Goal: Information Seeking & Learning: Learn about a topic

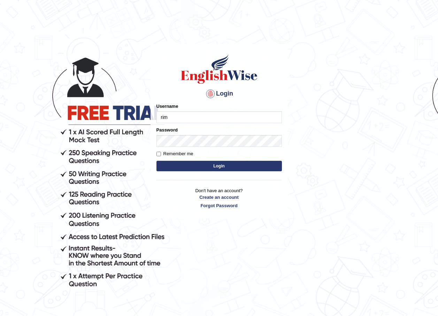
type input "rim_parramatta"
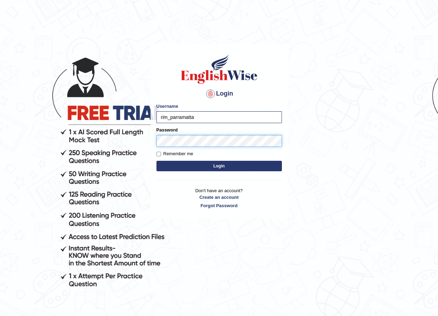
click at [157, 161] on button "Login" at bounding box center [219, 166] width 125 height 10
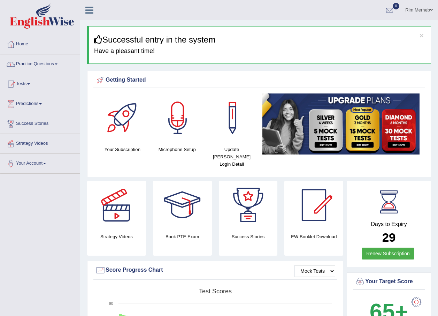
click at [34, 69] on link "Practice Questions" at bounding box center [39, 62] width 79 height 17
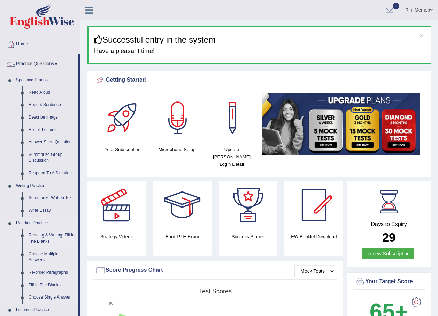
click at [43, 235] on link "Reading & Writing: Fill In The Blanks" at bounding box center [51, 238] width 53 height 18
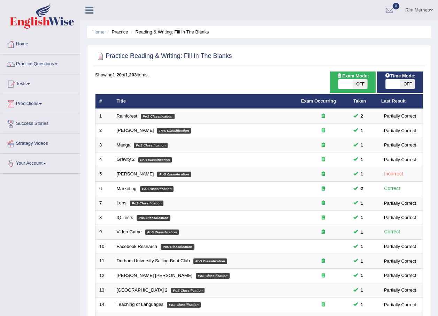
click at [354, 82] on span "OFF" at bounding box center [360, 84] width 15 height 10
checkbox input "true"
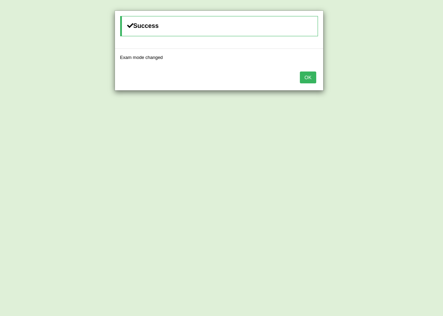
click at [314, 78] on button "OK" at bounding box center [308, 77] width 16 height 12
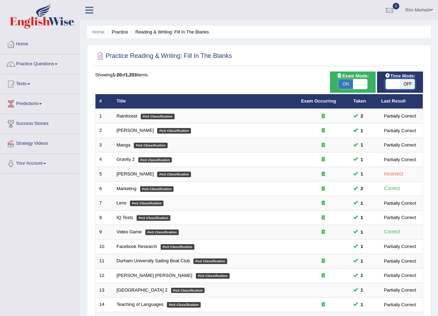
click at [392, 85] on span at bounding box center [393, 84] width 15 height 10
checkbox input "true"
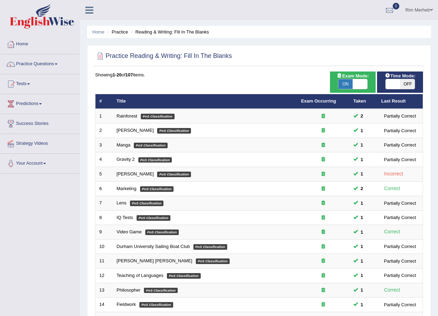
click at [386, 83] on span at bounding box center [393, 84] width 15 height 10
click at [391, 83] on span at bounding box center [393, 84] width 15 height 10
checkbox input "true"
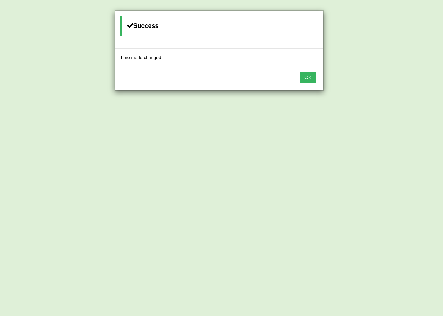
click at [304, 78] on button "OK" at bounding box center [308, 77] width 16 height 12
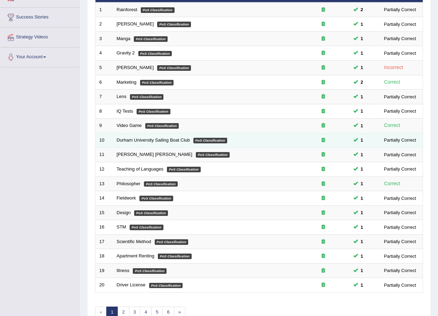
scroll to position [146, 0]
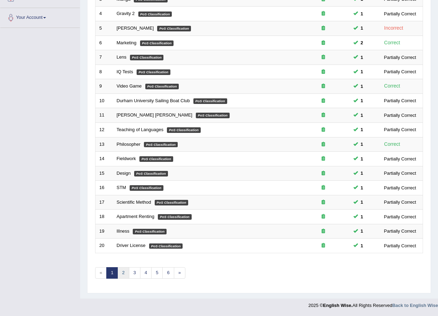
click at [118, 270] on link "2" at bounding box center [123, 273] width 12 height 12
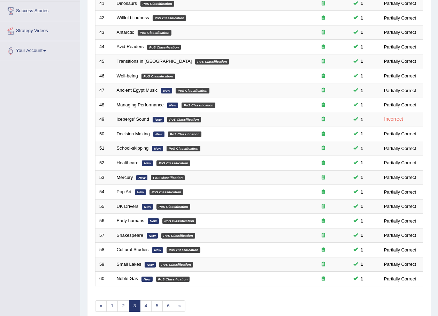
scroll to position [146, 0]
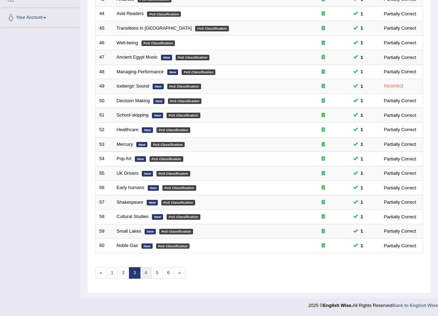
click at [143, 270] on link "4" at bounding box center [146, 273] width 12 height 12
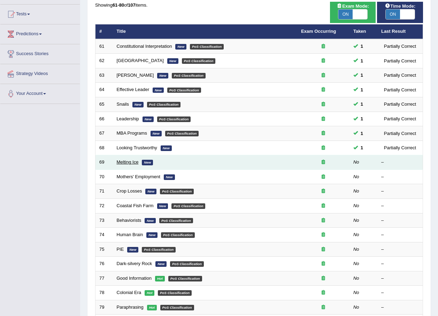
click at [136, 163] on link "Melting Ice" at bounding box center [128, 161] width 22 height 5
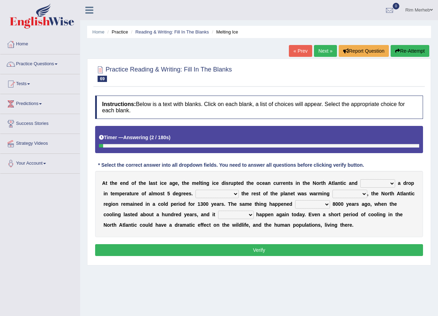
click at [364, 183] on select "featured denied reflected caused" at bounding box center [377, 183] width 35 height 8
click at [365, 184] on select "featured denied reflected caused" at bounding box center [377, 183] width 35 height 8
click at [361, 182] on select "featured denied reflected caused" at bounding box center [377, 183] width 35 height 8
click at [360, 182] on select "featured denied reflected caused" at bounding box center [377, 183] width 35 height 8
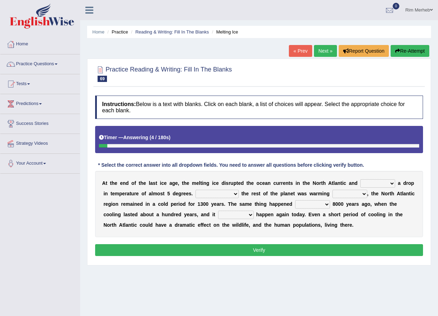
click at [360, 182] on select "featured denied reflected caused" at bounding box center [377, 183] width 35 height 8
click at [360, 184] on select "featured denied reflected caused" at bounding box center [377, 183] width 35 height 8
click at [260, 175] on div "A t t h e e n d o f t h e l a s t i c e a g e , t h e m e l t i n g i c e d i s…" at bounding box center [259, 204] width 328 height 66
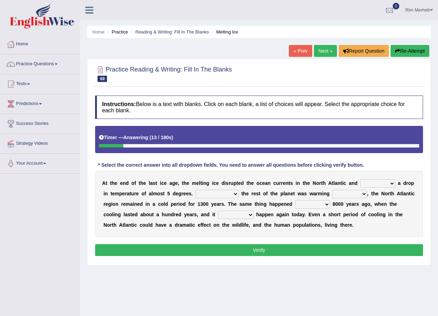
click at [260, 175] on div "A t t h e e n d o f t h e l a s t i c e a g e , t h e m e l t i n g i c e d i s…" at bounding box center [259, 204] width 328 height 66
click at [360, 183] on select "featured denied reflected caused" at bounding box center [377, 183] width 35 height 8
click at [333, 192] on select "in off up back" at bounding box center [350, 194] width 35 height 8
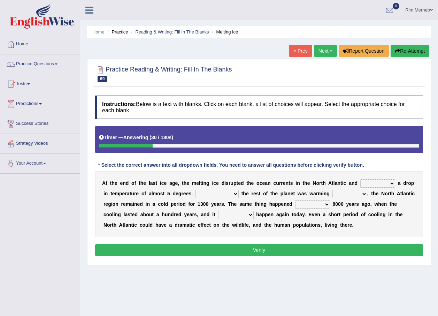
click at [360, 186] on select "featured denied reflected caused" at bounding box center [377, 183] width 35 height 8
select select "caused"
click at [360, 179] on select "featured denied reflected caused" at bounding box center [377, 183] width 35 height 8
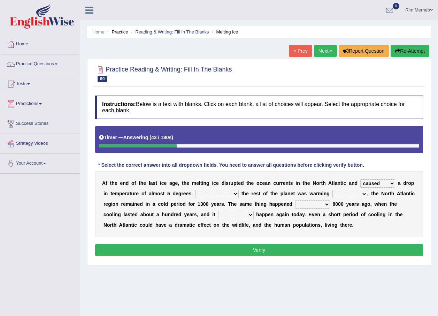
click at [355, 228] on div "A t t h e e n d o f t h e l a s t i c e a g e , t h e m e l t i n g i c e d i s…" at bounding box center [259, 204] width 328 height 66
click at [213, 193] on select "Contrasting to Even though As if Now that" at bounding box center [217, 194] width 43 height 8
drag, startPoint x: 213, startPoint y: 193, endPoint x: 216, endPoint y: 190, distance: 4.0
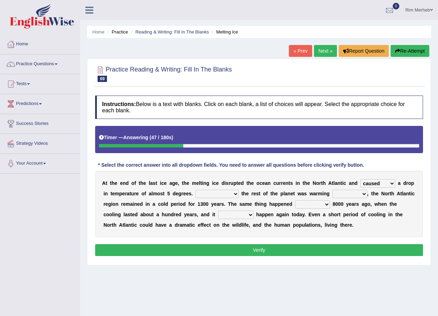
click at [216, 190] on select "Contrasting to Even though As if Now that" at bounding box center [217, 194] width 43 height 8
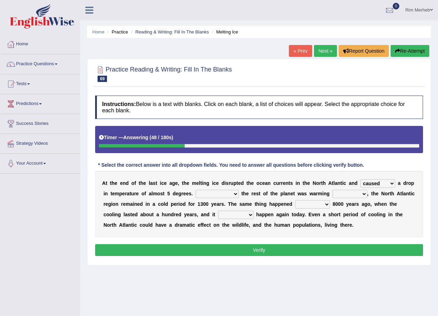
click at [216, 192] on select "Contrasting to Even though As if Now that" at bounding box center [217, 194] width 43 height 8
select select "Contrasting to"
click at [196, 190] on select "Contrasting to Even though As if Now that" at bounding box center [217, 194] width 43 height 8
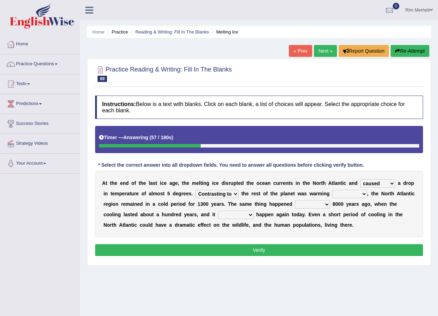
click at [333, 195] on select "in off up back" at bounding box center [350, 194] width 35 height 8
select select "up"
click at [333, 190] on select "in off up back" at bounding box center [350, 194] width 35 height 8
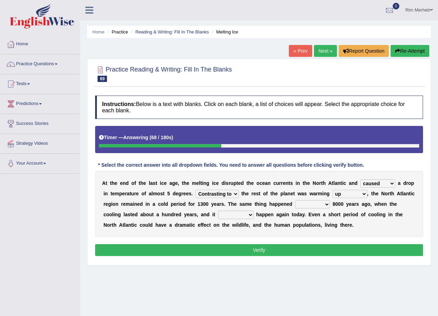
click at [295, 205] on select "on before after around" at bounding box center [312, 204] width 35 height 8
click at [337, 224] on b at bounding box center [338, 225] width 3 height 6
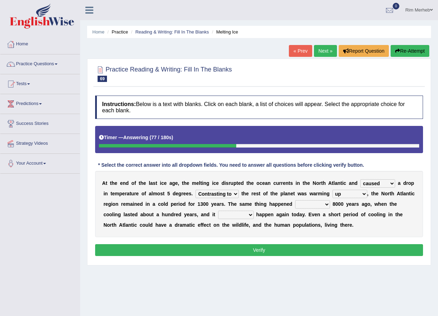
click at [337, 224] on b at bounding box center [338, 225] width 3 height 6
click at [295, 204] on select "on before after around" at bounding box center [312, 204] width 35 height 8
select select "around"
click at [295, 200] on select "on before after around" at bounding box center [312, 204] width 35 height 8
click at [218, 215] on select "could can should could have" at bounding box center [236, 215] width 36 height 8
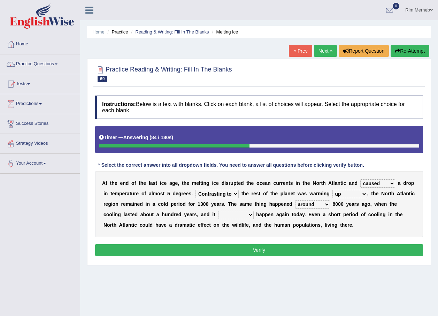
click at [218, 215] on select "could can should could have" at bounding box center [236, 215] width 36 height 8
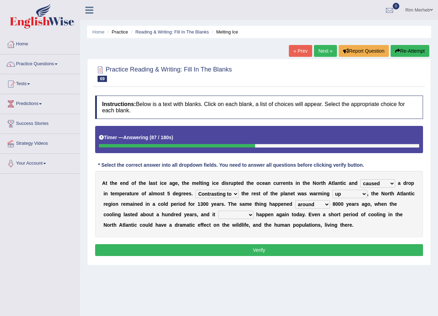
click at [218, 213] on select "could can should could have" at bounding box center [236, 215] width 36 height 8
click at [218, 216] on select "could can should could have" at bounding box center [236, 215] width 36 height 8
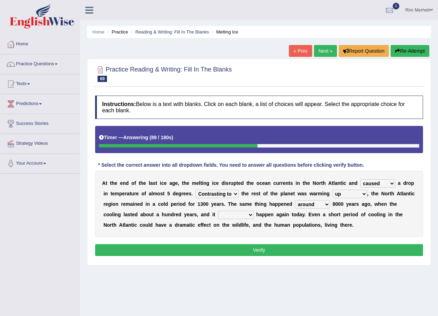
click at [218, 216] on select "could can should could have" at bounding box center [236, 215] width 36 height 8
select select "could"
click at [218, 211] on select "could can should could have" at bounding box center [236, 215] width 36 height 8
click at [179, 234] on div "A t t h e e n d o f t h e l a s t i c e a g e , t h e m e l t i n g i c e d i s…" at bounding box center [259, 204] width 328 height 66
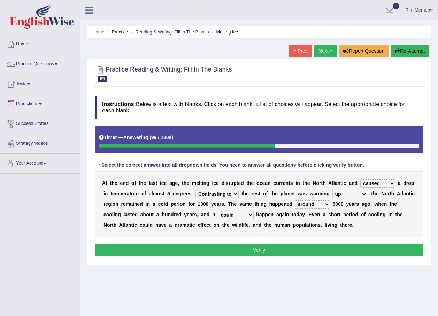
click at [189, 246] on button "Verify" at bounding box center [259, 250] width 328 height 12
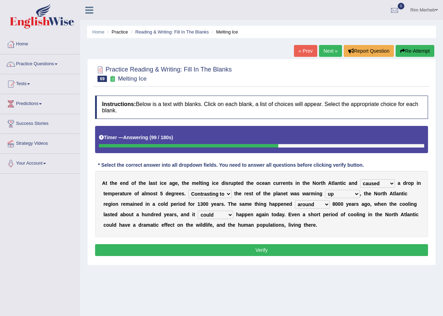
click at [189, 246] on div "Home Practice Reading & Writing: Fill In The Blanks Melting Ice « Prev Next » R…" at bounding box center [261, 174] width 363 height 349
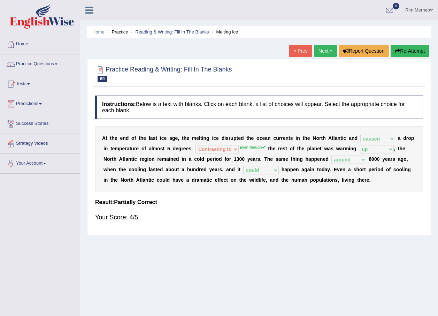
click at [326, 47] on link "Next »" at bounding box center [325, 51] width 23 height 12
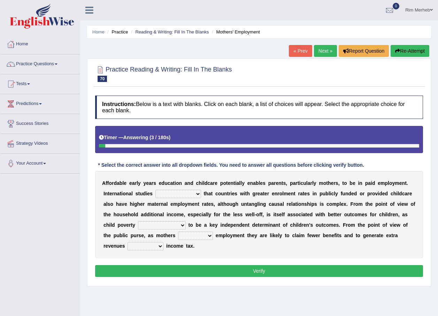
click at [183, 197] on select "are finding found have yet to find have found" at bounding box center [178, 194] width 46 height 8
click at [126, 207] on div "A f f o r d a b l e e a r l y y e a r s e d u c a t i o n a n d c h i l d c a r…" at bounding box center [259, 214] width 328 height 87
click at [158, 198] on div "A f f o r d a b l e e a r l y y e a r s e d u c a t i o n a n d c h i l d c a r…" at bounding box center [259, 214] width 328 height 87
click at [161, 197] on select "are finding found have yet to find have found" at bounding box center [178, 194] width 46 height 8
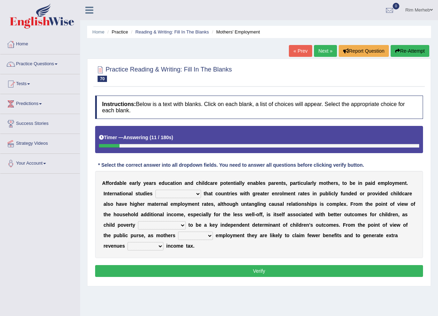
click at [161, 197] on select "are finding found have yet to find have found" at bounding box center [178, 194] width 46 height 8
click at [161, 196] on select "are finding found have yet to find have found" at bounding box center [178, 194] width 46 height 8
select select "have found"
click at [155, 190] on select "are finding found have yet to find have found" at bounding box center [178, 194] width 46 height 8
click at [178, 239] on div "A f f o r d a b l e e a r l y y e a r s e d u c a t i o n a n d c h i l d c a r…" at bounding box center [259, 214] width 328 height 87
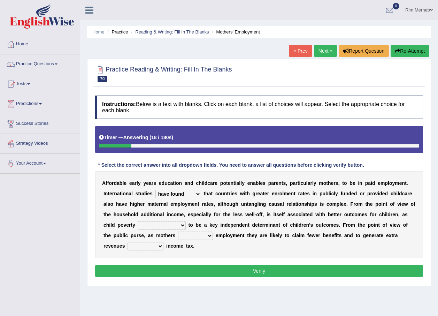
click at [178, 239] on div "A f f o r d a b l e e a r l y y e a r s e d u c a t i o n a n d c h i l d c a r…" at bounding box center [259, 214] width 328 height 87
click at [139, 227] on select "is shown has been shown was showing showed" at bounding box center [162, 225] width 48 height 8
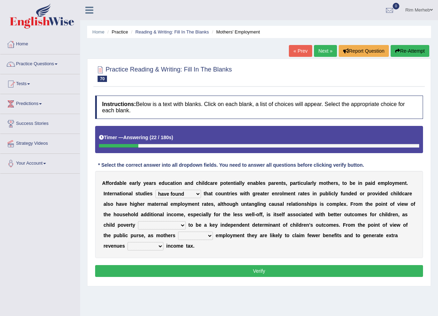
click at [139, 227] on select "is shown has been shown was showing showed" at bounding box center [162, 225] width 48 height 8
click at [169, 240] on div "A f f o r d a b l e e a r l y y e a r s e d u c a t i o n a n d c h i l d c a r…" at bounding box center [259, 214] width 328 height 87
click at [138, 227] on select "is shown has been shown was showing showed" at bounding box center [162, 225] width 48 height 8
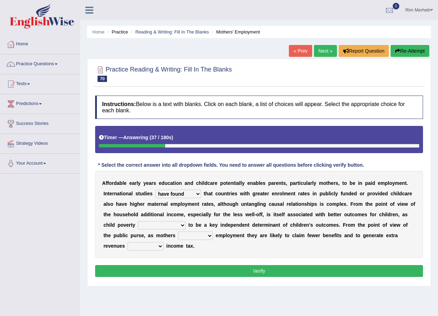
click at [138, 227] on select "is shown has been shown was showing showed" at bounding box center [162, 225] width 48 height 8
select select "is shown"
click at [138, 221] on select "is shown has been shown was showing showed" at bounding box center [162, 225] width 48 height 8
click at [178, 238] on select "enact enrol enter enlist" at bounding box center [195, 235] width 35 height 8
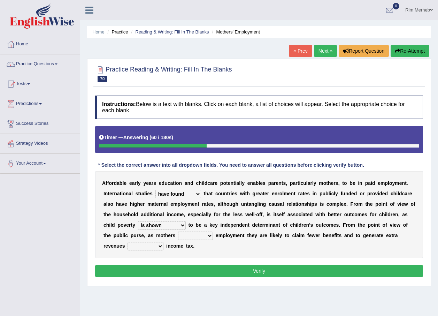
click at [195, 249] on div "A f f o r d a b l e e a r l y y e a r s e d u c a t i o n a n d c h i l d c a r…" at bounding box center [259, 214] width 328 height 87
click at [178, 235] on select "enact enrol enter enlist" at bounding box center [195, 235] width 35 height 8
select select "enrol"
click at [178, 231] on select "enact enrol enter enlist" at bounding box center [195, 235] width 35 height 8
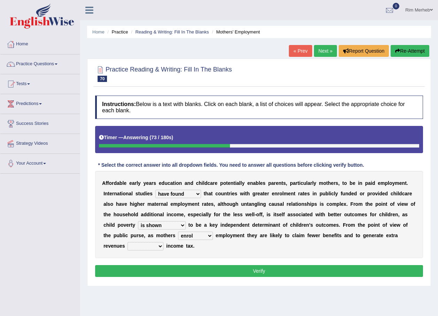
click at [163, 242] on select "through within by throughout" at bounding box center [146, 246] width 36 height 8
select select "through"
click at [163, 242] on select "through within by throughout" at bounding box center [146, 246] width 36 height 8
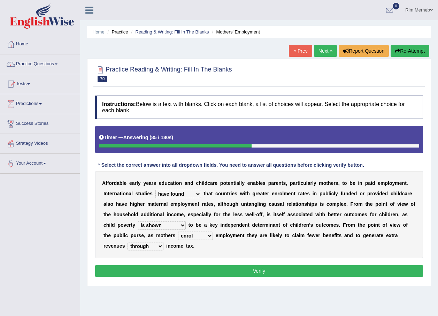
click at [345, 270] on button "Verify" at bounding box center [259, 271] width 328 height 12
click at [345, 270] on div "Home Practice Reading & Writing: Fill In The Blanks Mothers' Employment « Prev …" at bounding box center [259, 174] width 358 height 349
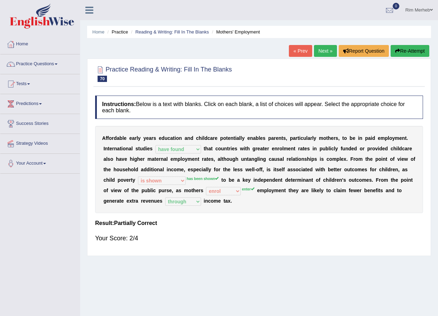
click at [327, 55] on link "Next »" at bounding box center [325, 51] width 23 height 12
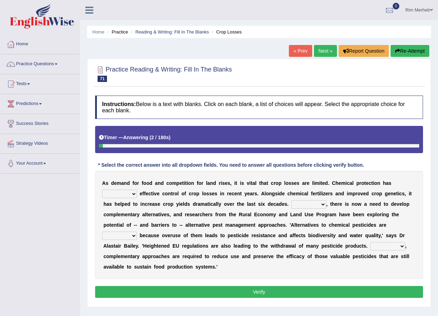
drag, startPoint x: 384, startPoint y: 177, endPoint x: 382, endPoint y: 184, distance: 6.8
click at [383, 180] on div "A s d e m a n d f o r f o o d a n d c o m p e t i t i o n f o r l a n d r i s e…" at bounding box center [259, 225] width 328 height 108
click at [137, 190] on select "harnessed utilized provided offset" at bounding box center [119, 194] width 35 height 8
click at [154, 222] on b "b" at bounding box center [152, 225] width 3 height 6
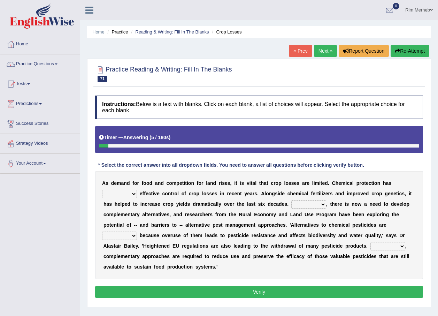
click at [154, 222] on b "b" at bounding box center [152, 225] width 3 height 6
click at [137, 190] on select "harnessed utilized provided offset" at bounding box center [119, 194] width 35 height 8
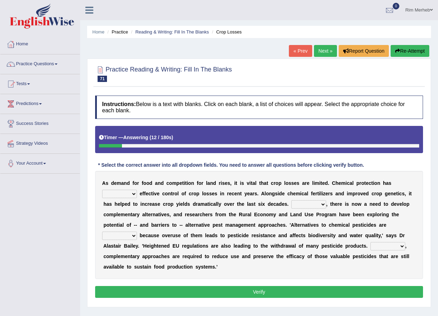
click at [137, 190] on select "harnessed utilized provided offset" at bounding box center [119, 194] width 35 height 8
click at [386, 188] on div "A s d e m a n d f o r f o o d a n d c o m p e t i t i o n f o r l a n d r i s e…" at bounding box center [259, 225] width 328 height 108
select select "provided"
click at [137, 190] on select "harnessed utilized provided offset" at bounding box center [119, 194] width 35 height 8
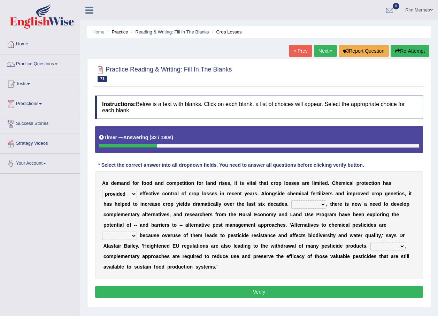
click at [390, 220] on div "A s d e m a n d f o r f o o d a n d c o m p e t i t i o n f o r l a n d r i s e…" at bounding box center [259, 225] width 328 height 108
click at [291, 206] on select "Hopefully However Strangely Therefore" at bounding box center [308, 204] width 35 height 8
click at [137, 231] on select "overshot expired needed engaged" at bounding box center [119, 235] width 35 height 8
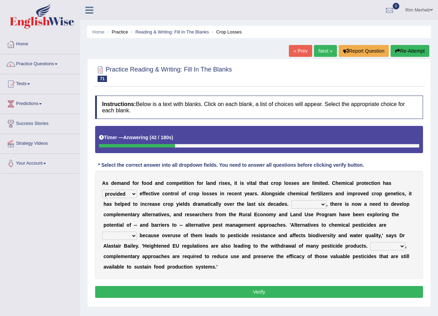
click at [373, 212] on b "p" at bounding box center [374, 215] width 3 height 6
click at [291, 206] on select "Hopefully However Strangely Therefore" at bounding box center [308, 204] width 35 height 8
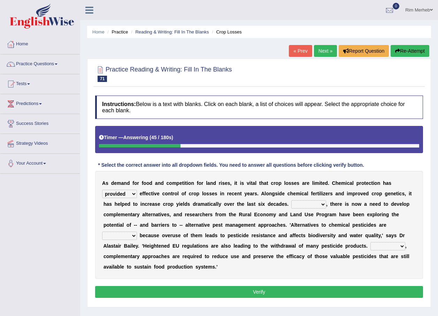
select select "However"
click at [291, 200] on select "Hopefully However Strangely Therefore" at bounding box center [308, 204] width 35 height 8
click at [248, 230] on div "A s d e m a n d f o r f o o d a n d c o m p e t i t i o n f o r l a n d r i s e…" at bounding box center [259, 225] width 328 height 108
click at [137, 231] on select "overshot expired needed engaged" at bounding box center [119, 235] width 35 height 8
click at [340, 239] on div "A s d e m a n d f o r f o o d a n d c o m p e t i t i o n f o r l a n d r i s e…" at bounding box center [259, 225] width 328 height 108
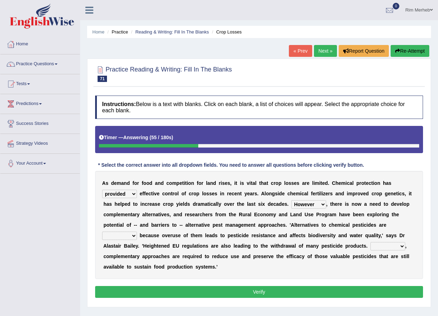
click at [340, 239] on div "A s d e m a n d f o r f o o d a n d c o m p e t i t i o n f o r l a n d r i s e…" at bounding box center [259, 225] width 328 height 108
click at [137, 231] on select "overshot expired needed engaged" at bounding box center [119, 235] width 35 height 8
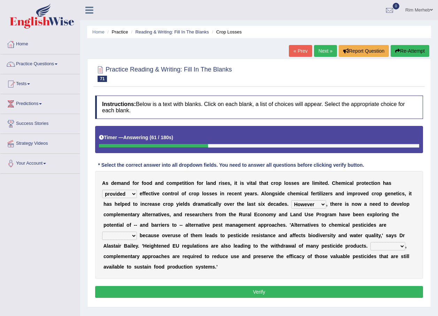
click at [137, 231] on select "overshot expired needed engaged" at bounding box center [119, 235] width 35 height 8
select select "needed"
click at [137, 231] on select "overshot expired needed engaged" at bounding box center [119, 235] width 35 height 8
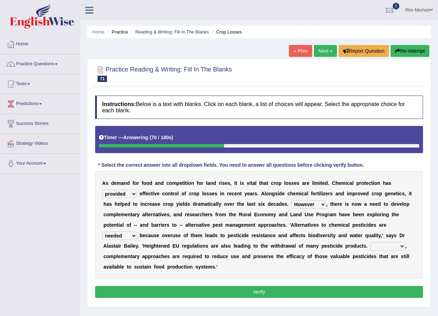
drag, startPoint x: 279, startPoint y: 229, endPoint x: 289, endPoint y: 257, distance: 29.1
click at [178, 264] on b "d" at bounding box center [176, 267] width 3 height 6
click at [371, 248] on select "Though Yet Hence But" at bounding box center [388, 246] width 35 height 8
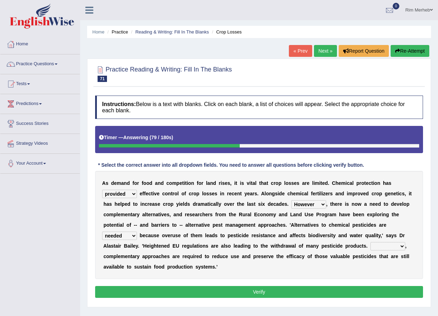
click at [259, 229] on div "A s d e m a n d f o r f o o d a n d c o m p e t i t i o n f o r l a n d r i s e…" at bounding box center [259, 225] width 328 height 108
click at [371, 243] on select "Though Yet Hence But" at bounding box center [388, 246] width 35 height 8
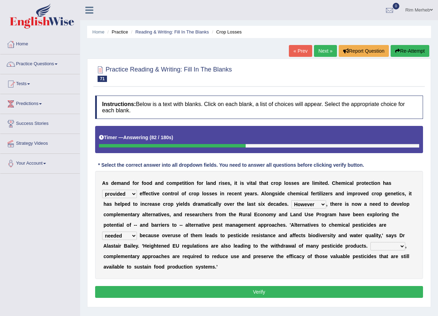
click at [371, 243] on select "Though Yet Hence But" at bounding box center [388, 246] width 35 height 8
select select "Though"
click at [371, 242] on select "Though Yet Hence But" at bounding box center [388, 246] width 35 height 8
click at [215, 267] on div "A s d e m a n d f o r f o o d a n d c o m p e t i t i o n f o r l a n d r i s e…" at bounding box center [259, 225] width 328 height 108
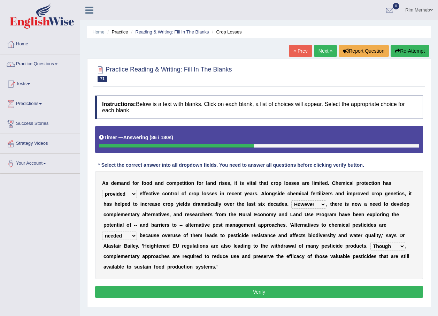
click at [137, 190] on select "harnessed utilized provided offset" at bounding box center [119, 194] width 35 height 8
click at [370, 187] on div "A s d e m a n d f o r f o o d a n d c o m p e t i t i o n f o r l a n d r i s e…" at bounding box center [259, 225] width 328 height 108
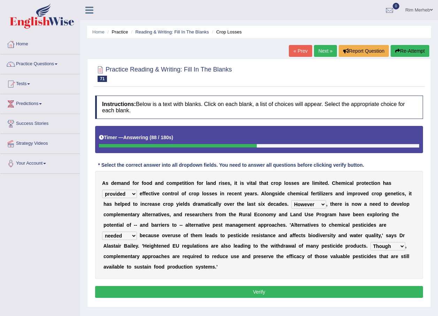
click at [370, 187] on div "A s d e m a n d f o r f o o d a n d c o m p e t i t i o n f o r l a n d r i s e…" at bounding box center [259, 225] width 328 height 108
click at [137, 190] on select "harnessed utilized provided offset" at bounding box center [119, 194] width 35 height 8
click at [175, 232] on b "u" at bounding box center [173, 235] width 3 height 6
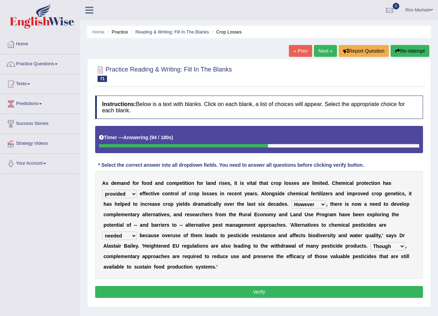
click at [175, 232] on b "u" at bounding box center [173, 235] width 3 height 6
click at [336, 286] on button "Verify" at bounding box center [259, 292] width 328 height 12
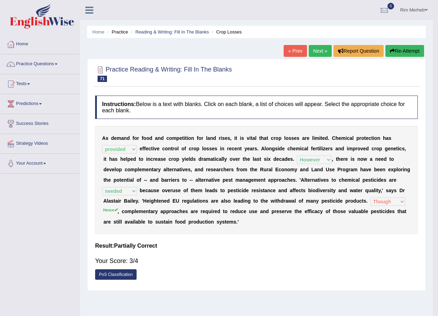
click at [336, 279] on div "Home Practice Reading & Writing: Fill In The Blanks Crop Losses « Prev Next » R…" at bounding box center [256, 174] width 353 height 349
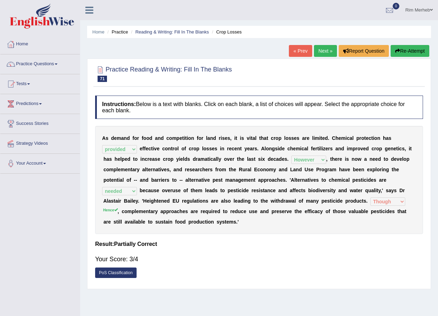
click at [321, 54] on link "Next »" at bounding box center [325, 51] width 23 height 12
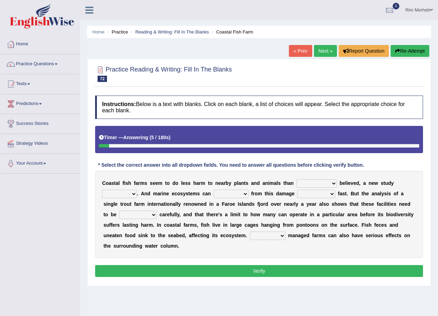
click at [297, 185] on select "collectively individually previously pretentiously" at bounding box center [317, 183] width 40 height 8
click at [297, 184] on select "collectively individually previously pretentiously" at bounding box center [317, 183] width 40 height 8
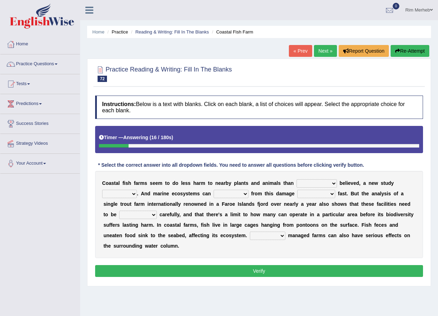
click at [243, 202] on b "a" at bounding box center [244, 204] width 3 height 6
click at [297, 184] on select "collectively individually previously pretentiously" at bounding box center [317, 183] width 40 height 8
select select "previously"
click at [297, 179] on select "collectively individually previously pretentiously" at bounding box center [317, 183] width 40 height 8
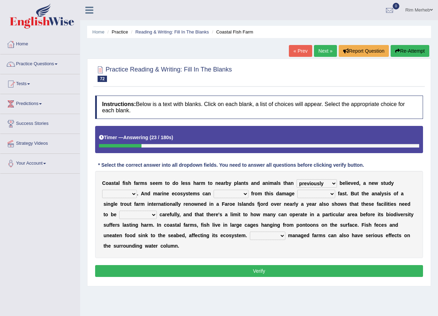
click at [308, 218] on div "C o a s t a l f i s h f a r m s s e e m t o d o l e s s h a r m t o n e a r b y…" at bounding box center [259, 214] width 328 height 87
click at [137, 190] on select "introduces deceives reveals conceives" at bounding box center [119, 194] width 35 height 8
select select "reveals"
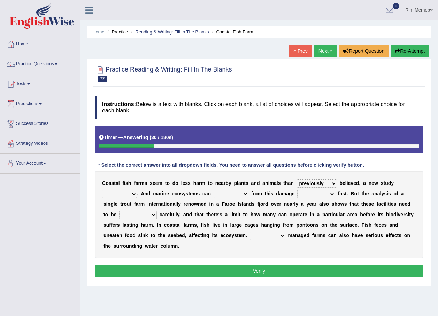
click at [137, 190] on select "introduces deceives reveals conceives" at bounding box center [119, 194] width 35 height 8
click at [400, 221] on div "C o a s t a l f i s h f a r m s s e e m t o d o l e s s h a r m t o n e a r b y…" at bounding box center [259, 214] width 328 height 87
click at [137, 190] on select "introduces deceives reveals conceives" at bounding box center [119, 194] width 35 height 8
click at [344, 220] on div "C o a s t a l f i s h f a r m s s e e m t o d o l e s s h a r m t o n e a r b y…" at bounding box center [259, 214] width 328 height 87
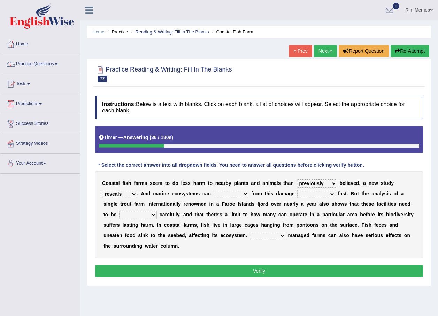
click at [344, 220] on div "C o a s t a l f i s h f a r m s s e e m t o d o l e s s h a r m t o n e a r b y…" at bounding box center [259, 214] width 328 height 87
click at [214, 191] on select "derive Segregate recover prevent" at bounding box center [231, 194] width 35 height 8
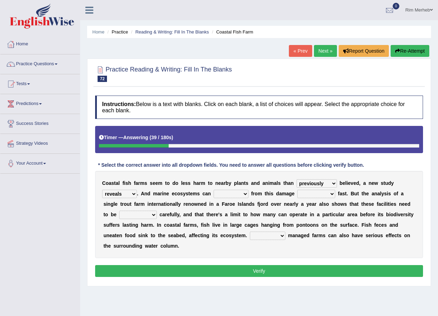
click at [214, 191] on select "derive Segregate recover prevent" at bounding box center [231, 194] width 35 height 8
select select "recover"
click at [214, 190] on select "derive Segregate recover prevent" at bounding box center [231, 194] width 35 height 8
click at [250, 233] on select "Well Badly Expectedly Attentively" at bounding box center [268, 235] width 36 height 8
click at [297, 190] on select "visually commonly surprisingly spiritually" at bounding box center [316, 194] width 38 height 8
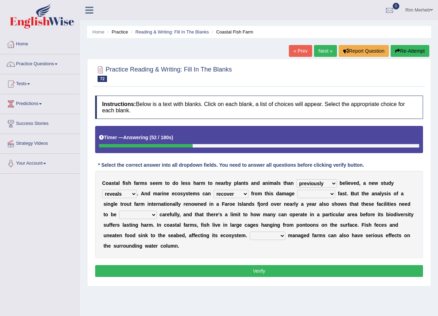
click at [297, 190] on select "visually commonly surprisingly spiritually" at bounding box center [316, 194] width 38 height 8
click at [297, 193] on select "visually commonly surprisingly spiritually" at bounding box center [316, 194] width 38 height 8
select select "commonly"
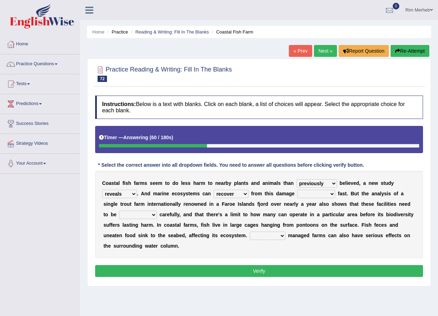
click at [297, 190] on select "visually commonly surprisingly spiritually" at bounding box center [316, 194] width 38 height 8
click at [272, 221] on div "C o a s t a l f i s h f a r m s s e e m t o d o l e s s h a r m t o n e a r b y…" at bounding box center [259, 214] width 328 height 87
click at [157, 211] on select "dislocated estimated placed dismounted" at bounding box center [138, 215] width 38 height 8
select select "estimated"
click at [157, 211] on select "dislocated estimated placed dismounted" at bounding box center [138, 215] width 38 height 8
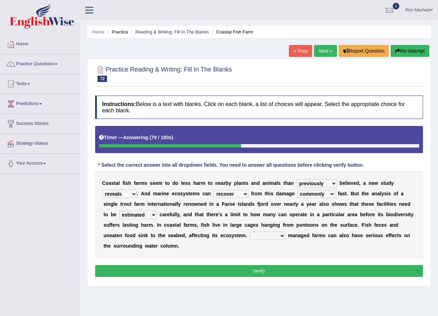
click at [392, 233] on div "C o a s t a l f i s h f a r m s s e e m t o d o l e s s h a r m t o n e a r b y…" at bounding box center [259, 214] width 328 height 87
click at [250, 235] on select "Well Badly Expectedly Attentively" at bounding box center [268, 235] width 36 height 8
click at [218, 245] on div "C o a s t a l f i s h f a r m s s e e m t o d o l e s s h a r m t o n e a r b y…" at bounding box center [259, 214] width 328 height 87
click at [250, 234] on select "Well Badly Expectedly Attentively" at bounding box center [268, 235] width 36 height 8
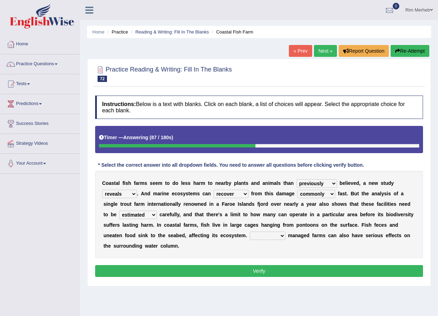
click at [250, 234] on select "Well Badly Expectedly Attentively" at bounding box center [268, 235] width 36 height 8
select select "Badly"
click at [250, 231] on select "Well Badly Expectedly Attentively" at bounding box center [268, 235] width 36 height 8
click at [137, 190] on select "introduces deceives reveals conceives" at bounding box center [119, 194] width 35 height 8
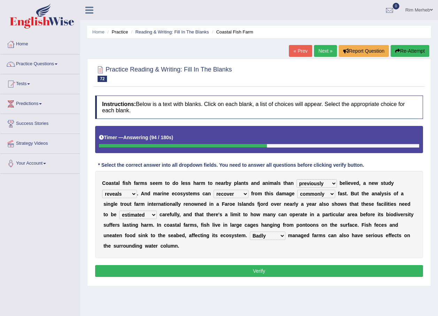
click at [137, 190] on select "introduces deceives reveals conceives" at bounding box center [119, 194] width 35 height 8
click at [310, 265] on button "Verify" at bounding box center [259, 271] width 328 height 12
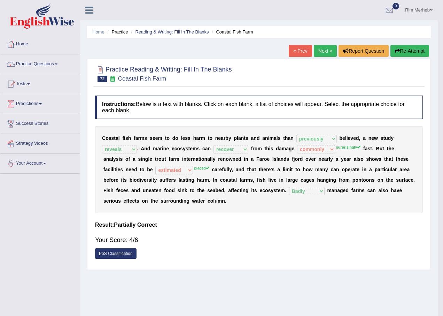
click at [310, 261] on div "Home Practice Reading & Writing: Fill In The Blanks Coastal Fish Farm « Prev Ne…" at bounding box center [259, 174] width 358 height 349
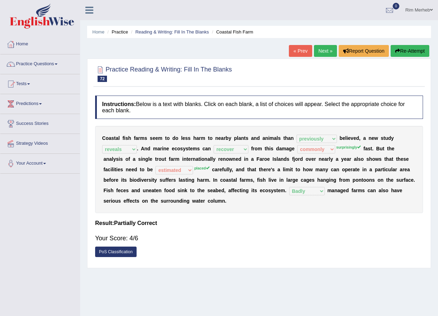
click at [393, 153] on div "C o a s t a l f i s h f a r m s s e e m t o d o l e s s h a r m t o n e a r b y…" at bounding box center [259, 169] width 328 height 87
click at [394, 151] on div "C o a s t a l f i s h f a r m s s e e m t o d o l e s s h a r m t o n e a r b y…" at bounding box center [259, 169] width 328 height 87
click at [39, 65] on link "Practice Questions" at bounding box center [39, 62] width 79 height 17
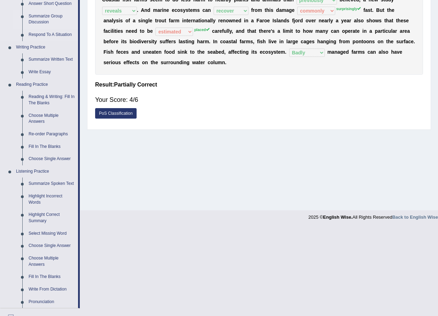
scroll to position [139, 0]
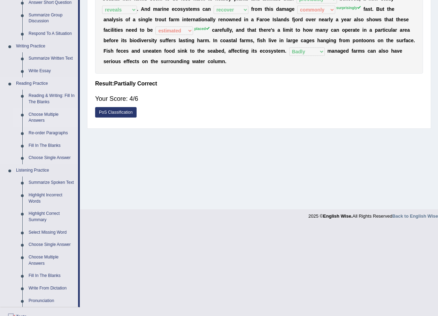
click at [44, 119] on link "Choose Multiple Answers" at bounding box center [51, 117] width 53 height 18
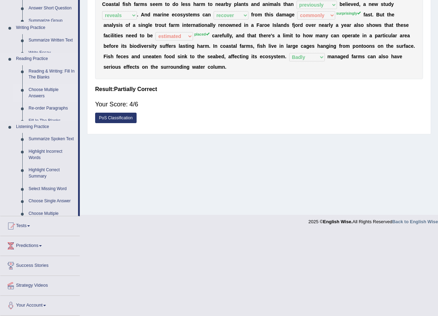
scroll to position [50, 0]
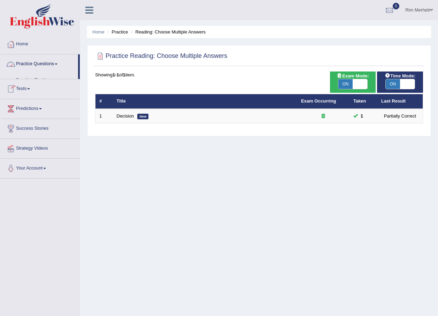
click at [48, 69] on link "Practice Questions" at bounding box center [39, 62] width 78 height 17
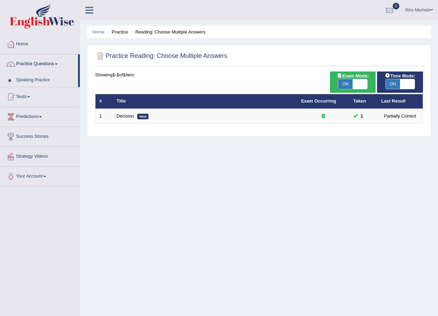
click at [48, 69] on link "Practice Questions" at bounding box center [39, 62] width 78 height 17
drag, startPoint x: 0, startPoint y: 0, endPoint x: 50, endPoint y: 69, distance: 85.1
click at [50, 69] on link "Practice Questions" at bounding box center [39, 62] width 78 height 17
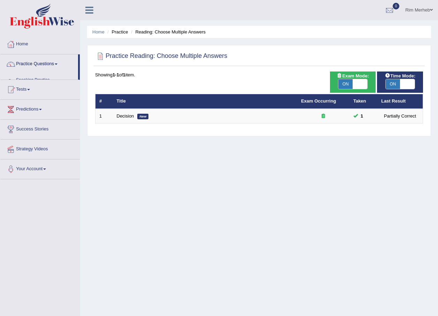
click at [50, 69] on link "Practice Questions" at bounding box center [39, 62] width 78 height 17
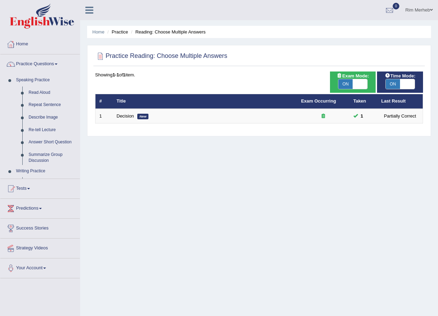
click at [50, 69] on link "Practice Questions" at bounding box center [39, 62] width 79 height 17
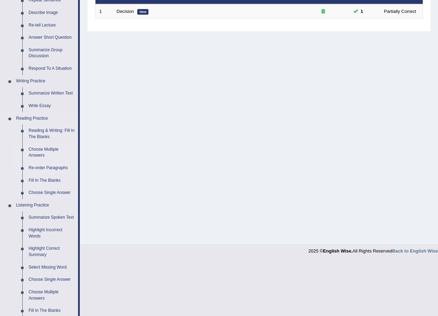
click at [45, 165] on link "Re-order Paragraphs" at bounding box center [51, 168] width 53 height 13
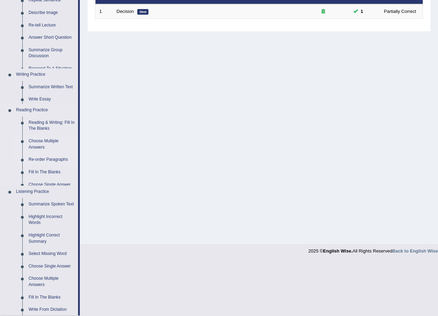
click at [45, 165] on ul "Reading & Writing: Fill In The Blanks Choose Multiple Answers Re-order Paragrap…" at bounding box center [45, 150] width 65 height 69
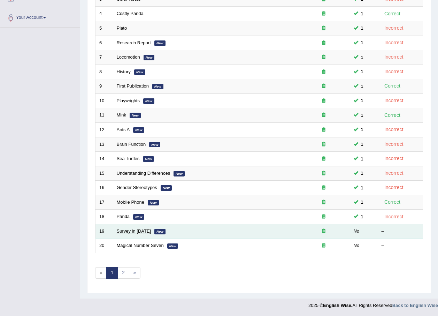
scroll to position [146, 0]
click at [140, 231] on link "Survey in [DATE]" at bounding box center [134, 230] width 35 height 5
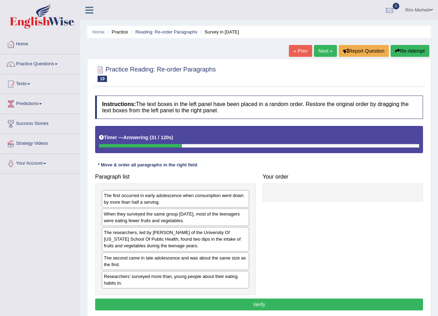
click at [391, 49] on button "Re-Attempt" at bounding box center [410, 51] width 39 height 12
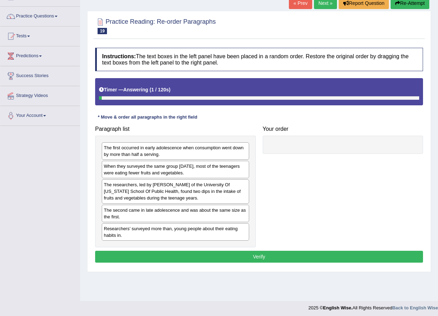
scroll to position [50, 0]
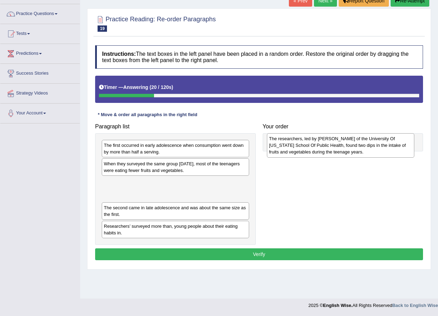
drag, startPoint x: 143, startPoint y: 197, endPoint x: 308, endPoint y: 154, distance: 170.9
click at [308, 154] on div "The researchers, led by [PERSON_NAME] of the University Of [US_STATE] School Of…" at bounding box center [340, 145] width 147 height 24
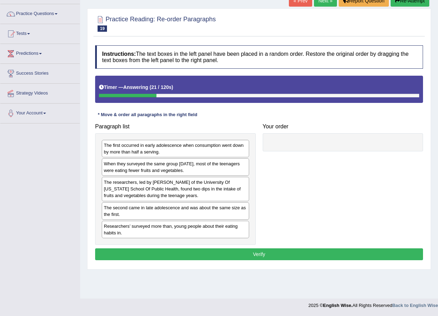
drag, startPoint x: 200, startPoint y: 200, endPoint x: 237, endPoint y: 178, distance: 42.9
click at [200, 199] on div "The researchers, led by [PERSON_NAME] of the University Of [US_STATE] School Of…" at bounding box center [175, 189] width 147 height 24
drag, startPoint x: 237, startPoint y: 178, endPoint x: 314, endPoint y: 143, distance: 84.4
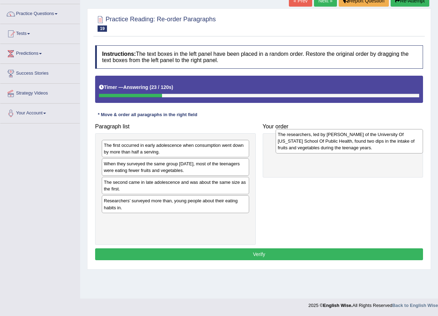
drag, startPoint x: 174, startPoint y: 197, endPoint x: 345, endPoint y: 152, distance: 177.4
click at [345, 151] on div "The researchers, led by [PERSON_NAME] of the University Of [US_STATE] School Of…" at bounding box center [349, 141] width 147 height 24
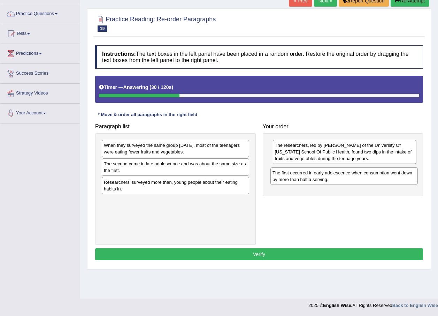
drag, startPoint x: 143, startPoint y: 154, endPoint x: 312, endPoint y: 182, distance: 170.9
click at [312, 182] on div "The first occurred in early adolescence when consumption went down by more than…" at bounding box center [343, 175] width 147 height 17
click at [161, 162] on div "The second came in late adolescence and was about the same size as the first." at bounding box center [175, 166] width 147 height 17
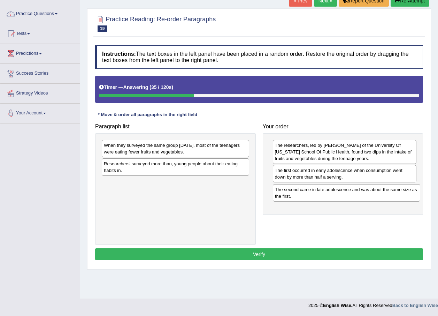
drag, startPoint x: 161, startPoint y: 162, endPoint x: 341, endPoint y: 191, distance: 181.8
click at [341, 191] on div "The second came in late adolescence and was about the same size as the first." at bounding box center [346, 192] width 147 height 17
click at [341, 191] on div "The second came in late adolescence and was about the same size as the first." at bounding box center [354, 195] width 147 height 17
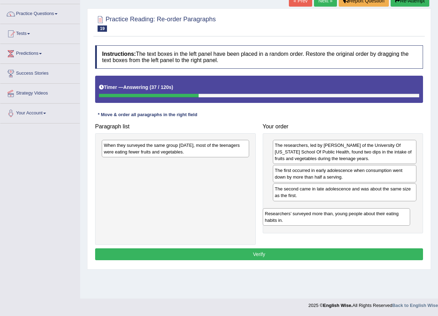
drag, startPoint x: 193, startPoint y: 170, endPoint x: 354, endPoint y: 220, distance: 168.6
click at [354, 220] on div "Researchers’ surveyed more than, young people about their eating habits in." at bounding box center [336, 216] width 147 height 17
click at [208, 153] on div "When they surveyed the same group five years later, most of the teenagers were …" at bounding box center [175, 148] width 147 height 17
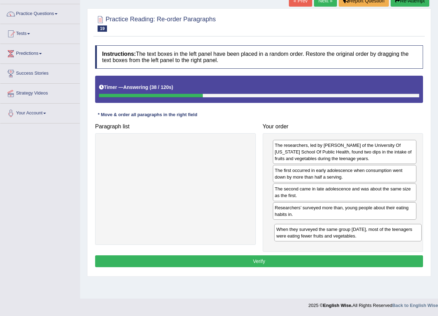
drag, startPoint x: 208, startPoint y: 153, endPoint x: 380, endPoint y: 237, distance: 191.9
click at [380, 237] on div "When they surveyed the same group five years later, most of the teenagers were …" at bounding box center [347, 232] width 147 height 17
click at [347, 257] on button "Verify" at bounding box center [259, 261] width 328 height 12
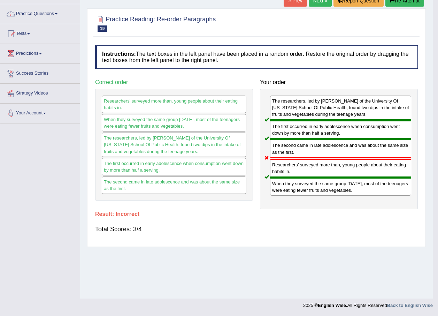
click at [347, 257] on div "Home Practice Reading: Re-order Paragraphs Survey in 1999 « Prev Next » Report …" at bounding box center [256, 124] width 353 height 349
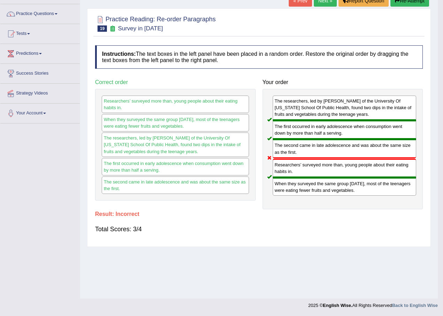
click at [347, 257] on div "Home Practice Reading: Re-order Paragraphs Survey in 1999 « Prev Next » Report …" at bounding box center [259, 124] width 358 height 349
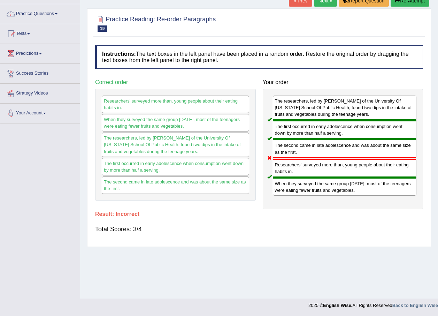
click at [299, 167] on div "Researchers’ surveyed more than, young people about their eating habits in." at bounding box center [345, 168] width 144 height 19
click at [305, 108] on div "The researchers, led by Nicole I. Larson of the University Of Minnesota School …" at bounding box center [345, 108] width 144 height 25
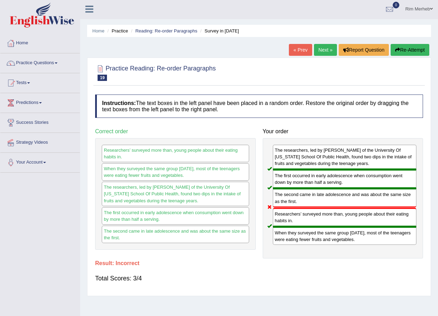
scroll to position [0, 0]
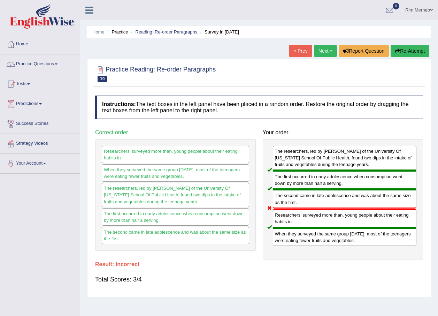
click at [325, 51] on link "Next »" at bounding box center [325, 51] width 23 height 12
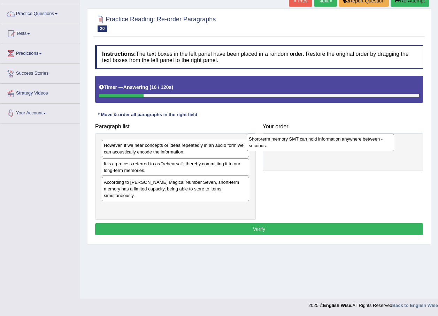
drag, startPoint x: 130, startPoint y: 192, endPoint x: 284, endPoint y: 138, distance: 163.9
click at [284, 138] on div "Short-term memory SMT can hold information anywhere between - seconds." at bounding box center [320, 142] width 147 height 17
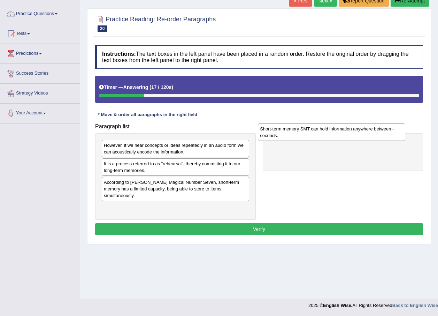
click at [284, 138] on div "Short-term memory SMT can hold information anywhere between - seconds." at bounding box center [331, 131] width 147 height 17
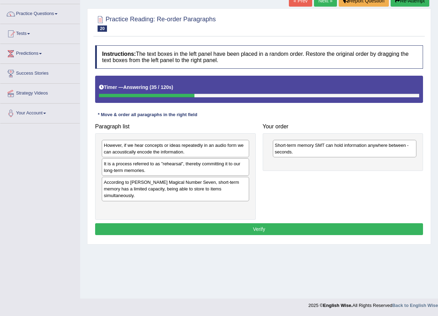
click at [143, 152] on div "However, if we hear concepts or ideas repeatedly in an audio form we can acoust…" at bounding box center [175, 148] width 147 height 17
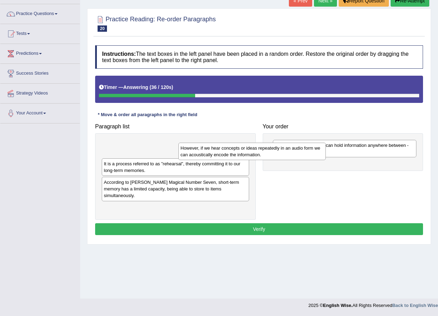
drag, startPoint x: 220, startPoint y: 155, endPoint x: 291, endPoint y: 162, distance: 71.2
click at [263, 159] on div "However, if we hear concepts or ideas repeatedly in an audio form we can acoust…" at bounding box center [251, 151] width 147 height 17
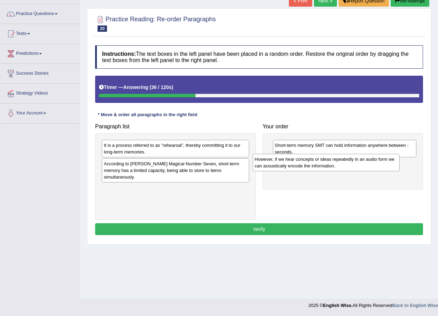
drag, startPoint x: 291, startPoint y: 162, endPoint x: 316, endPoint y: 169, distance: 26.7
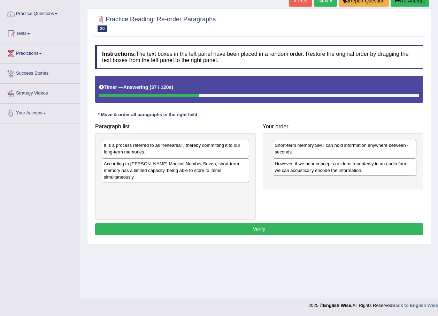
click at [146, 163] on div "According to [PERSON_NAME] Magical Number Seven, short-term memory has a limite…" at bounding box center [175, 170] width 147 height 24
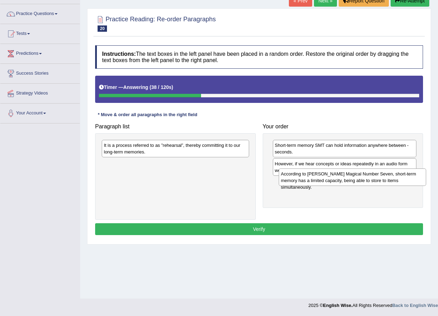
drag, startPoint x: 146, startPoint y: 163, endPoint x: 327, endPoint y: 173, distance: 180.4
click at [327, 173] on div "According to [PERSON_NAME] Magical Number Seven, short-term memory has a limite…" at bounding box center [352, 176] width 147 height 17
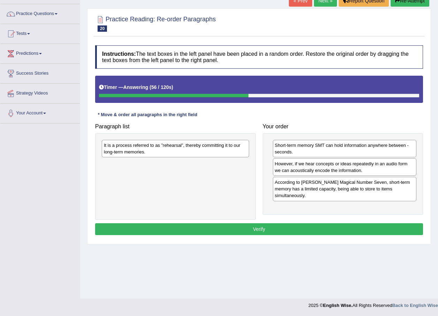
click at [324, 191] on div "According to [PERSON_NAME] Magical Number Seven, short-term memory has a limite…" at bounding box center [345, 189] width 144 height 24
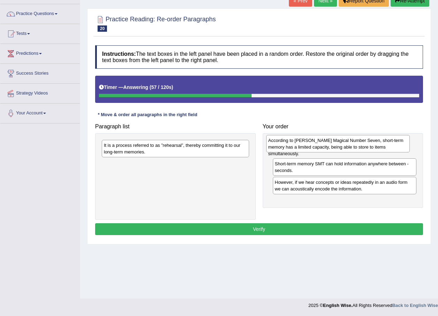
drag, startPoint x: 324, startPoint y: 191, endPoint x: 319, endPoint y: 151, distance: 40.1
click at [319, 151] on div "According to [PERSON_NAME] Magical Number Seven, short-term memory has a limite…" at bounding box center [338, 143] width 144 height 17
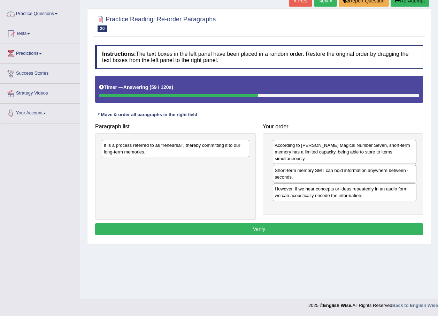
click at [196, 154] on div "It is a process referred to as ”rehearsal”, thereby committing it to our long-t…" at bounding box center [175, 148] width 147 height 17
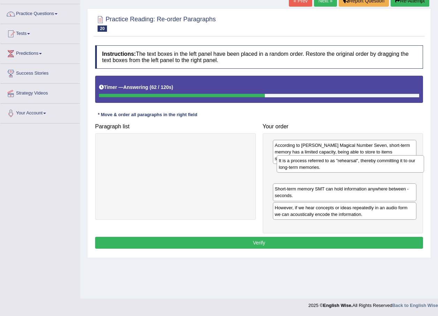
drag, startPoint x: 196, startPoint y: 154, endPoint x: 371, endPoint y: 170, distance: 175.7
click at [371, 170] on div "It is a process referred to as ”rehearsal”, thereby committing it to our long-t…" at bounding box center [350, 163] width 147 height 17
click at [372, 170] on div "It is a process referred to as ”rehearsal”, thereby committing it to our long-t…" at bounding box center [350, 163] width 147 height 17
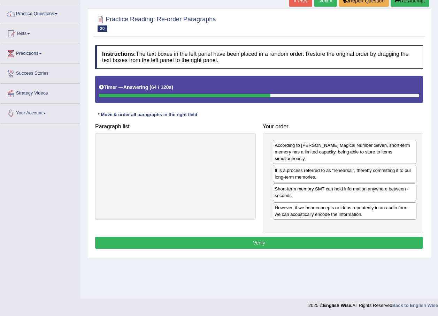
click at [329, 237] on button "Verify" at bounding box center [259, 243] width 328 height 12
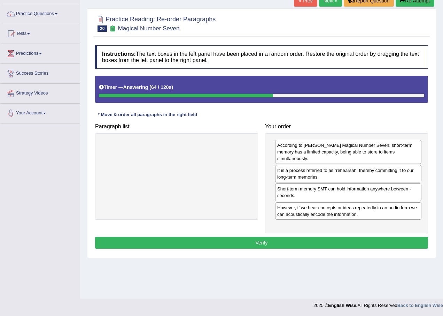
click at [329, 236] on div "Home Practice Reading: Re-order Paragraphs Magical Number Seven « Prev Next » R…" at bounding box center [261, 124] width 363 height 349
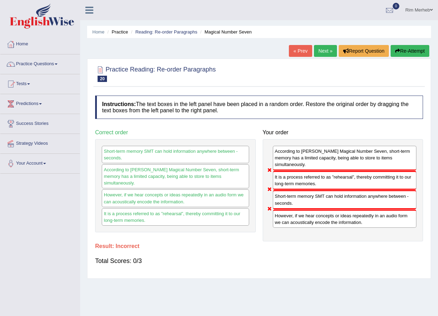
click at [322, 53] on link "Next »" at bounding box center [325, 51] width 23 height 12
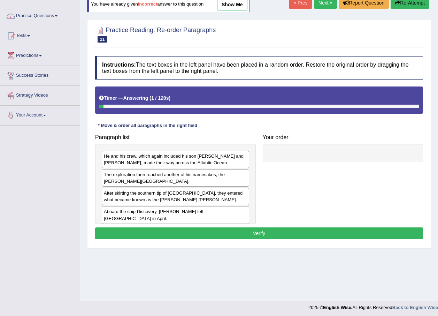
scroll to position [50, 0]
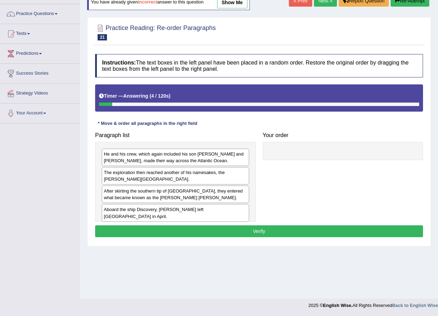
click at [120, 168] on div "The exploration then reached another of his namesakes, the [PERSON_NAME][GEOGRA…" at bounding box center [175, 175] width 147 height 17
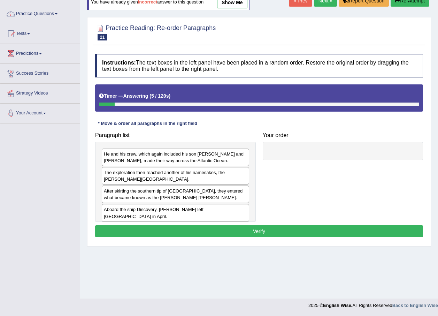
click at [119, 161] on div "He and his crew, which again included his son [PERSON_NAME] and [PERSON_NAME], …" at bounding box center [175, 156] width 147 height 17
click at [186, 177] on div "The exploration then reached another of his namesakes, the [PERSON_NAME][GEOGRA…" at bounding box center [175, 175] width 147 height 17
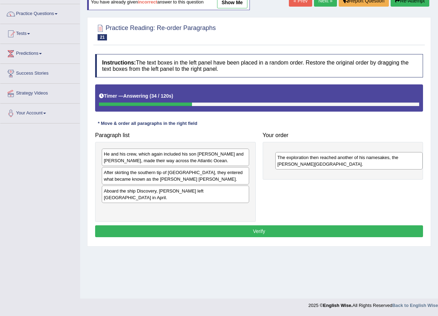
drag, startPoint x: 186, startPoint y: 177, endPoint x: 360, endPoint y: 162, distance: 174.2
click at [360, 162] on div "The exploration then reached another of his namesakes, the [PERSON_NAME][GEOGRA…" at bounding box center [348, 160] width 147 height 17
click at [159, 182] on div "After skirting the southern tip of [GEOGRAPHIC_DATA], they entered what became …" at bounding box center [175, 175] width 147 height 17
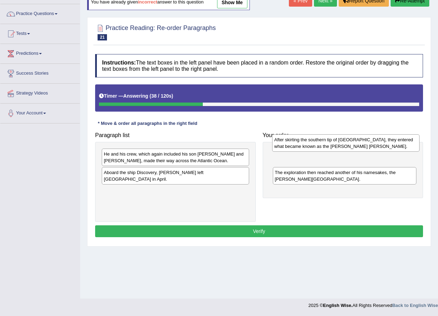
drag, startPoint x: 159, startPoint y: 182, endPoint x: 329, endPoint y: 152, distance: 173.1
click at [329, 152] on div "After skirting the southern tip of [GEOGRAPHIC_DATA], they entered what became …" at bounding box center [345, 142] width 147 height 17
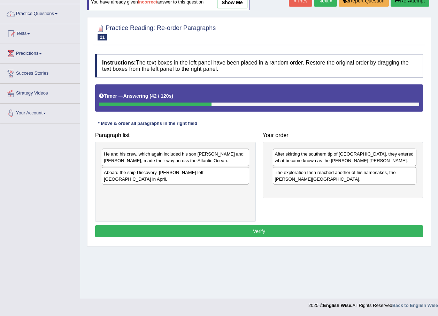
click at [159, 176] on div "Aboard the ship Discovery, [PERSON_NAME] left [GEOGRAPHIC_DATA] in April." at bounding box center [175, 175] width 147 height 17
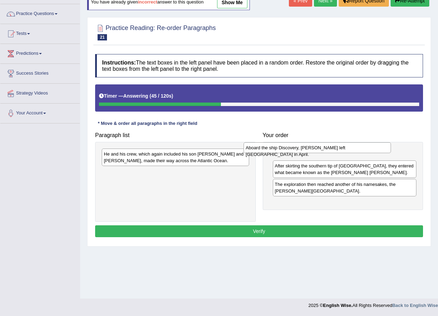
drag, startPoint x: 159, startPoint y: 176, endPoint x: 302, endPoint y: 151, distance: 145.0
click at [302, 151] on div "Aboard the ship Discovery, [PERSON_NAME] left [GEOGRAPHIC_DATA] in April." at bounding box center [317, 147] width 147 height 11
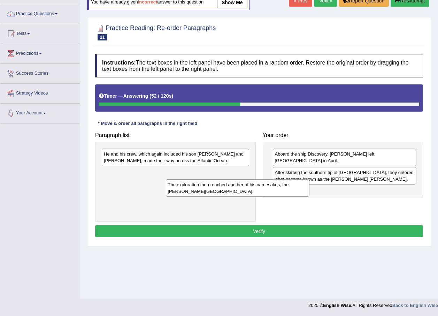
drag, startPoint x: 244, startPoint y: 188, endPoint x: 186, endPoint y: 188, distance: 57.5
click at [183, 190] on div "The exploration then reached another of his namesakes, the [PERSON_NAME][GEOGRA…" at bounding box center [238, 187] width 144 height 17
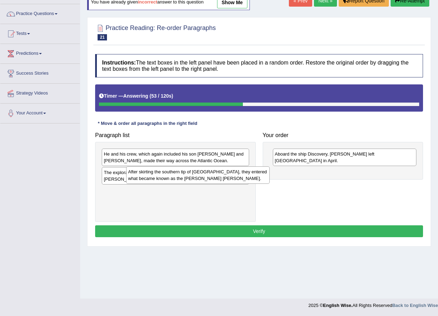
drag, startPoint x: 319, startPoint y: 176, endPoint x: 167, endPoint y: 182, distance: 152.1
click at [171, 182] on div "After skirting the southern tip of Greenland, they entered what became known as…" at bounding box center [198, 174] width 144 height 17
drag, startPoint x: 167, startPoint y: 182, endPoint x: 139, endPoint y: 184, distance: 28.0
click at [147, 183] on div "After skirting the southern tip of Greenland, they entered what became known as…" at bounding box center [198, 174] width 144 height 17
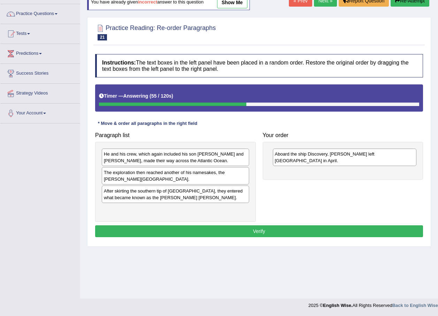
drag, startPoint x: 304, startPoint y: 159, endPoint x: 242, endPoint y: 196, distance: 72.5
click at [242, 198] on div "Paragraph list He and his crew, which again included his son John and Robert Ju…" at bounding box center [259, 175] width 335 height 93
drag, startPoint x: 242, startPoint y: 196, endPoint x: 245, endPoint y: 187, distance: 8.9
click at [244, 190] on div "After skirting the southern tip of Greenland, they entered what became known as…" at bounding box center [175, 193] width 147 height 17
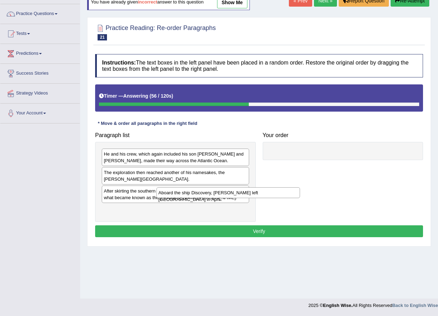
drag, startPoint x: 318, startPoint y: 156, endPoint x: 162, endPoint y: 191, distance: 159.7
click at [171, 194] on div "Aboard the ship Discovery, Hudson left England in April." at bounding box center [229, 192] width 144 height 11
click at [162, 191] on div "Aboard the ship Discovery, Hudson left England in April." at bounding box center [229, 192] width 144 height 11
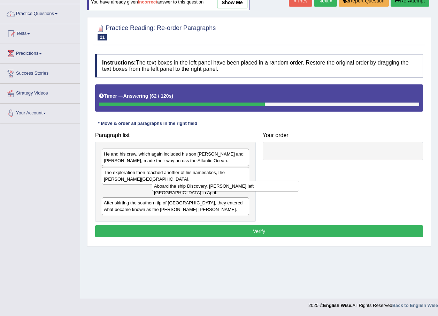
drag, startPoint x: 146, startPoint y: 196, endPoint x: 287, endPoint y: 160, distance: 145.2
click at [271, 181] on div "Aboard the ship Discovery, Hudson left England in April." at bounding box center [225, 186] width 147 height 11
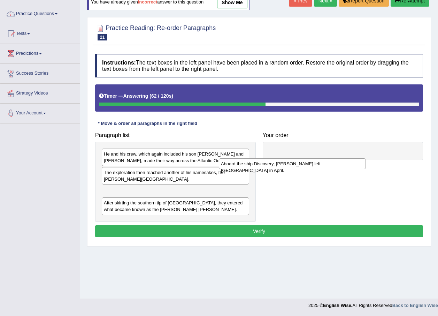
drag, startPoint x: 287, startPoint y: 160, endPoint x: 293, endPoint y: 157, distance: 7.4
click at [291, 159] on div "Aboard the ship Discovery, Hudson left England in April." at bounding box center [292, 163] width 147 height 11
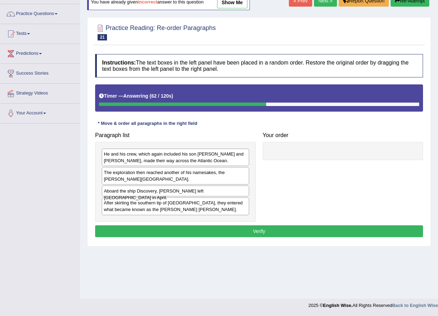
drag, startPoint x: 293, startPoint y: 157, endPoint x: 327, endPoint y: 149, distance: 34.1
click at [326, 149] on div at bounding box center [343, 151] width 161 height 18
click at [327, 149] on div at bounding box center [343, 151] width 161 height 18
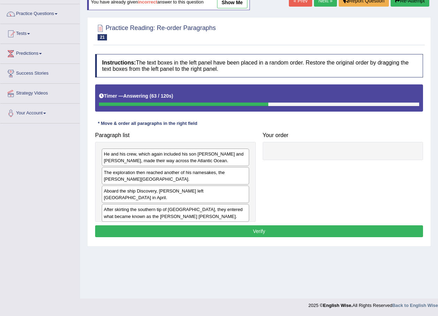
click at [178, 204] on div "After skirting the southern tip of Greenland, they entered what became known as…" at bounding box center [175, 212] width 147 height 17
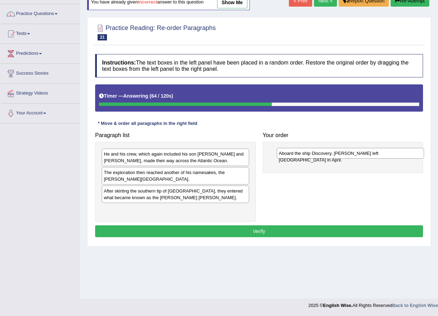
drag, startPoint x: 172, startPoint y: 194, endPoint x: 355, endPoint y: 154, distance: 187.8
click at [355, 154] on div "Aboard the ship Discovery, Hudson left England in April." at bounding box center [350, 153] width 147 height 11
click at [355, 153] on div "Aboard the ship Discovery, Hudson left England in April." at bounding box center [358, 150] width 147 height 11
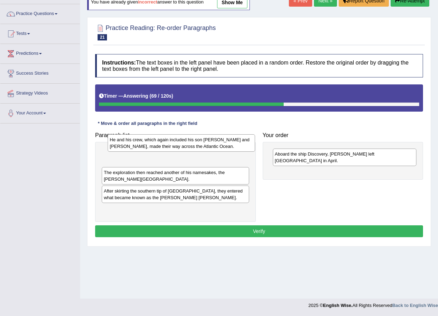
drag, startPoint x: 197, startPoint y: 163, endPoint x: 198, endPoint y: 157, distance: 6.0
click at [201, 151] on div "He and his crew, which again included his son John and Robert Juet, made their …" at bounding box center [181, 142] width 147 height 17
click at [199, 152] on div "He and his crew, which again included his son John and Robert Juet, made their …" at bounding box center [181, 142] width 147 height 17
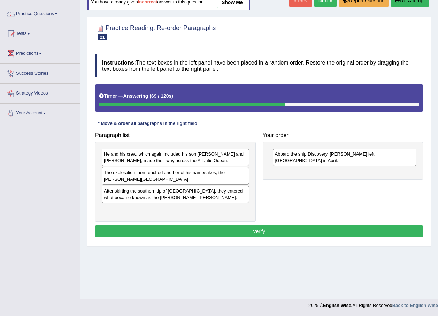
click at [172, 181] on div "The exploration then reached another of his namesakes, the Hudson Bay." at bounding box center [175, 175] width 147 height 17
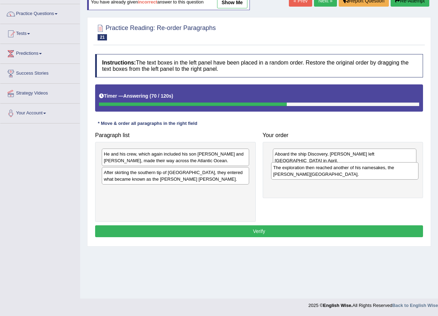
drag, startPoint x: 172, startPoint y: 181, endPoint x: 351, endPoint y: 173, distance: 179.3
click at [351, 173] on div "The exploration then reached another of his namesakes, the Hudson Bay." at bounding box center [344, 170] width 147 height 17
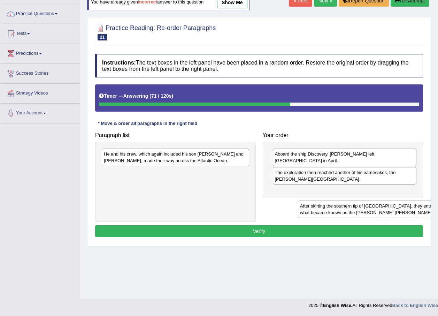
drag, startPoint x: 189, startPoint y: 178, endPoint x: 385, endPoint y: 212, distance: 199.1
click at [385, 212] on div "After skirting the southern tip of Greenland, they entered what became known as…" at bounding box center [371, 208] width 147 height 17
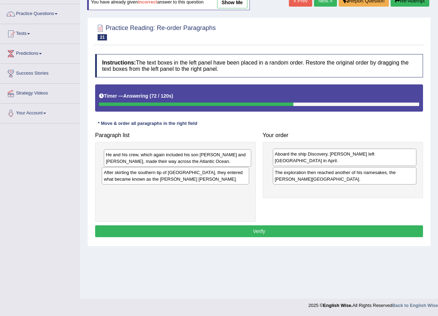
click at [223, 161] on div "He and his crew, which again included his son John and Robert Juet, made their …" at bounding box center [177, 157] width 147 height 17
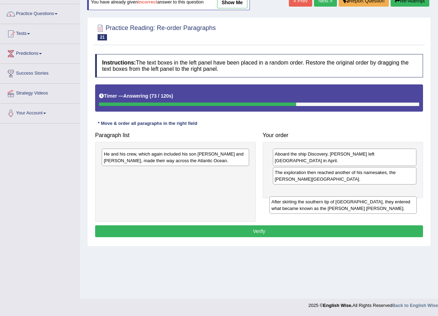
drag, startPoint x: 203, startPoint y: 177, endPoint x: 371, endPoint y: 206, distance: 170.2
click at [371, 206] on div "After skirting the southern tip of Greenland, they entered what became known as…" at bounding box center [342, 204] width 147 height 17
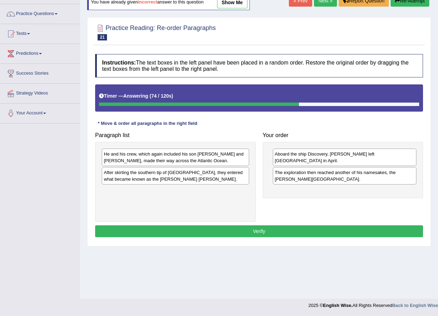
drag, startPoint x: 226, startPoint y: 177, endPoint x: 283, endPoint y: 189, distance: 58.5
click at [249, 184] on div "After skirting the southern tip of Greenland, they entered what became known as…" at bounding box center [175, 175] width 147 height 17
drag, startPoint x: 283, startPoint y: 189, endPoint x: 387, endPoint y: 184, distance: 104.0
click at [387, 184] on div "Aboard the ship Discovery, Hudson left England in April. The exploration then r…" at bounding box center [343, 170] width 161 height 56
click at [205, 183] on div "After skirting the southern tip of Greenland, they entered what became known as…" at bounding box center [175, 175] width 147 height 17
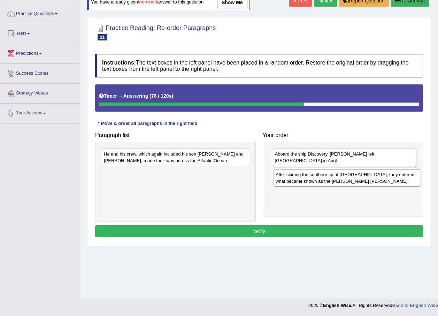
drag, startPoint x: 205, startPoint y: 183, endPoint x: 383, endPoint y: 189, distance: 177.9
click at [382, 186] on div "After skirting the southern tip of Greenland, they entered what became known as…" at bounding box center [347, 177] width 147 height 17
click at [383, 186] on div "After skirting the southern tip of Greenland, they entered what became known as…" at bounding box center [347, 177] width 147 height 17
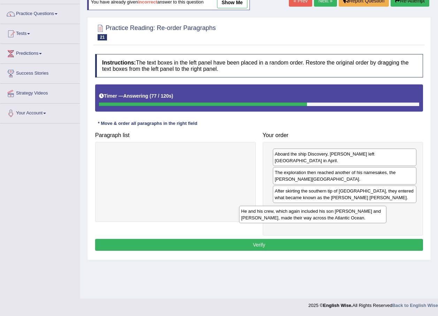
drag, startPoint x: 229, startPoint y: 154, endPoint x: 369, endPoint y: 210, distance: 151.3
click at [367, 211] on div "He and his crew, which again included his son John and Robert Juet, made their …" at bounding box center [312, 214] width 147 height 17
click at [369, 211] on div "He and his crew, which again included his son John and Robert Juet, made their …" at bounding box center [312, 214] width 147 height 17
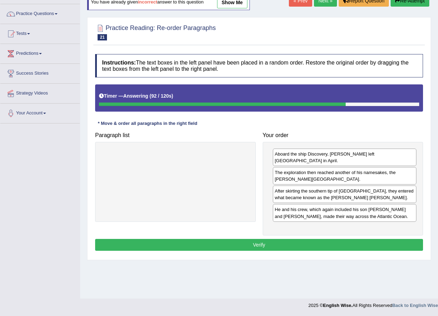
click at [328, 239] on button "Verify" at bounding box center [259, 245] width 328 height 12
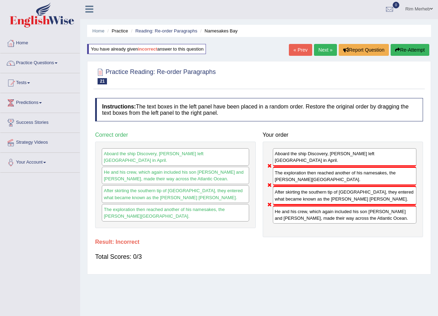
scroll to position [0, 0]
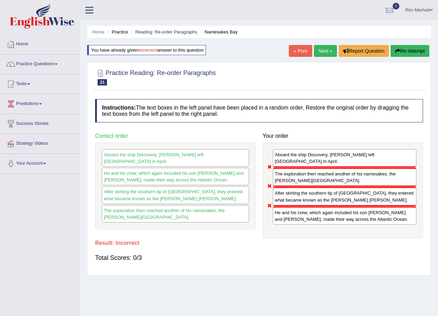
click at [323, 53] on link "Next »" at bounding box center [325, 51] width 23 height 12
click at [319, 50] on link "Next »" at bounding box center [325, 51] width 23 height 12
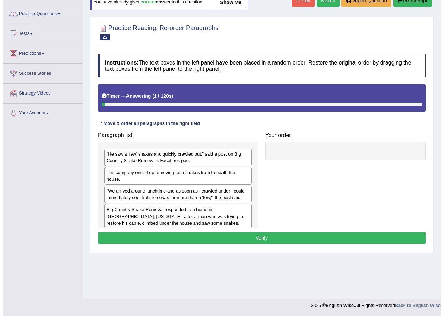
scroll to position [50, 0]
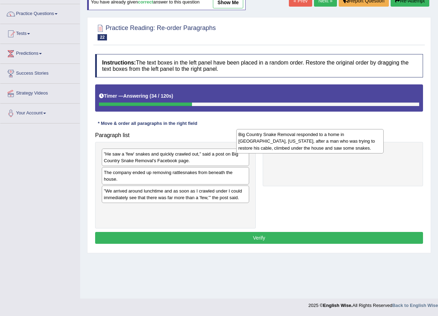
drag, startPoint x: 149, startPoint y: 218, endPoint x: 286, endPoint y: 149, distance: 152.8
click at [286, 149] on div "Big Country Snake Removal responded to a home in Albany, Texas, after a man who…" at bounding box center [309, 141] width 147 height 24
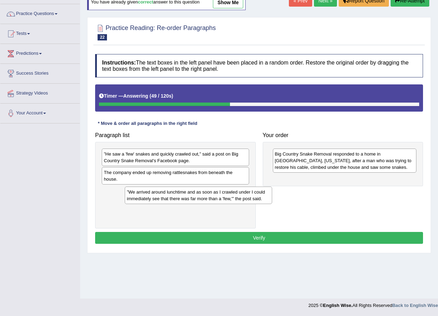
drag, startPoint x: 154, startPoint y: 196, endPoint x: 163, endPoint y: 200, distance: 9.5
click at [164, 200] on div "”We arrived around lunchtime and as soon as I crawled under I could immediately…" at bounding box center [198, 194] width 147 height 17
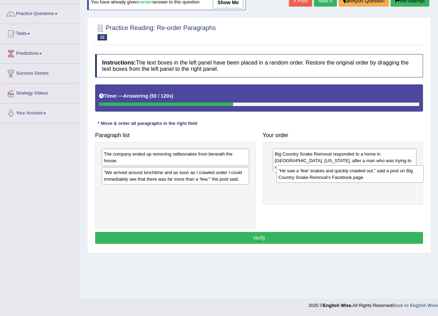
drag, startPoint x: 154, startPoint y: 160, endPoint x: 329, endPoint y: 177, distance: 175.8
click at [329, 177] on div "”He saw a 'few' snakes and quickly crawled out,” said a post on Big Country Sna…" at bounding box center [349, 173] width 147 height 17
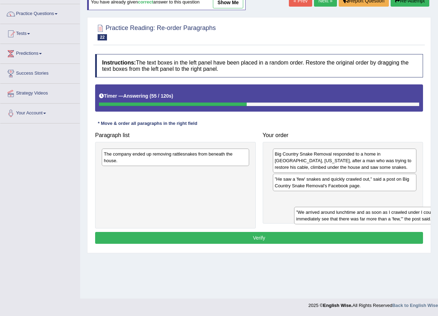
drag, startPoint x: 176, startPoint y: 171, endPoint x: 362, endPoint y: 216, distance: 191.5
click at [367, 218] on div "”We arrived around lunchtime and as soon as I crawled under I could immediately…" at bounding box center [367, 215] width 147 height 17
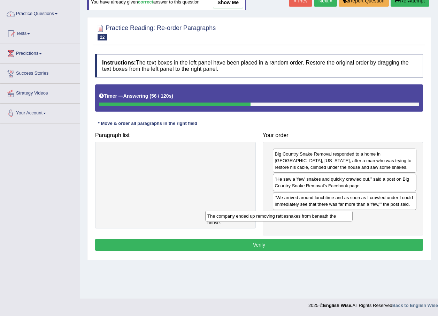
drag, startPoint x: 214, startPoint y: 157, endPoint x: 346, endPoint y: 220, distance: 145.9
click at [345, 221] on div "The company ended up removing rattlesnakes from beneath the house." at bounding box center [278, 216] width 147 height 11
click at [346, 220] on div "The company ended up removing rattlesnakes from beneath the house." at bounding box center [278, 216] width 147 height 11
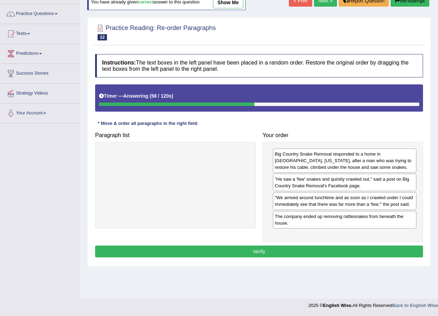
click at [327, 246] on button "Verify" at bounding box center [259, 251] width 328 height 12
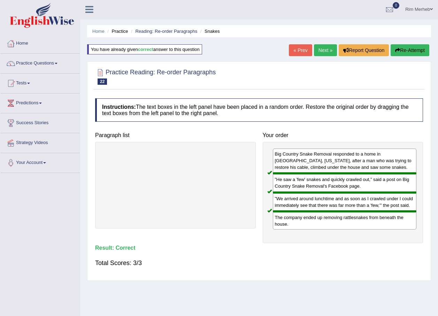
scroll to position [0, 0]
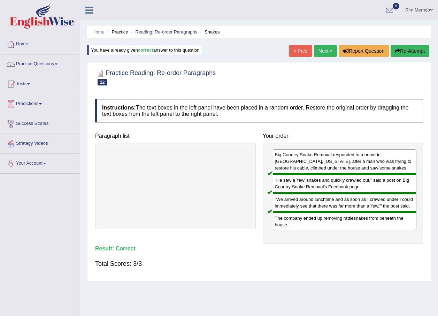
click at [323, 50] on link "Next »" at bounding box center [325, 51] width 23 height 12
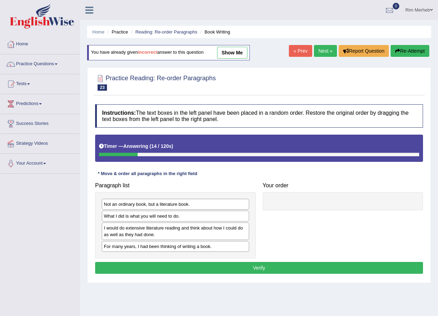
click at [161, 247] on div "For many years, I had been thinking of writing a book." at bounding box center [175, 246] width 147 height 11
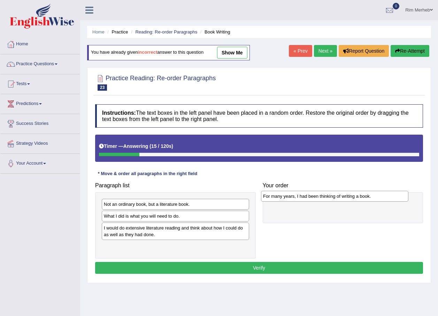
drag, startPoint x: 161, startPoint y: 247, endPoint x: 321, endPoint y: 197, distance: 167.0
click at [321, 197] on div "For many years, I had been thinking of writing a book." at bounding box center [334, 196] width 147 height 11
click at [185, 207] on div "Not an ordinary book, but a literature book." at bounding box center [175, 204] width 147 height 11
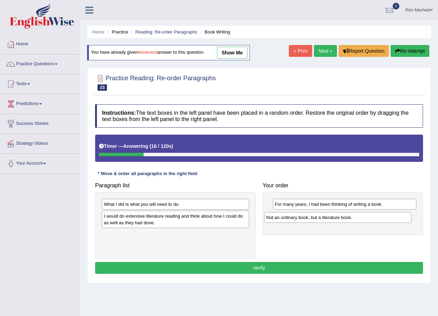
drag, startPoint x: 185, startPoint y: 207, endPoint x: 347, endPoint y: 220, distance: 163.0
click at [347, 220] on div "Not an ordinary book, but a literature book." at bounding box center [337, 217] width 147 height 11
click at [137, 209] on div "What I did is what you will need to do." at bounding box center [175, 204] width 147 height 11
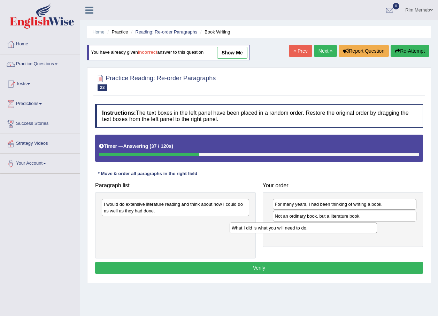
drag, startPoint x: 137, startPoint y: 209, endPoint x: 295, endPoint y: 235, distance: 159.9
click at [295, 233] on div "What I did is what you will need to do." at bounding box center [303, 227] width 147 height 11
click at [203, 212] on div "I would do extensive literature reading and think about how I could do as well …" at bounding box center [175, 207] width 147 height 17
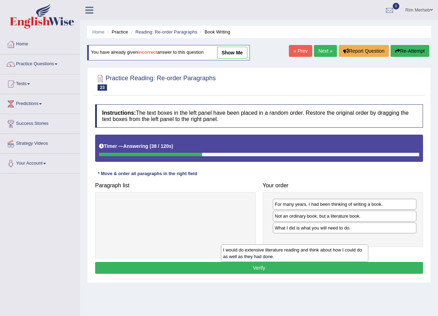
drag, startPoint x: 203, startPoint y: 212, endPoint x: 345, endPoint y: 256, distance: 148.9
click at [345, 257] on div "I would do extensive literature reading and think about how I could do as well …" at bounding box center [294, 252] width 147 height 17
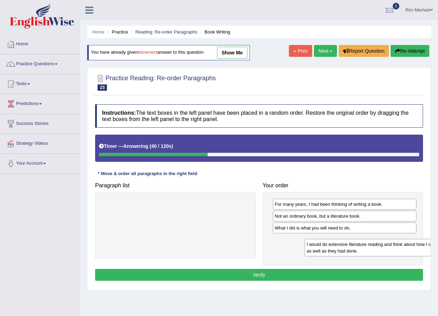
drag, startPoint x: 177, startPoint y: 209, endPoint x: 380, endPoint y: 249, distance: 206.8
click at [380, 249] on div "I would do extensive literature reading and think about how I could do as well …" at bounding box center [378, 247] width 147 height 17
click at [329, 270] on button "Verify" at bounding box center [259, 275] width 328 height 12
click at [329, 270] on div "Home Practice Reading: Re-order Paragraphs Book Writing You have already given …" at bounding box center [259, 174] width 358 height 349
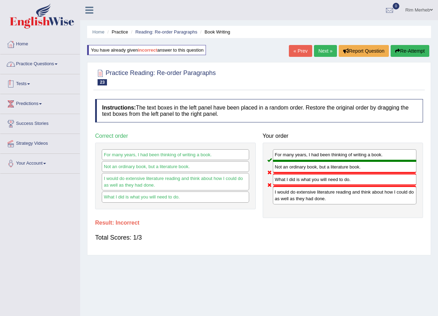
click at [59, 70] on link "Practice Questions" at bounding box center [39, 62] width 79 height 17
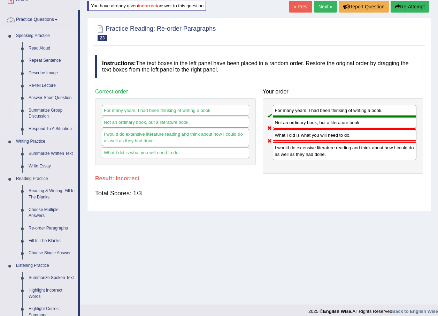
scroll to position [139, 0]
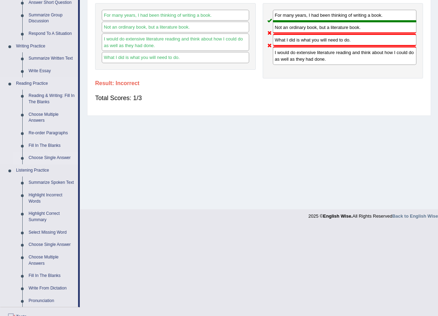
click at [52, 157] on link "Choose Single Answer" at bounding box center [51, 158] width 53 height 13
click at [52, 157] on ul "Speaking Practice Read Aloud Repeat Sentence Describe Image Re-tell Lecture Ans…" at bounding box center [39, 120] width 78 height 372
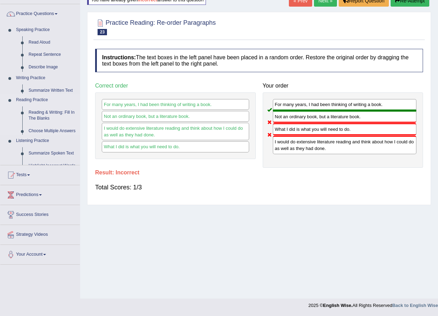
scroll to position [50, 0]
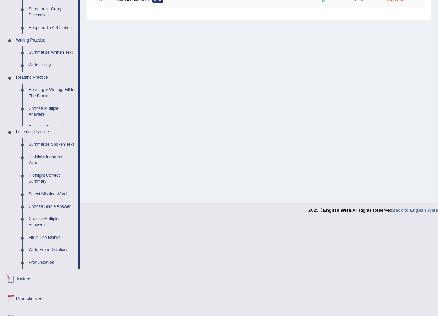
scroll to position [156, 0]
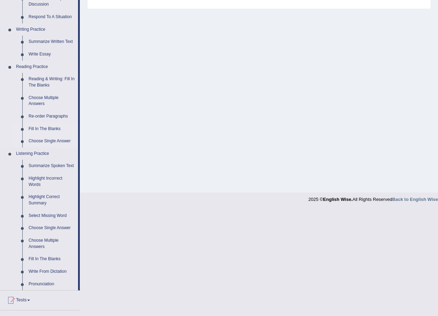
click at [51, 126] on link "Fill In The Blanks" at bounding box center [51, 129] width 53 height 13
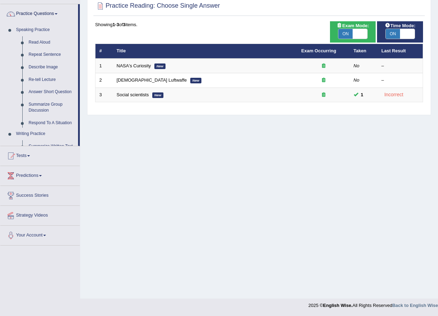
scroll to position [69, 0]
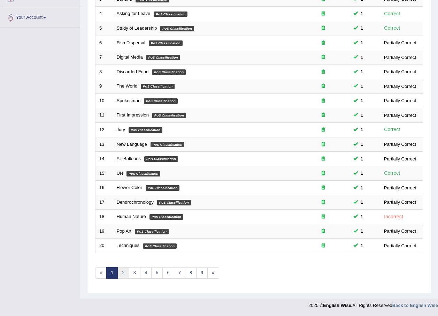
click at [123, 270] on link "2" at bounding box center [123, 273] width 12 height 12
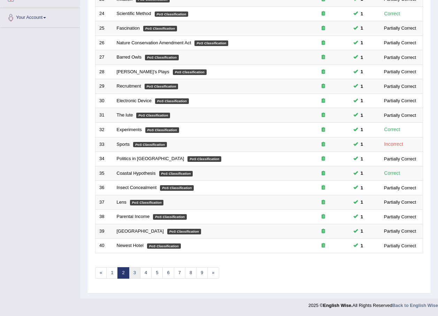
click at [132, 272] on link "3" at bounding box center [135, 273] width 12 height 12
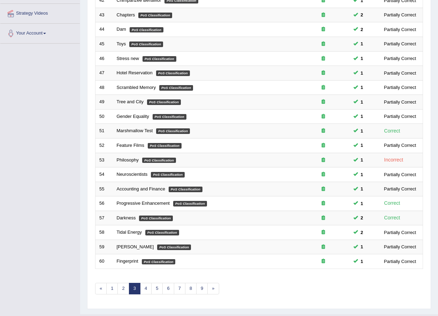
scroll to position [146, 0]
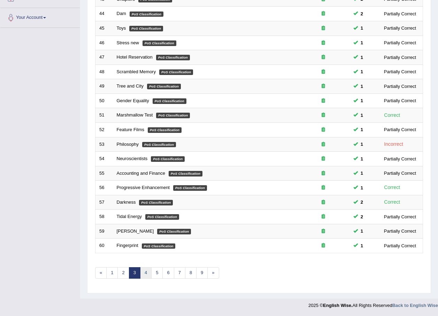
click at [148, 267] on link "4" at bounding box center [146, 273] width 12 height 12
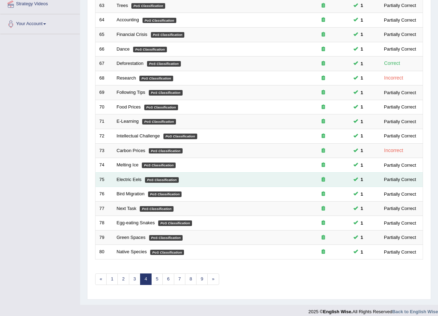
scroll to position [146, 0]
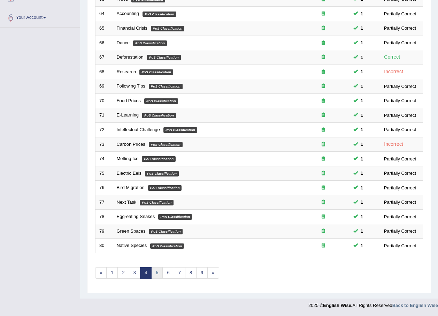
click at [155, 275] on link "5" at bounding box center [157, 273] width 12 height 12
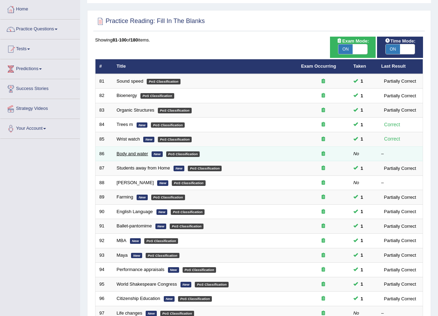
click at [140, 151] on link "Body and water" at bounding box center [132, 153] width 31 height 5
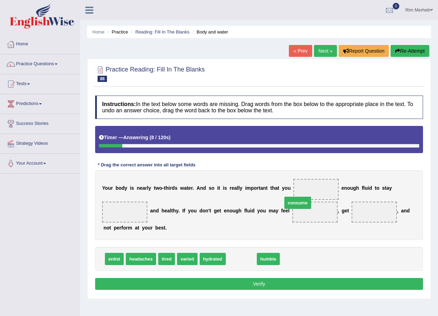
drag, startPoint x: 238, startPoint y: 260, endPoint x: 299, endPoint y: 199, distance: 86.3
click at [298, 217] on span "consume" at bounding box center [314, 211] width 45 height 21
drag, startPoint x: 298, startPoint y: 217, endPoint x: 302, endPoint y: 197, distance: 20.6
click at [302, 195] on div "Y o u r b o d y i s n e a r l y t w o - t h i r d s w a t e r . A n d s o i t i…" at bounding box center [259, 205] width 328 height 70
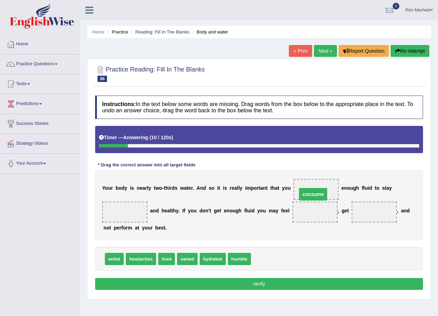
drag, startPoint x: 305, startPoint y: 212, endPoint x: 303, endPoint y: 194, distance: 17.9
click at [303, 194] on span "consume" at bounding box center [313, 194] width 28 height 13
drag, startPoint x: 206, startPoint y: 261, endPoint x: 129, endPoint y: 227, distance: 85.0
drag, startPoint x: 156, startPoint y: 259, endPoint x: 272, endPoint y: 249, distance: 116.5
click at [272, 249] on div "enlist headaches tired varied humble" at bounding box center [259, 259] width 328 height 24
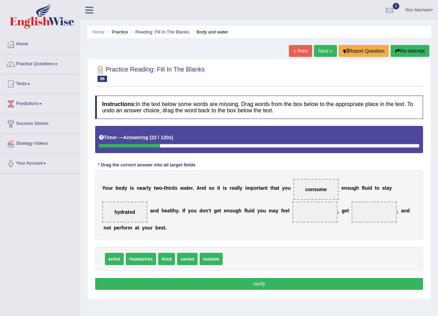
drag, startPoint x: 272, startPoint y: 249, endPoint x: 218, endPoint y: 259, distance: 55.0
click at [271, 249] on div "enlist headaches tired varied humble" at bounding box center [259, 259] width 328 height 24
drag, startPoint x: 162, startPoint y: 262, endPoint x: 357, endPoint y: 224, distance: 198.2
drag, startPoint x: 191, startPoint y: 258, endPoint x: 298, endPoint y: 213, distance: 116.6
click at [298, 214] on span "humble" at bounding box center [289, 220] width 23 height 12
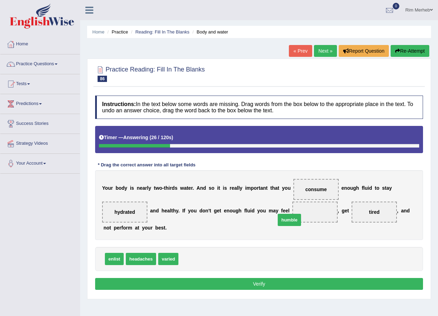
click at [298, 214] on span "humble" at bounding box center [289, 220] width 23 height 12
click at [287, 281] on button "Verify" at bounding box center [259, 284] width 328 height 12
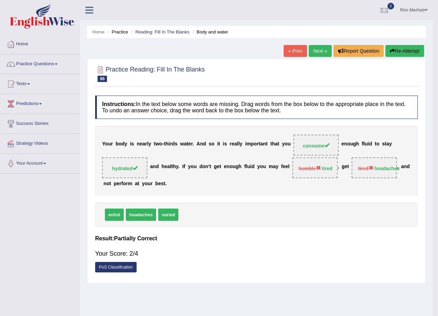
click at [287, 281] on div "Home Practice Reading: Fill In The Blanks Body and water « Prev Next » Report Q…" at bounding box center [256, 174] width 353 height 349
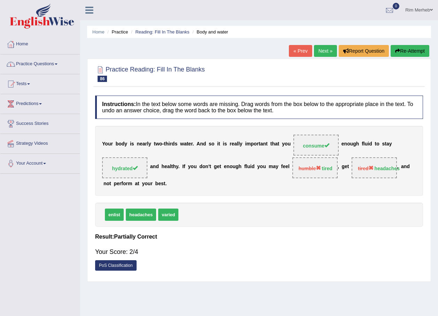
click at [60, 62] on link "Practice Questions" at bounding box center [39, 62] width 79 height 17
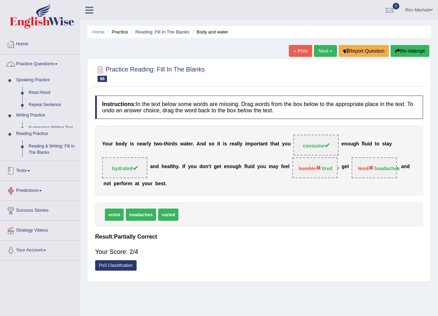
scroll to position [50, 0]
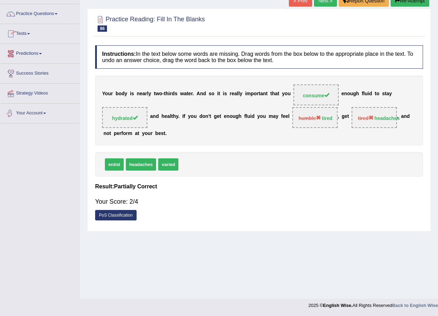
click at [56, 15] on link "Practice Questions" at bounding box center [39, 12] width 79 height 17
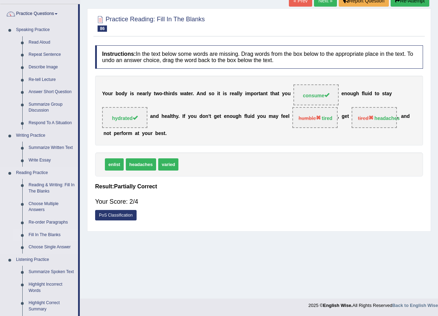
click at [40, 233] on link "Fill In The Blanks" at bounding box center [51, 235] width 53 height 13
click at [40, 233] on ul "Speaking Practice Read Aloud Repeat Sentence Describe Image Re-tell Lecture Ans…" at bounding box center [39, 210] width 78 height 372
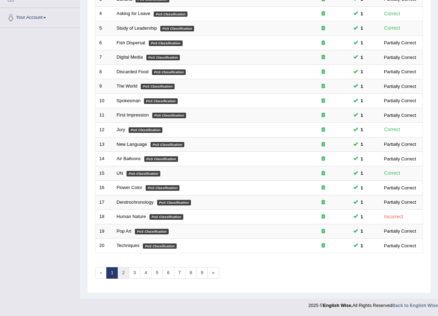
click at [121, 274] on link "2" at bounding box center [123, 273] width 12 height 12
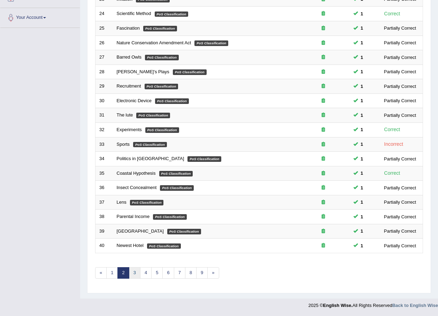
click at [134, 272] on link "3" at bounding box center [135, 273] width 12 height 12
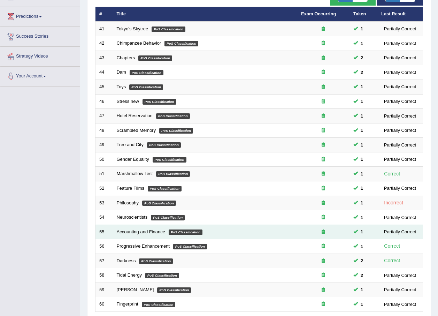
scroll to position [146, 0]
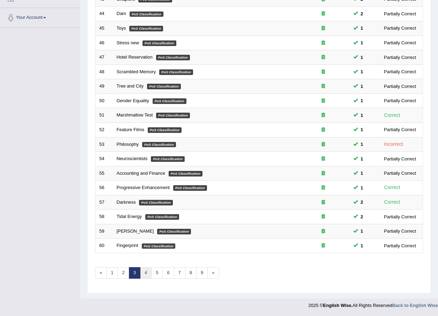
click at [145, 274] on link "4" at bounding box center [146, 273] width 12 height 12
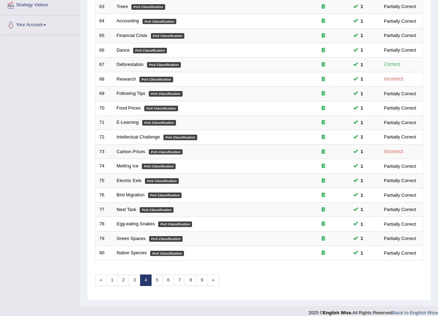
scroll to position [146, 0]
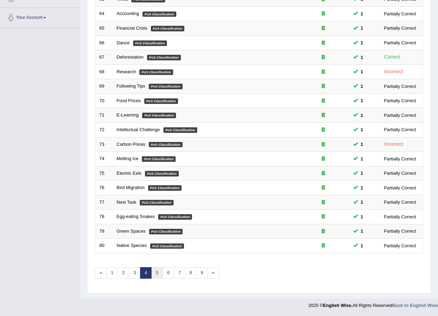
click at [158, 273] on link "5" at bounding box center [157, 273] width 12 height 12
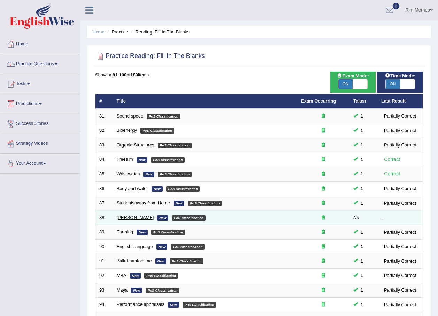
click at [130, 217] on link "[PERSON_NAME]" at bounding box center [135, 217] width 37 height 5
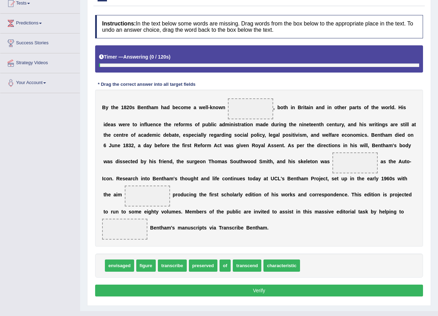
scroll to position [83, 0]
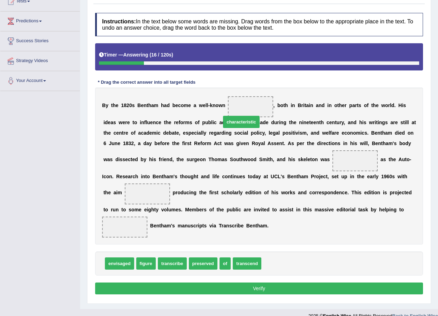
drag, startPoint x: 269, startPoint y: 255, endPoint x: 229, endPoint y: 114, distance: 147.2
click at [369, 143] on b at bounding box center [370, 143] width 3 height 6
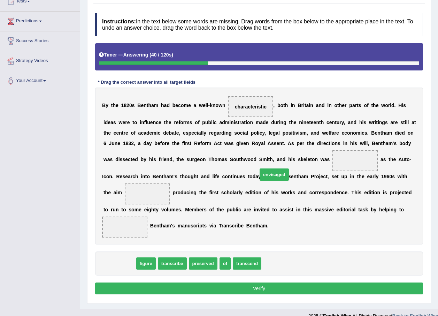
drag, startPoint x: 120, startPoint y: 258, endPoint x: 274, endPoint y: 169, distance: 178.5
click at [333, 169] on span at bounding box center [355, 160] width 45 height 21
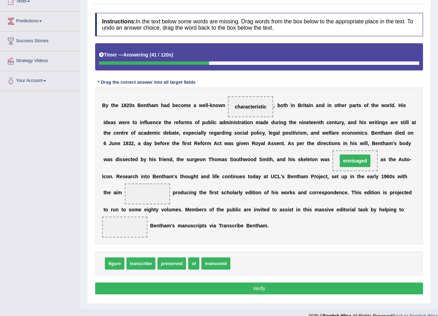
click at [287, 175] on div "B y t h e 1 8 2 0 s B e n t h a m h a d b e c o m e a w e l l - k n o w n chara…" at bounding box center [259, 165] width 328 height 157
drag, startPoint x: 191, startPoint y: 250, endPoint x: 323, endPoint y: 184, distance: 147.0
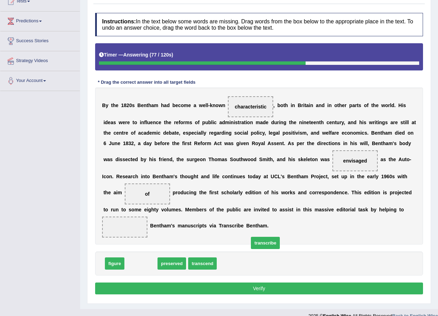
drag, startPoint x: 135, startPoint y: 252, endPoint x: 270, endPoint y: 220, distance: 138.7
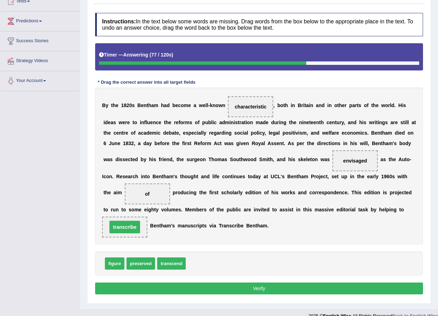
click at [140, 221] on span "transcribe" at bounding box center [124, 227] width 31 height 13
click at [269, 282] on button "Verify" at bounding box center [259, 288] width 328 height 12
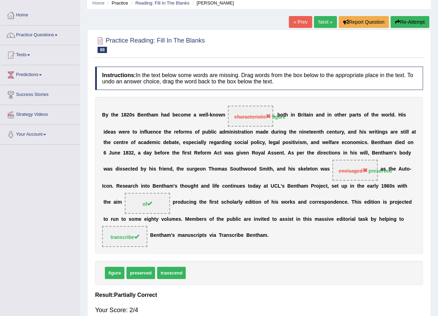
scroll to position [0, 0]
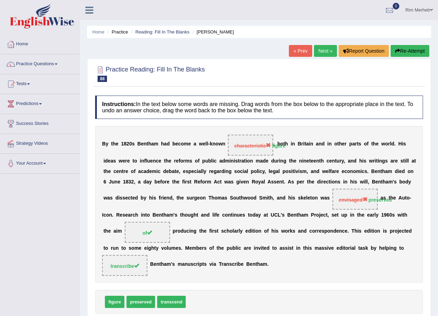
click at [327, 52] on link "Next »" at bounding box center [325, 51] width 23 height 12
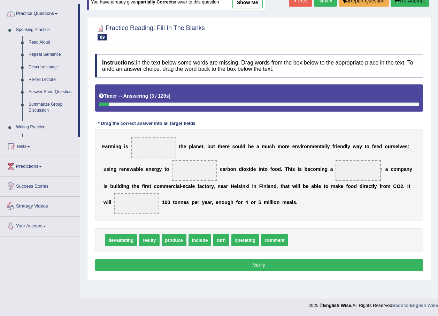
scroll to position [66, 0]
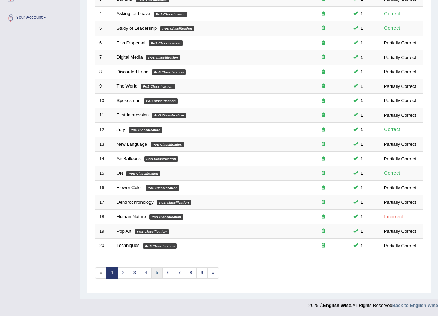
click at [157, 272] on link "5" at bounding box center [157, 273] width 12 height 12
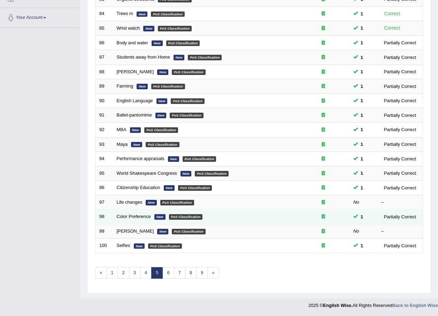
scroll to position [146, 0]
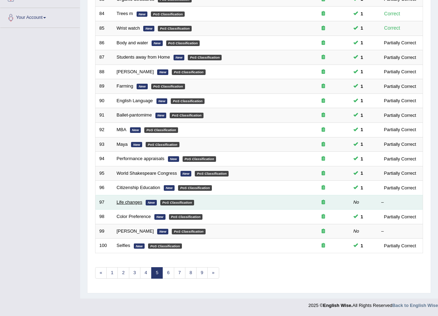
click at [136, 203] on link "Life changes" at bounding box center [130, 201] width 26 height 5
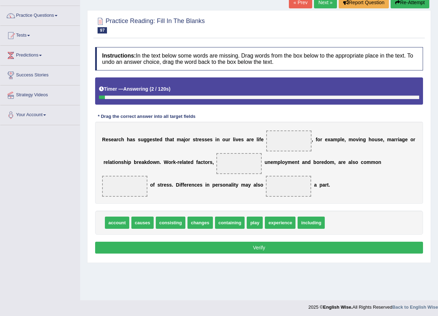
scroll to position [50, 0]
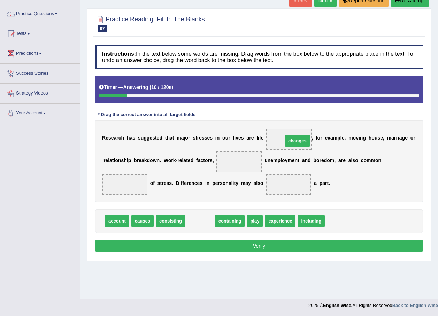
drag, startPoint x: 189, startPoint y: 216, endPoint x: 287, endPoint y: 136, distance: 126.0
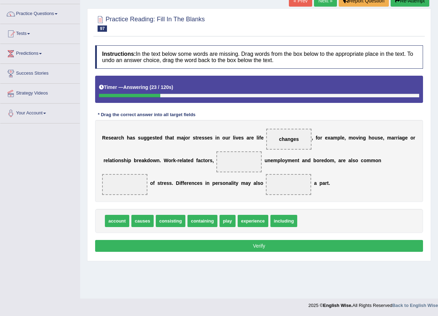
click at [278, 220] on span "including" at bounding box center [283, 221] width 27 height 12
drag, startPoint x: 278, startPoint y: 220, endPoint x: 228, endPoint y: 160, distance: 77.7
drag, startPoint x: 140, startPoint y: 223, endPoint x: 411, endPoint y: 165, distance: 277.2
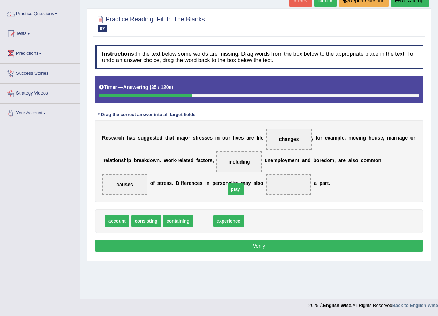
drag, startPoint x: 193, startPoint y: 222, endPoint x: 225, endPoint y: 190, distance: 45.4
click at [266, 190] on span at bounding box center [288, 184] width 45 height 21
click at [224, 250] on button "Verify" at bounding box center [259, 246] width 328 height 12
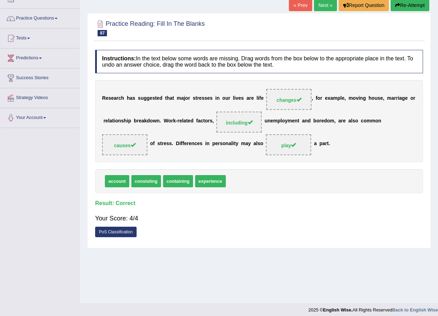
scroll to position [0, 0]
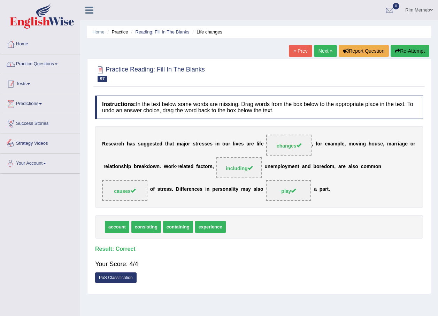
click at [62, 58] on link "Practice Questions" at bounding box center [39, 62] width 79 height 17
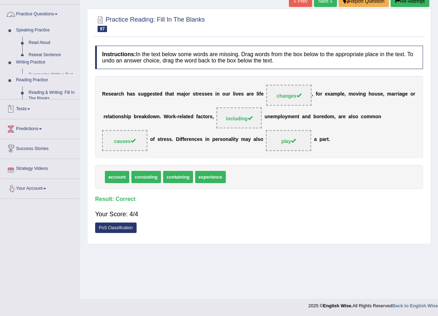
scroll to position [50, 0]
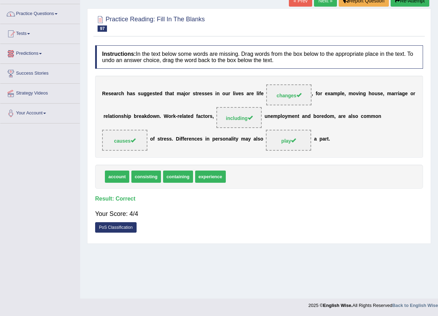
click at [49, 13] on link "Practice Questions" at bounding box center [39, 12] width 79 height 17
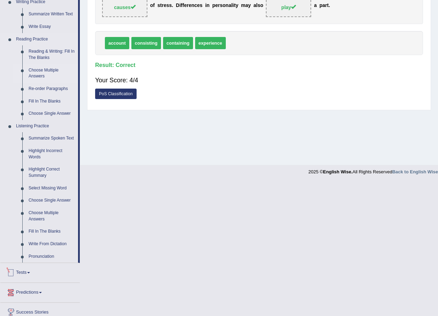
scroll to position [190, 0]
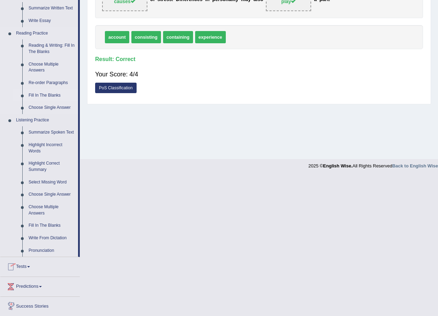
click at [47, 96] on link "Fill In The Blanks" at bounding box center [51, 95] width 53 height 13
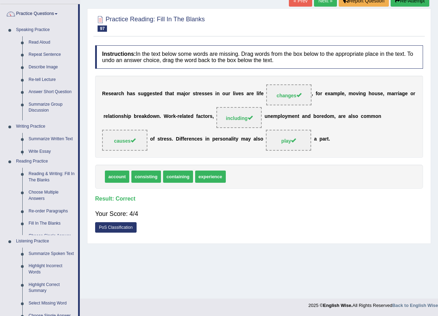
scroll to position [53, 0]
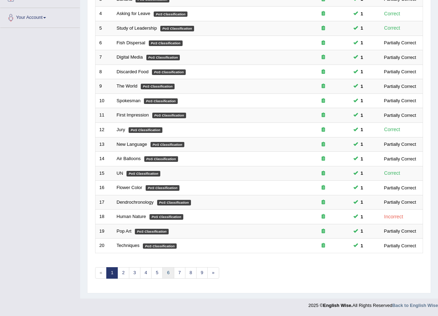
click at [168, 271] on link "6" at bounding box center [168, 273] width 12 height 12
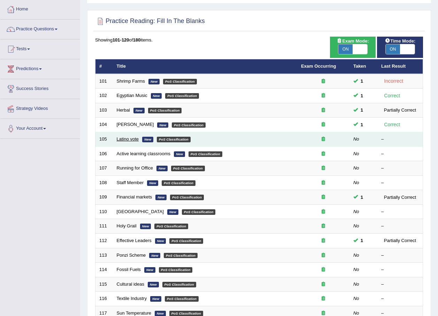
click at [130, 140] on link "Latino vote" at bounding box center [128, 138] width 22 height 5
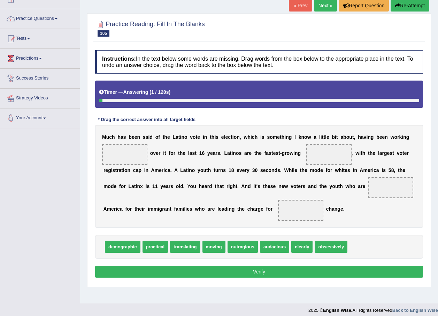
scroll to position [50, 0]
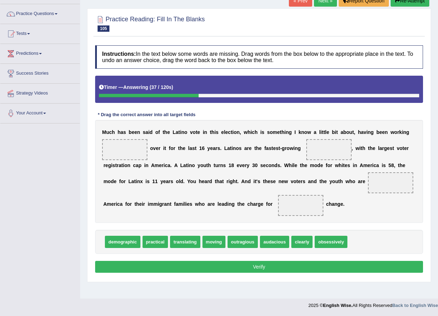
click at [371, 135] on b "g" at bounding box center [372, 132] width 3 height 6
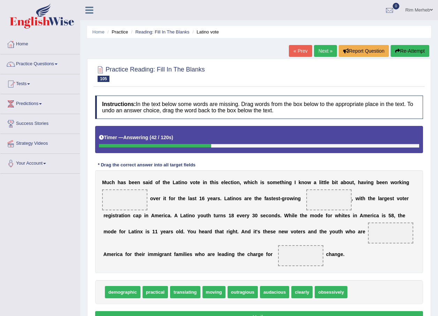
click at [400, 48] on button "Re-Attempt" at bounding box center [410, 51] width 39 height 12
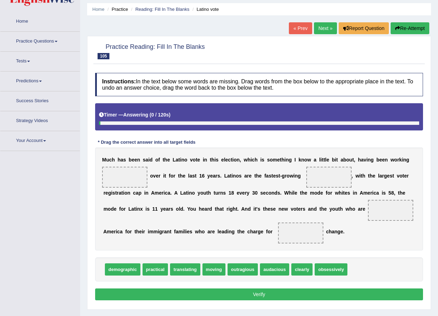
scroll to position [50, 0]
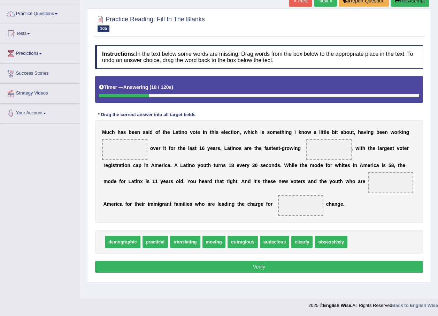
click at [323, 241] on span "obsessively" at bounding box center [331, 242] width 33 height 12
drag, startPoint x: 323, startPoint y: 241, endPoint x: 325, endPoint y: 151, distance: 89.3
click at [358, 169] on div "M u c h h a s b e e n s a i d o f t h e L a t i n o v o t e i n t h i s e l e c…" at bounding box center [259, 171] width 328 height 103
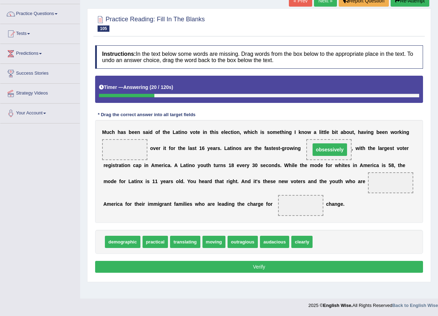
click at [358, 169] on div "M u c h h a s b e e n s a i d o f t h e L a t i n o v o t e i n t h i s e l e c…" at bounding box center [259, 171] width 328 height 103
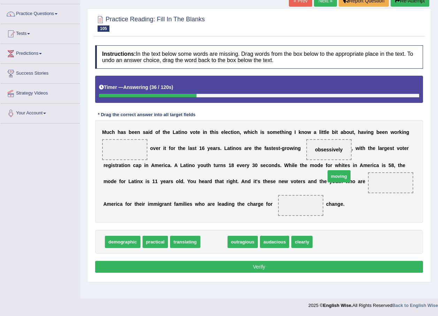
drag, startPoint x: 205, startPoint y: 245, endPoint x: 330, endPoint y: 180, distance: 141.3
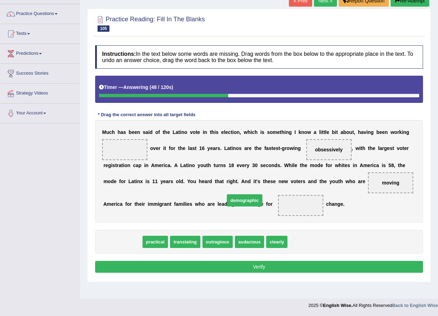
drag, startPoint x: 124, startPoint y: 246, endPoint x: 250, endPoint y: 211, distance: 130.4
click at [250, 206] on span "demographic" at bounding box center [245, 200] width 36 height 12
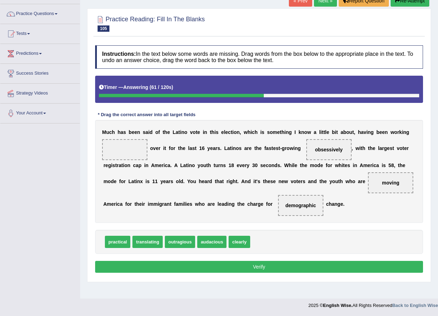
click at [231, 243] on span "clearly" at bounding box center [239, 242] width 21 height 12
drag, startPoint x: 205, startPoint y: 245, endPoint x: 124, endPoint y: 146, distance: 127.9
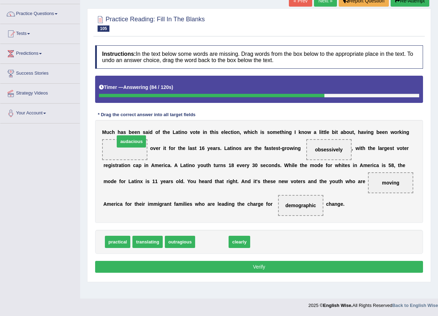
click at [124, 146] on span "audacious" at bounding box center [131, 141] width 29 height 12
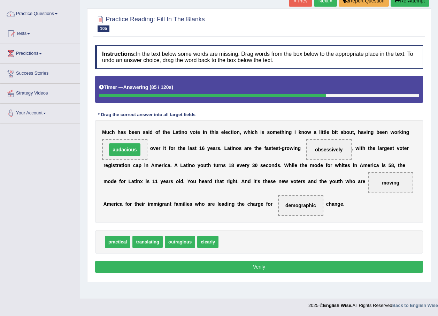
click at [216, 268] on button "Verify" at bounding box center [259, 267] width 328 height 12
click at [216, 268] on div "Home Practice Reading: Fill In The Blanks Latino vote « Prev Next » Report Ques…" at bounding box center [259, 124] width 358 height 349
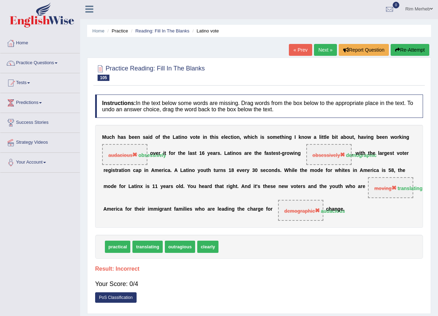
scroll to position [0, 0]
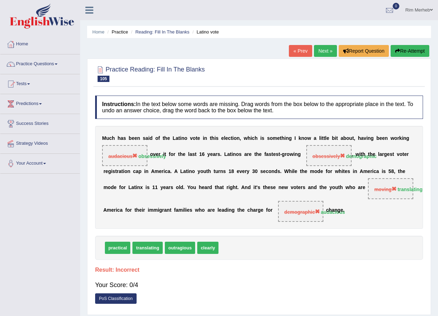
click at [324, 54] on link "Next »" at bounding box center [325, 51] width 23 height 12
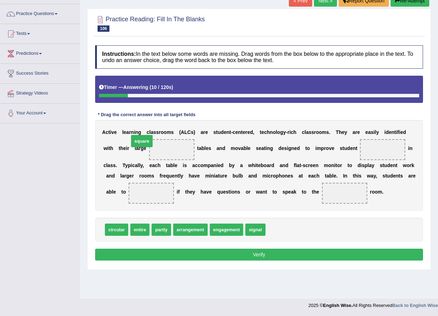
drag, startPoint x: 274, startPoint y: 245, endPoint x: 138, endPoint y: 157, distance: 162.8
click at [226, 165] on b at bounding box center [227, 165] width 3 height 6
drag, startPoint x: 176, startPoint y: 165, endPoint x: 187, endPoint y: 164, distance: 10.8
click at [226, 165] on b at bounding box center [227, 165] width 3 height 6
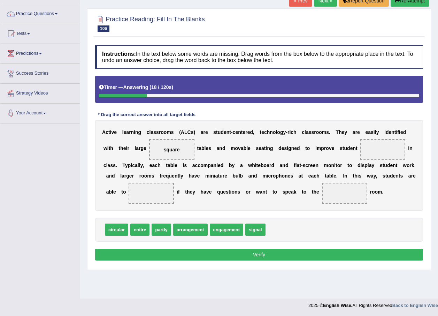
click at [222, 236] on span "engagement" at bounding box center [227, 229] width 34 height 12
drag, startPoint x: 222, startPoint y: 245, endPoint x: 351, endPoint y: 156, distance: 156.6
click at [131, 236] on span "entire" at bounding box center [139, 229] width 19 height 12
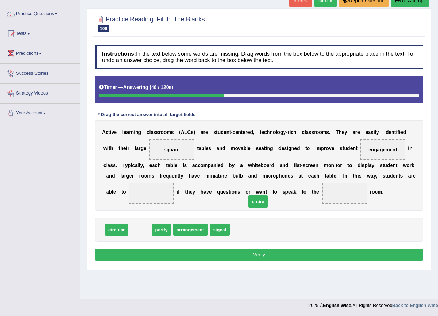
drag, startPoint x: 131, startPoint y: 244, endPoint x: 250, endPoint y: 215, distance: 121.9
click at [217, 232] on div "circular partly arrangement signal" at bounding box center [259, 230] width 328 height 24
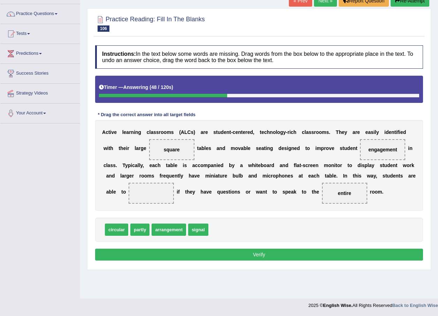
click at [217, 232] on div "circular partly arrangement signal" at bounding box center [259, 230] width 328 height 24
drag, startPoint x: 201, startPoint y: 242, endPoint x: 376, endPoint y: 185, distance: 184.2
click at [351, 260] on button "Verify" at bounding box center [259, 255] width 328 height 12
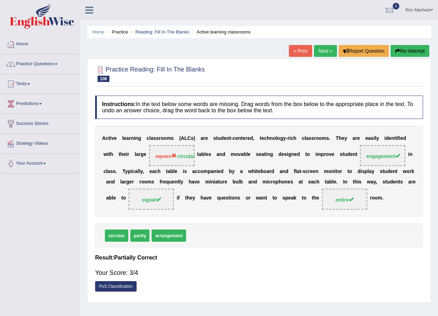
click at [60, 62] on link "Practice Questions" at bounding box center [39, 62] width 79 height 17
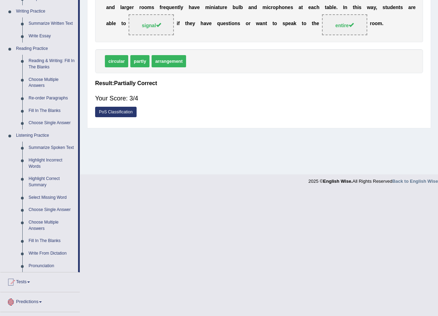
scroll to position [209, 0]
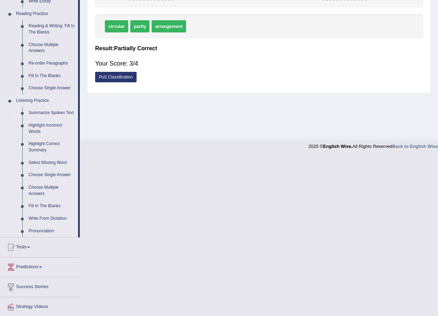
click at [60, 113] on link "Summarize Spoken Text" at bounding box center [51, 113] width 53 height 13
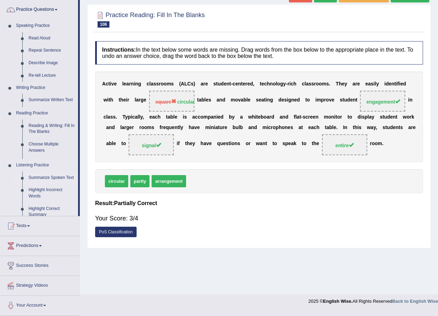
scroll to position [50, 0]
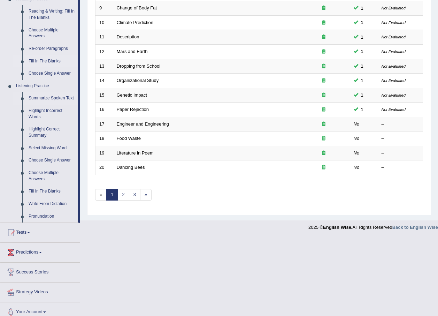
scroll to position [230, 0]
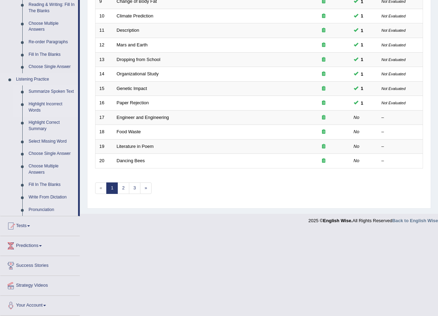
click at [35, 105] on link "Highlight Incorrect Words" at bounding box center [51, 107] width 53 height 18
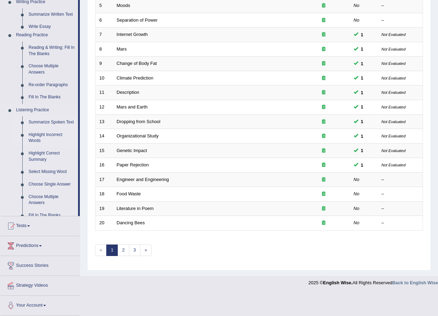
scroll to position [146, 0]
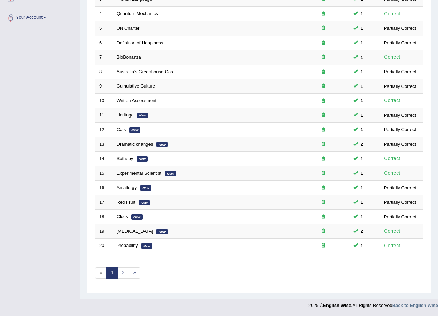
click at [119, 279] on div "Showing 1-20 of 22 items. # Title Exam Occurring Taken Last Result 1 Ward Divis…" at bounding box center [259, 106] width 328 height 361
click at [122, 277] on link "2" at bounding box center [123, 273] width 12 height 12
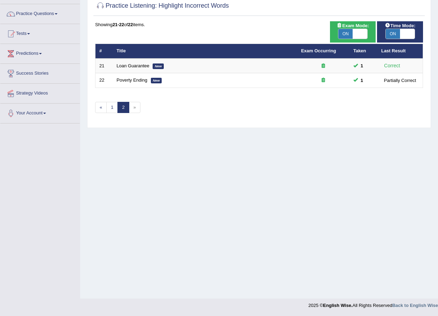
click at [343, 29] on span "ON" at bounding box center [345, 34] width 15 height 10
checkbox input "false"
click at [343, 29] on span "ON" at bounding box center [345, 34] width 15 height 10
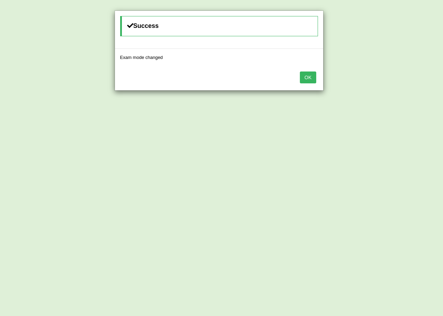
click at [301, 79] on button "OK" at bounding box center [308, 77] width 16 height 12
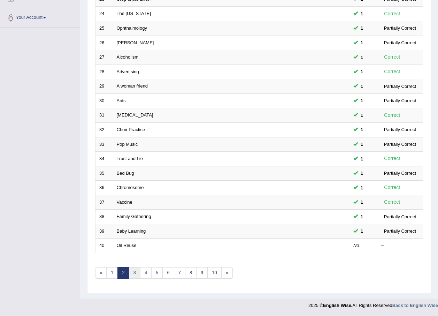
click at [133, 269] on link "3" at bounding box center [135, 273] width 12 height 12
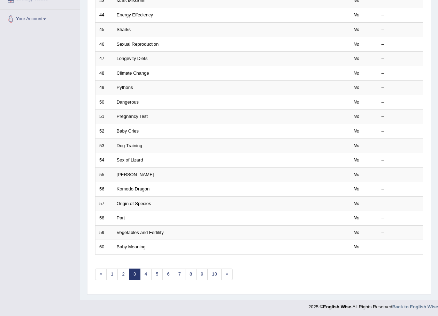
scroll to position [146, 0]
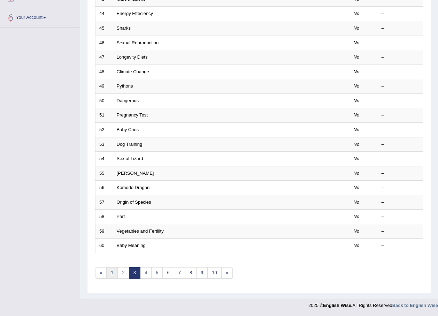
click at [108, 272] on link "1" at bounding box center [112, 273] width 12 height 12
click at [108, 273] on link "1" at bounding box center [112, 273] width 12 height 12
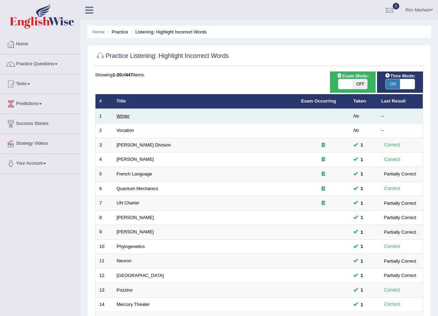
click at [128, 115] on link "Winter" at bounding box center [123, 115] width 13 height 5
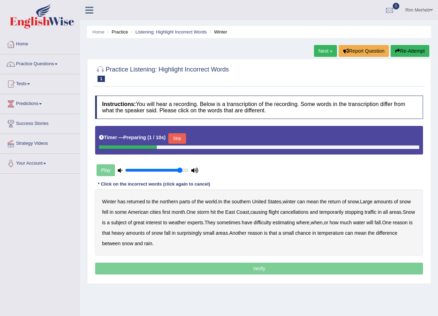
type input "0.9"
click at [178, 169] on input "range" at bounding box center [156, 170] width 63 height 6
click at [180, 140] on button "Skip" at bounding box center [176, 138] width 17 height 10
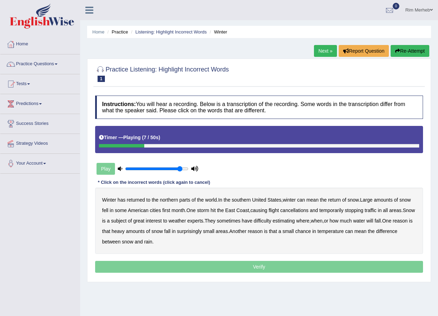
click at [248, 199] on b "southern" at bounding box center [241, 200] width 19 height 6
click at [169, 212] on b "first" at bounding box center [166, 210] width 8 height 6
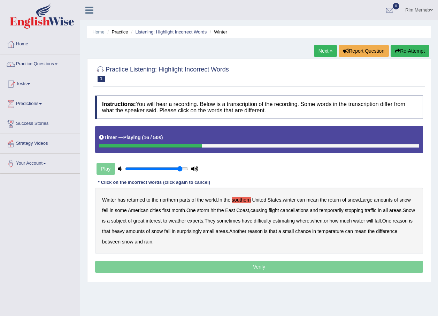
click at [169, 212] on b "first" at bounding box center [166, 210] width 8 height 6
click at [388, 209] on b "all" at bounding box center [385, 210] width 5 height 6
click at [365, 221] on b "water" at bounding box center [359, 221] width 12 height 6
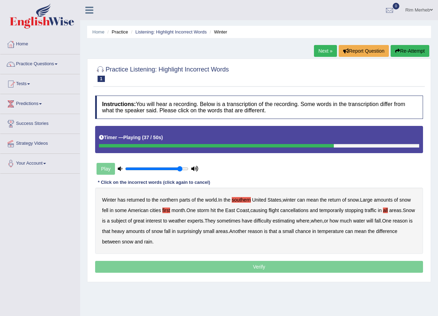
click at [365, 221] on b "water" at bounding box center [359, 221] width 12 height 6
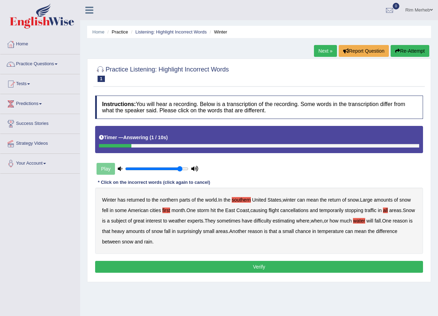
click at [198, 268] on button "Verify" at bounding box center [259, 267] width 328 height 12
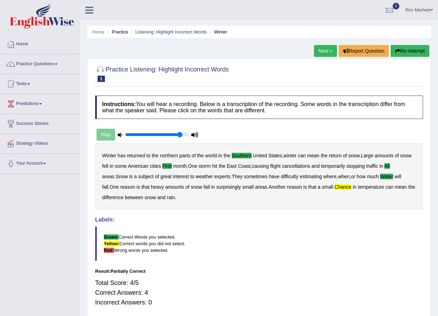
click at [324, 51] on link "Next »" at bounding box center [325, 51] width 23 height 12
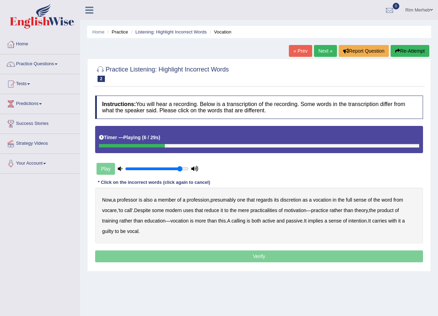
click at [297, 200] on b "discretion" at bounding box center [290, 200] width 21 height 6
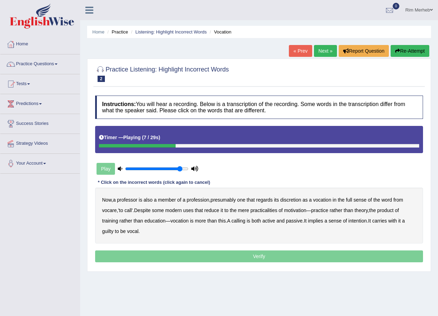
click at [297, 200] on b "discretion" at bounding box center [290, 200] width 21 height 6
click at [296, 198] on b "discretion" at bounding box center [290, 200] width 21 height 6
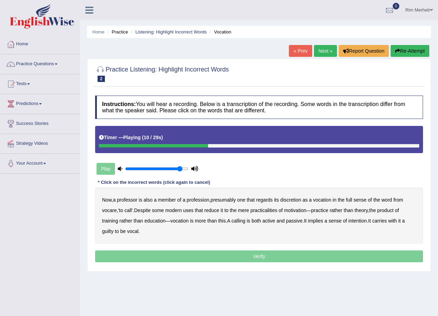
click at [296, 198] on b "discretion" at bounding box center [290, 200] width 21 height 6
click at [305, 211] on b "motivation" at bounding box center [295, 210] width 22 height 6
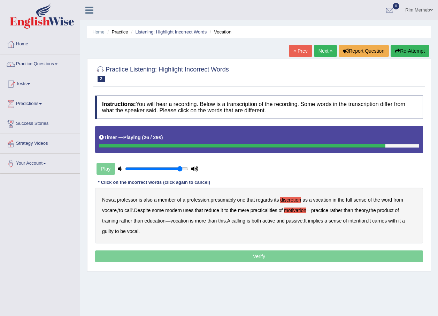
click at [360, 219] on b "intention" at bounding box center [358, 221] width 18 height 6
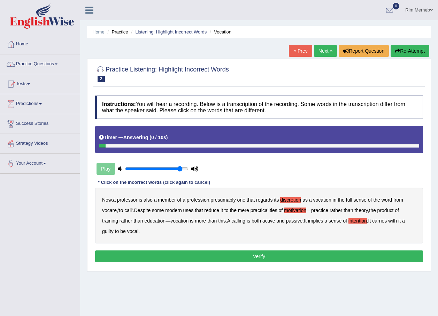
click at [226, 256] on button "Verify" at bounding box center [259, 256] width 328 height 12
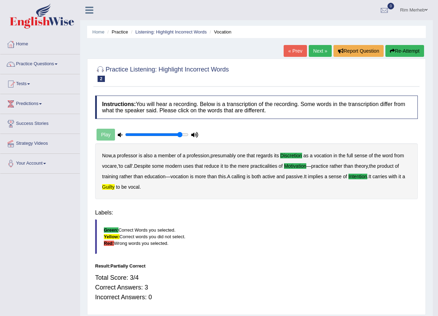
click at [226, 256] on div "Home Practice Listening: Highlight Incorrect Words Vocation « Prev Next » Repor…" at bounding box center [256, 174] width 353 height 349
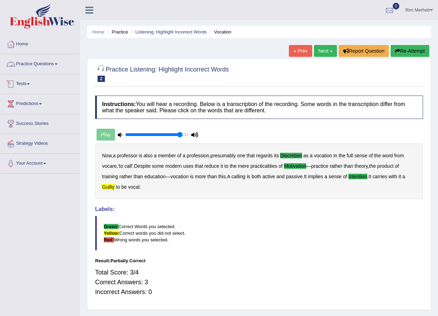
click at [63, 70] on link "Practice Questions" at bounding box center [39, 62] width 79 height 17
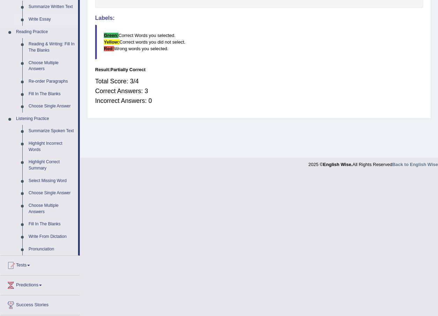
scroll to position [209, 0]
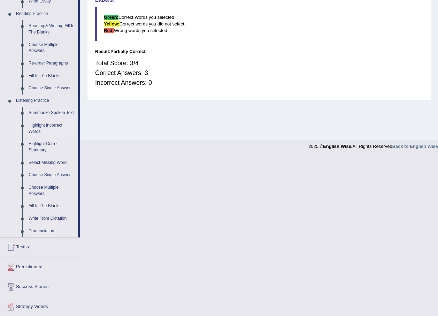
click at [49, 129] on link "Highlight Incorrect Words" at bounding box center [51, 128] width 53 height 18
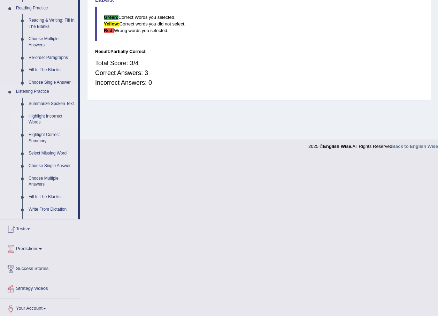
scroll to position [50, 0]
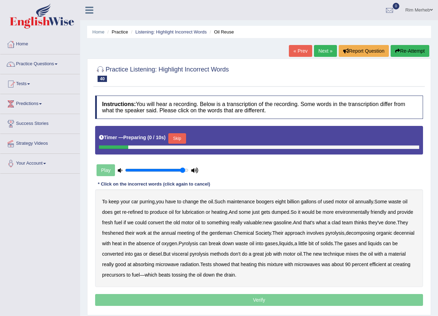
type input "0.95"
click at [184, 170] on input "range" at bounding box center [156, 170] width 63 height 6
click at [177, 140] on button "Skip" at bounding box center [176, 138] width 17 height 10
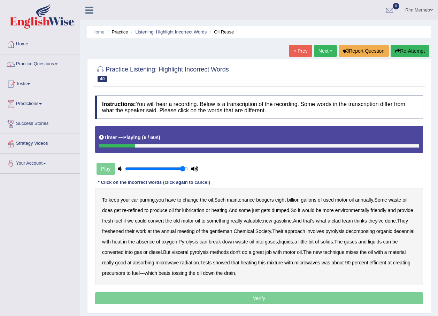
click at [268, 200] on b "boogers" at bounding box center [265, 200] width 18 height 6
click at [112, 231] on b "freshened" at bounding box center [113, 231] width 22 height 6
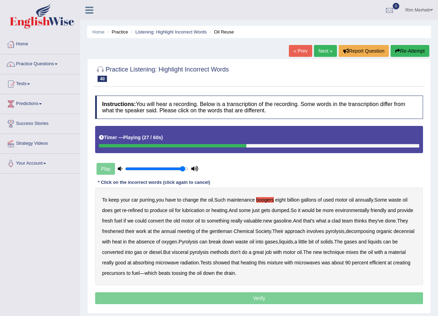
click at [112, 231] on b "freshened" at bounding box center [113, 231] width 22 height 6
click at [394, 234] on b "decennial" at bounding box center [404, 231] width 21 height 6
click at [188, 251] on b "visceral" at bounding box center [180, 252] width 16 height 6
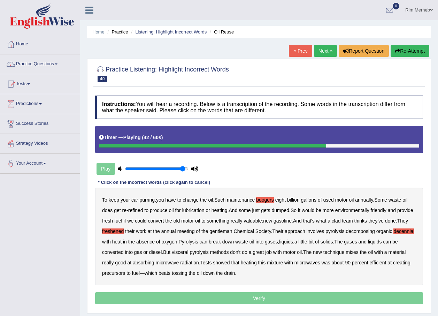
click at [188, 251] on b "visceral" at bounding box center [180, 252] width 16 height 6
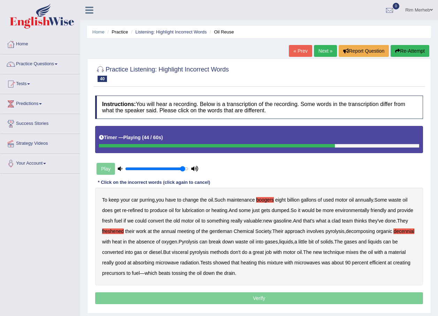
click at [188, 251] on b "visceral" at bounding box center [180, 252] width 16 height 6
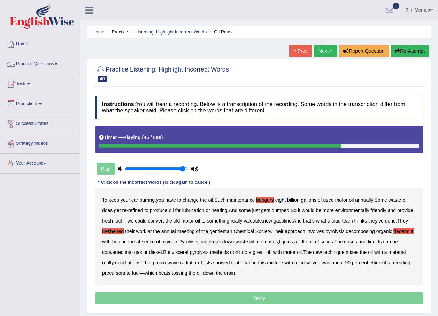
click at [188, 251] on b "visceral" at bounding box center [180, 252] width 16 height 6
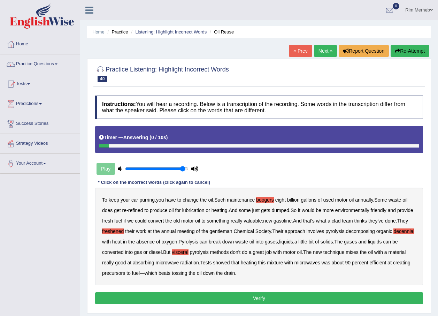
click at [240, 297] on button "Verify" at bounding box center [259, 298] width 328 height 12
click at [240, 297] on div "Home Practice Listening: Highlight Incorrect Words Oil Reuse « Prev Next » Repo…" at bounding box center [259, 174] width 358 height 349
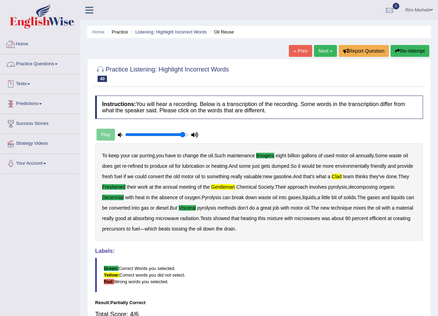
click at [24, 67] on link "Practice Questions" at bounding box center [39, 62] width 79 height 17
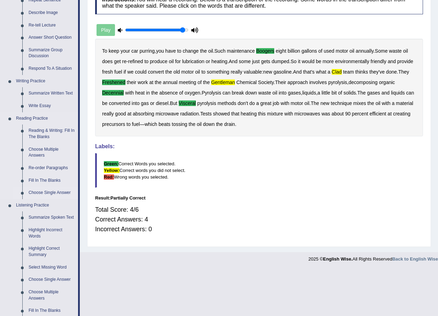
scroll to position [230, 0]
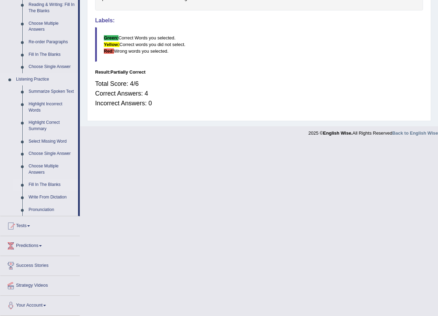
click at [49, 185] on link "Fill In The Blanks" at bounding box center [51, 184] width 53 height 13
click at [49, 185] on ul "Summarize Spoken Text Highlight Incorrect Words Highlight Correct Summary Selec…" at bounding box center [45, 150] width 65 height 130
click at [49, 160] on link "Choose Single Answer" at bounding box center [51, 153] width 53 height 13
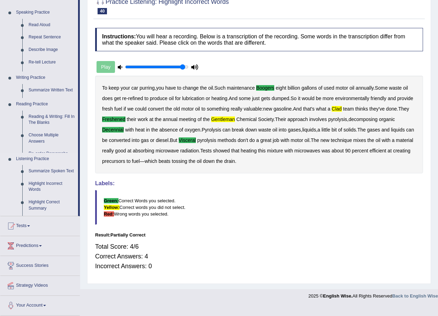
scroll to position [58, 0]
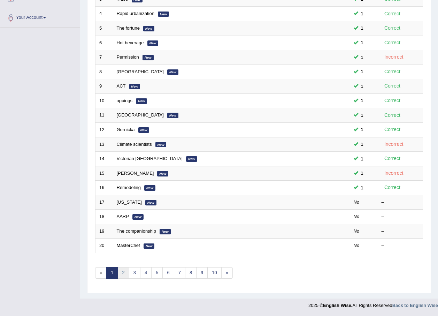
click at [124, 274] on link "2" at bounding box center [123, 273] width 12 height 12
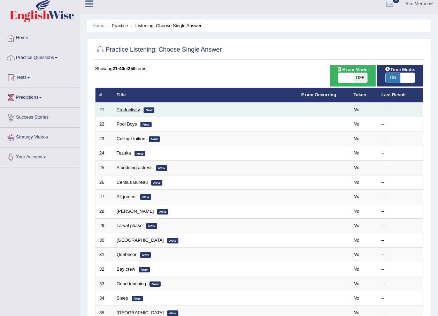
click at [117, 108] on link "Productivity" at bounding box center [128, 109] width 23 height 5
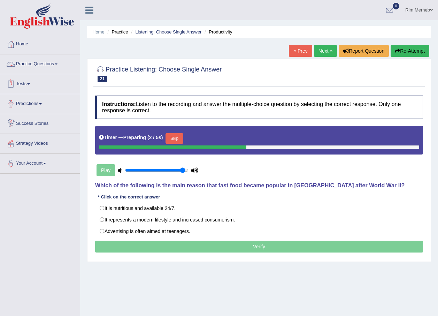
click at [29, 71] on link "Practice Questions" at bounding box center [39, 62] width 79 height 17
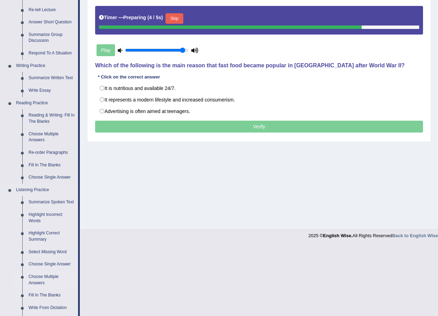
scroll to position [224, 0]
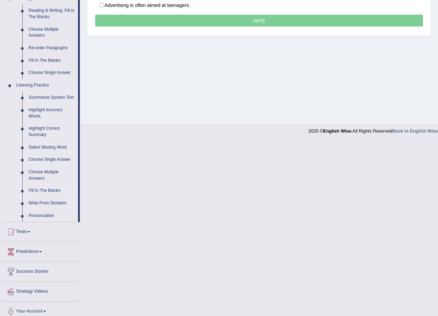
click at [43, 188] on link "Fill In The Blanks" at bounding box center [51, 190] width 53 height 13
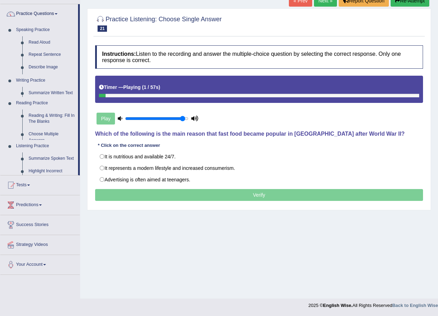
scroll to position [50, 0]
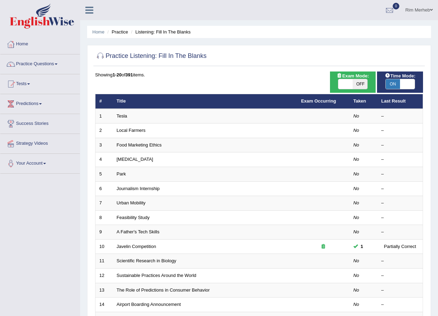
click at [365, 85] on span "OFF" at bounding box center [360, 84] width 15 height 10
checkbox input "true"
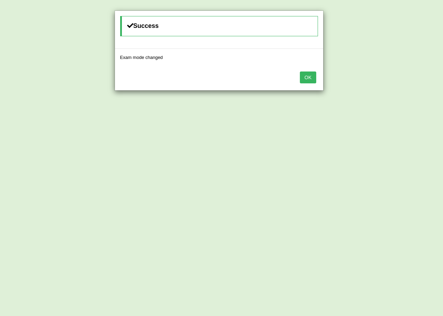
click at [306, 83] on div "OK" at bounding box center [219, 78] width 208 height 24
click at [306, 78] on button "OK" at bounding box center [308, 77] width 16 height 12
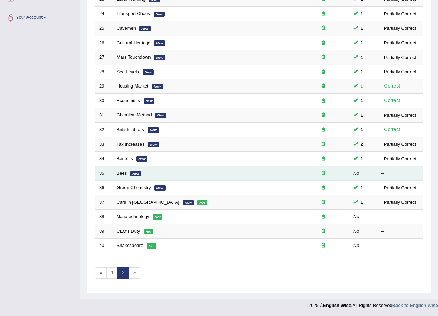
click at [122, 170] on link "Bees" at bounding box center [122, 172] width 10 height 5
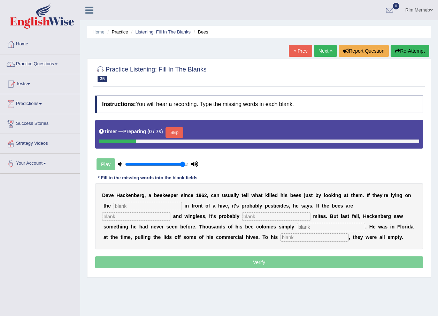
click at [125, 205] on input "text" at bounding box center [148, 206] width 68 height 8
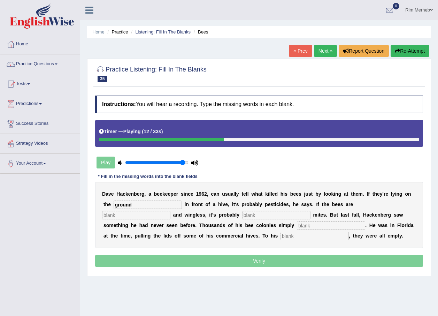
type input "ground"
click at [170, 211] on input "text" at bounding box center [136, 215] width 68 height 8
type input "deformed"
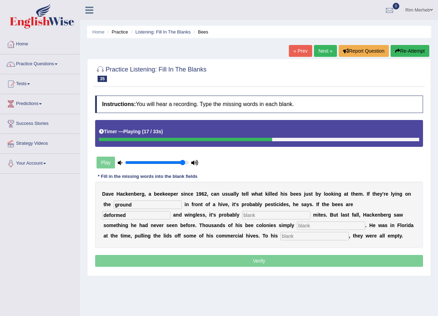
click at [242, 212] on input "text" at bounding box center [276, 215] width 68 height 8
type input "vampired"
click at [297, 226] on input "text" at bounding box center [331, 225] width 68 height 8
type input "disappeared"
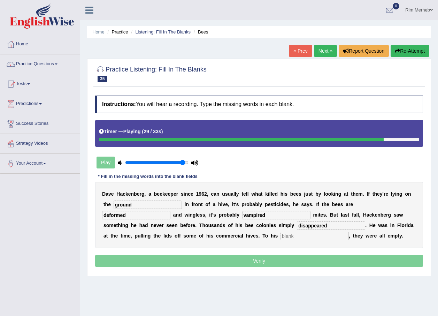
click at [281, 236] on input "text" at bounding box center [315, 236] width 68 height 8
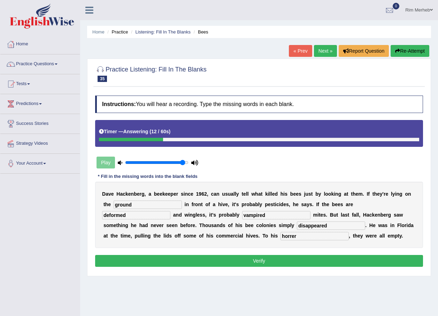
type input "horrer"
click at [242, 214] on input "vampired" at bounding box center [276, 215] width 68 height 8
type input "vampire"
click at [233, 264] on button "Verify" at bounding box center [259, 261] width 328 height 12
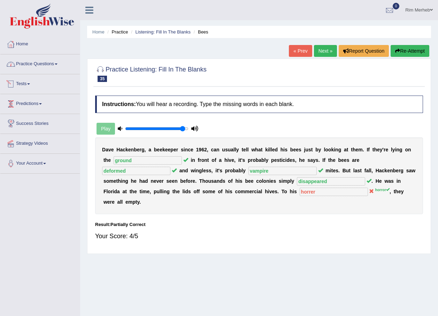
click at [45, 67] on link "Practice Questions" at bounding box center [39, 62] width 79 height 17
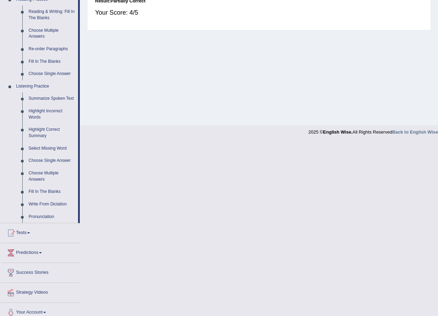
scroll to position [230, 0]
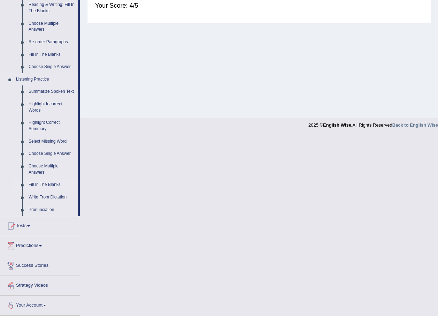
click at [40, 186] on link "Fill In The Blanks" at bounding box center [51, 184] width 53 height 13
click at [40, 186] on ul "Summarize Spoken Text Highlight Incorrect Words Highlight Correct Summary Selec…" at bounding box center [45, 150] width 65 height 130
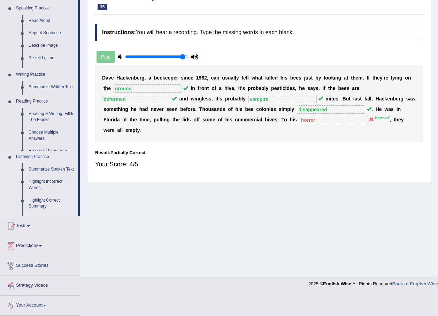
scroll to position [50, 0]
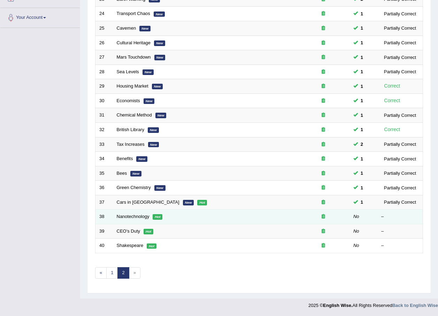
click at [124, 213] on td "Nanotechnology Hot" at bounding box center [205, 216] width 184 height 15
click at [125, 217] on link "Nanotechnology" at bounding box center [133, 216] width 33 height 5
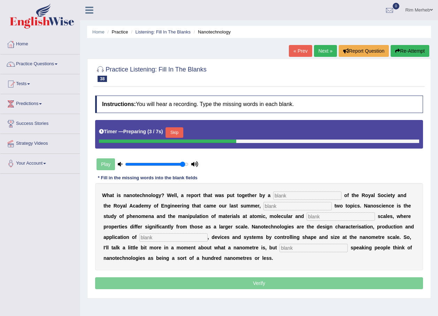
click at [277, 191] on input "text" at bounding box center [307, 195] width 68 height 8
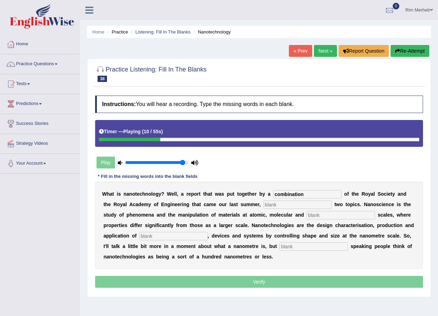
type input "combination"
click at [264, 201] on input "text" at bounding box center [298, 204] width 68 height 8
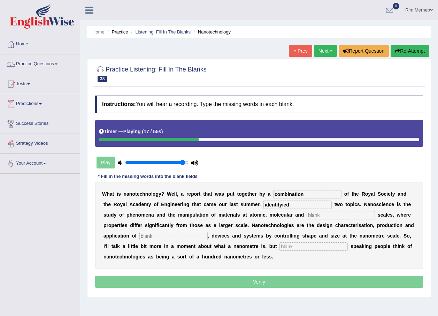
type input "identifyied"
click at [307, 216] on input "text" at bounding box center [341, 215] width 68 height 8
type input "macromolecular"
click at [158, 232] on input "text" at bounding box center [173, 236] width 68 height 8
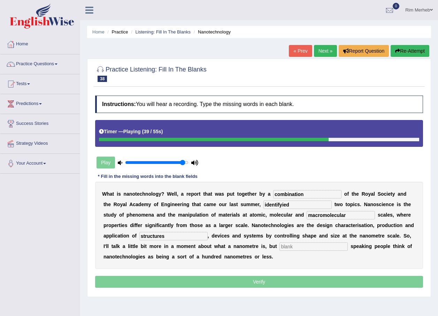
type input "structures"
click at [280, 243] on input "text" at bounding box center [314, 246] width 68 height 8
type input "loosely"
click at [307, 218] on input "macromolecular" at bounding box center [341, 215] width 68 height 8
click at [307, 215] on input "macro-molecular" at bounding box center [341, 215] width 68 height 8
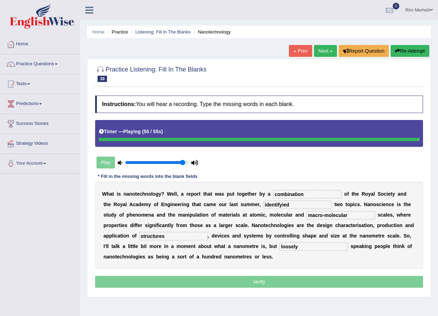
click at [307, 215] on input "macro-molecular" at bounding box center [341, 215] width 68 height 8
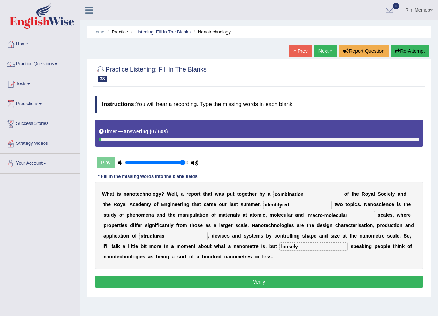
click at [307, 215] on input "macro-molecular" at bounding box center [341, 215] width 68 height 8
click at [307, 214] on input "macro-molecular" at bounding box center [341, 215] width 68 height 8
type input "macro-molecular"
click at [374, 226] on b at bounding box center [375, 225] width 3 height 6
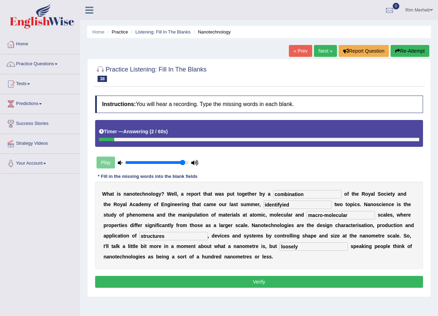
click at [264, 203] on input "identifyied" at bounding box center [298, 204] width 68 height 8
type input "identifying"
click at [302, 285] on button "Verify" at bounding box center [259, 282] width 328 height 12
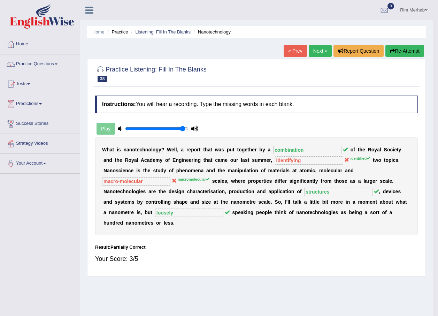
click at [302, 285] on div "Home Practice Listening: Fill In The Blanks Nanotechnology « Prev Next » Report…" at bounding box center [256, 174] width 353 height 349
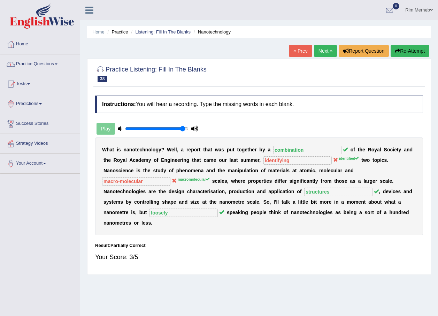
click at [30, 60] on link "Practice Questions" at bounding box center [39, 62] width 79 height 17
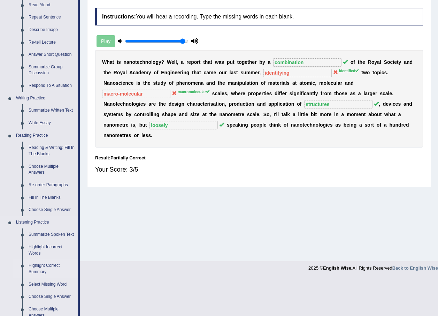
scroll to position [174, 0]
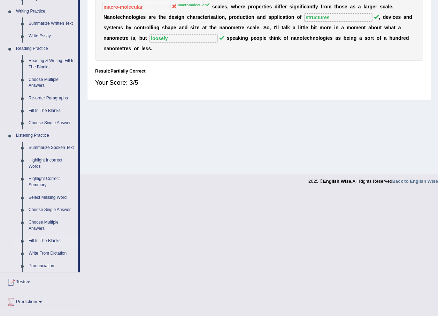
click at [54, 238] on link "Fill In The Blanks" at bounding box center [51, 241] width 53 height 13
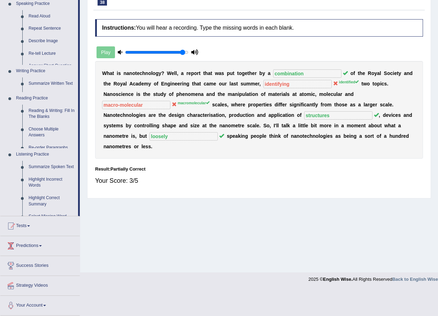
scroll to position [50, 0]
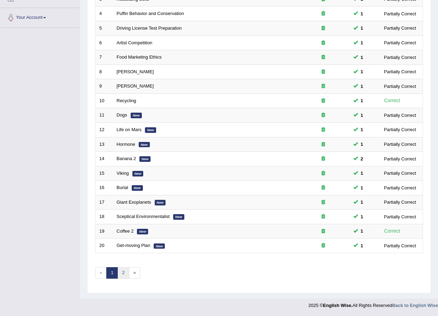
click at [126, 269] on link "2" at bounding box center [123, 273] width 12 height 12
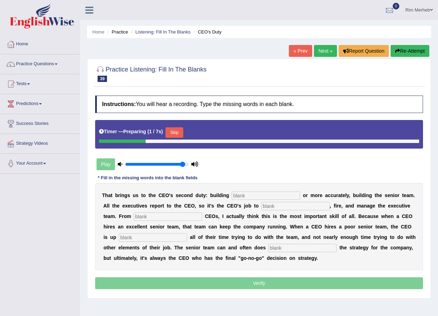
click at [263, 191] on input "text" at bounding box center [266, 195] width 68 height 8
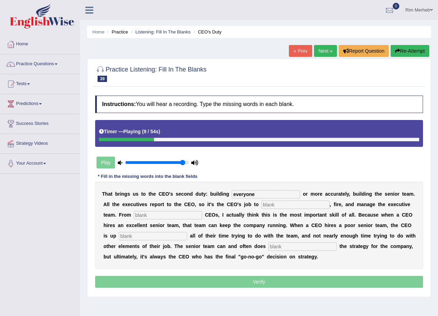
type input "everyone"
click at [261, 206] on input "text" at bounding box center [295, 204] width 68 height 8
type input "hire"
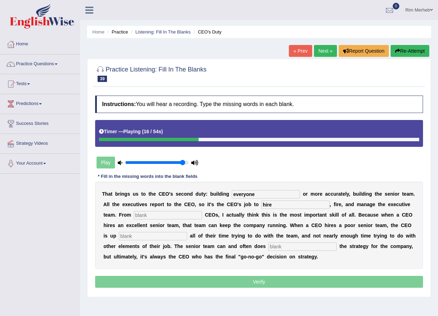
click at [153, 212] on input "text" at bounding box center [168, 215] width 68 height 8
type input "coaching"
click at [146, 234] on input "text" at bounding box center [153, 236] width 68 height 8
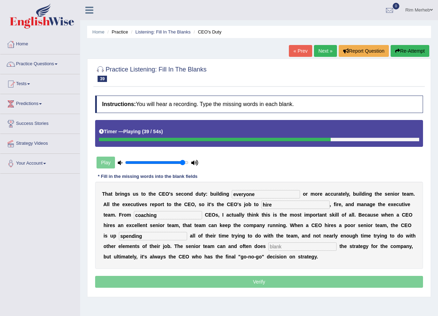
type input "spending"
click at [268, 244] on input "text" at bounding box center [302, 246] width 68 height 8
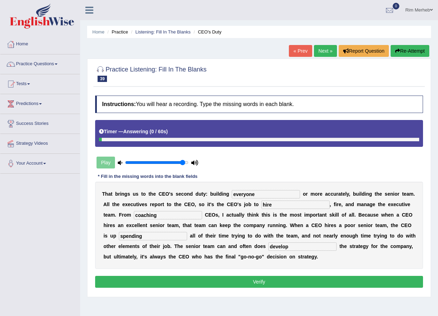
type input "develop"
click at [264, 284] on button "Verify" at bounding box center [259, 282] width 328 height 12
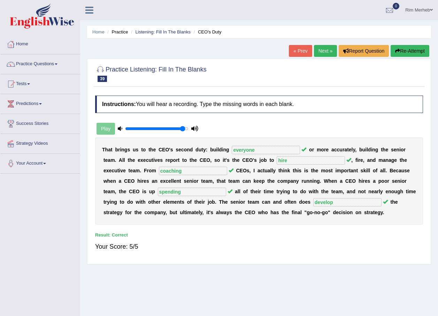
click at [317, 47] on link "Next »" at bounding box center [325, 51] width 23 height 12
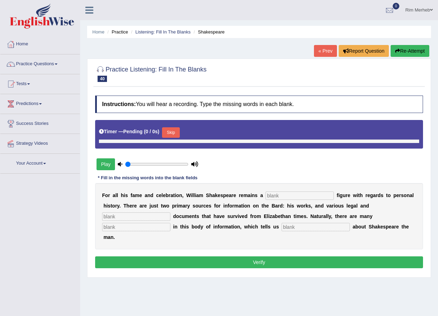
type input "0.95"
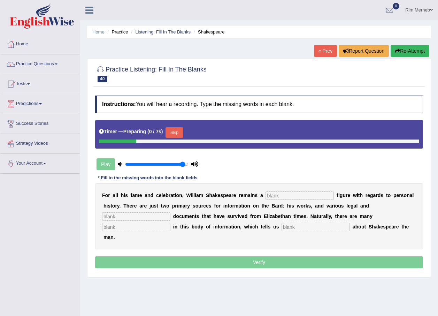
click at [180, 131] on button "Skip" at bounding box center [174, 132] width 17 height 10
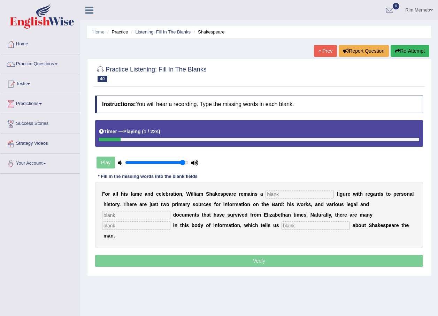
click at [270, 192] on input "text" at bounding box center [300, 194] width 68 height 8
type input "misterious"
click at [369, 198] on div "F o r a l l h i s f a m e a n d c e l e b r a t i o n , W i l l i a m S h a k e…" at bounding box center [259, 215] width 328 height 66
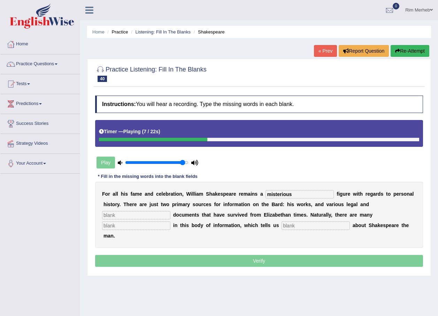
click at [369, 198] on div "F o r a l l h i s f a m e a n d c e l e b r a t i o n , W i l l i a m S h a k e…" at bounding box center [259, 215] width 328 height 66
click at [170, 211] on input "text" at bounding box center [136, 215] width 68 height 8
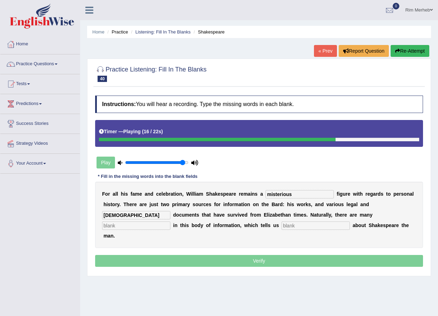
type input "[DEMOGRAPHIC_DATA]"
click at [170, 221] on input "text" at bounding box center [136, 225] width 68 height 8
type input "gaps"
click at [282, 225] on input "text" at bounding box center [316, 225] width 68 height 8
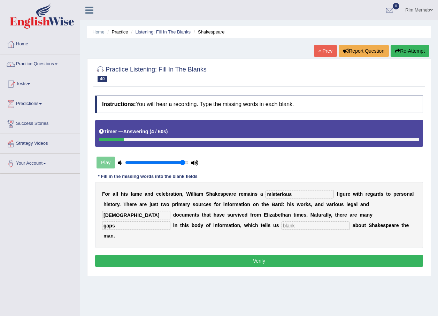
click at [229, 260] on div "Instructions: You will hear a recording. Type the missing words in each blank. …" at bounding box center [258, 182] width 331 height 180
click at [235, 255] on button "Verify" at bounding box center [259, 261] width 328 height 12
click at [235, 255] on p "Verify" at bounding box center [259, 261] width 328 height 12
click at [199, 220] on div "F o r a l l h i s f a m e a n d c e l e b r a t i o n , W i l l i a m S h a k e…" at bounding box center [259, 215] width 328 height 66
click at [282, 225] on input "text" at bounding box center [316, 225] width 68 height 8
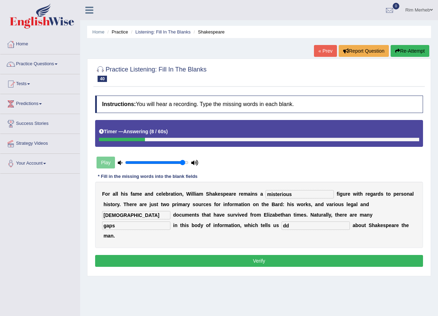
type input "dd"
click at [193, 255] on button "Verify" at bounding box center [259, 261] width 328 height 12
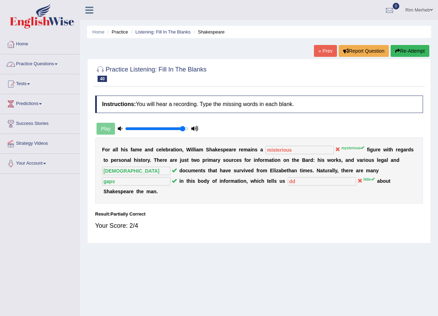
click at [33, 66] on link "Practice Questions" at bounding box center [39, 62] width 79 height 17
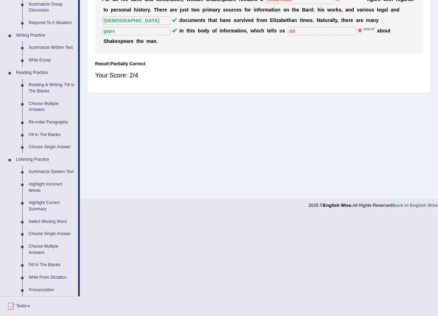
scroll to position [209, 0]
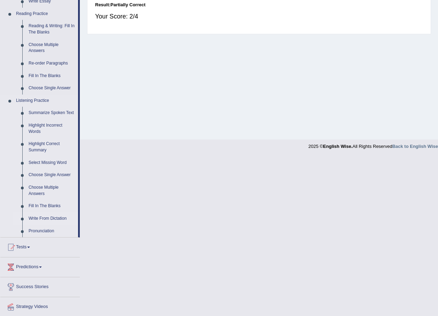
click at [43, 216] on link "Write From Dictation" at bounding box center [51, 218] width 53 height 13
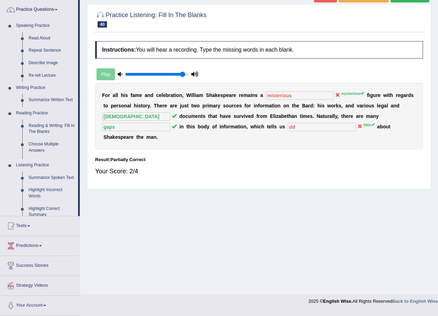
scroll to position [50, 0]
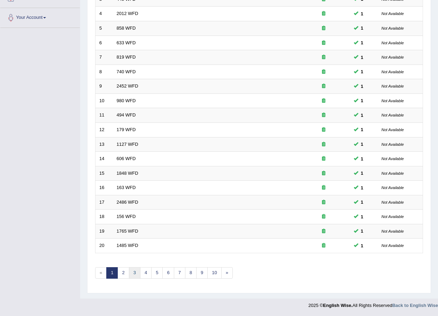
click at [135, 272] on link "3" at bounding box center [135, 273] width 12 height 12
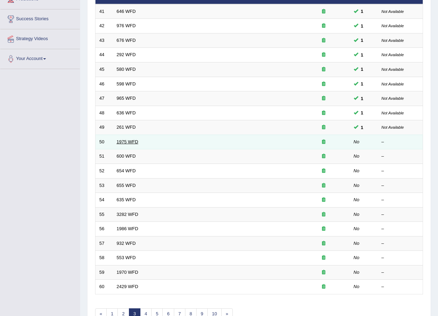
click at [128, 141] on link "1975 WFD" at bounding box center [128, 141] width 22 height 5
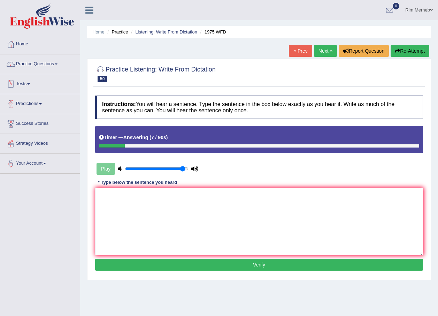
click at [178, 185] on div "Instructions: You will hear a sentence. Type the sentence in the box below exac…" at bounding box center [258, 184] width 331 height 184
click at [182, 199] on textarea at bounding box center [259, 222] width 328 height 68
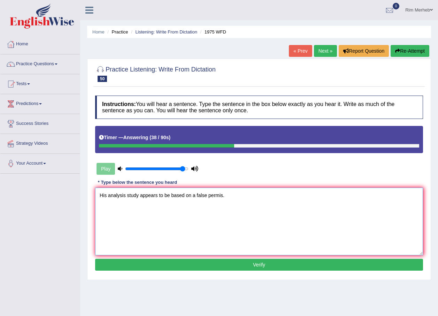
click at [107, 197] on textarea "His analysis study appears to be based on a false permis." at bounding box center [259, 222] width 328 height 68
click at [120, 197] on textarea "His analysis study appears to be based on a false permis." at bounding box center [259, 222] width 328 height 68
click at [129, 199] on textarea "His analysis study appears to be based on a false permis." at bounding box center [259, 222] width 328 height 68
type textarea "His analysis study appears to be based on a false permis."
click at [219, 268] on button "Verify" at bounding box center [259, 265] width 328 height 12
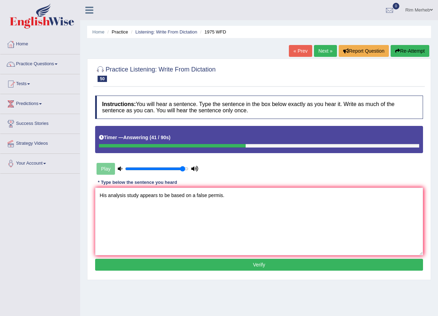
click at [219, 268] on div "Home Practice Listening: Write From Dictation 1975 WFD « Prev Next » Report Que…" at bounding box center [259, 174] width 358 height 349
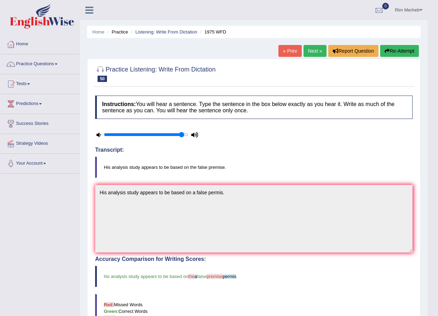
click at [315, 48] on link "Next »" at bounding box center [315, 51] width 23 height 12
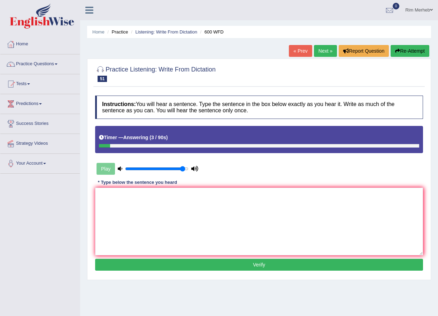
click at [399, 49] on button "Re-Attempt" at bounding box center [410, 51] width 39 height 12
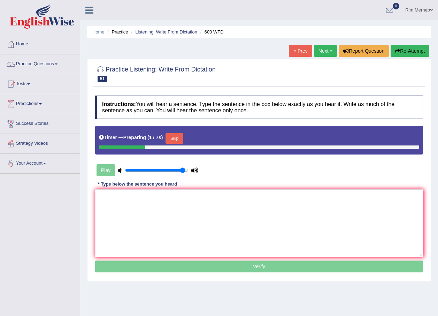
click at [172, 143] on button "Skip" at bounding box center [174, 138] width 17 height 10
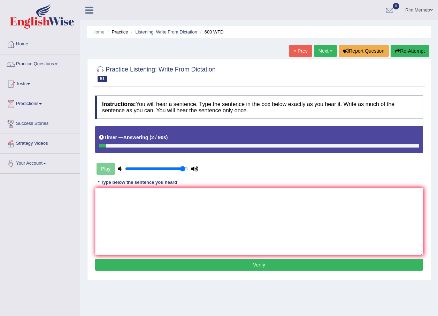
click at [277, 184] on div "Instructions: You will hear a sentence. Type the sentence in the box below exac…" at bounding box center [258, 184] width 331 height 184
click at [271, 193] on textarea at bounding box center [259, 222] width 328 height 68
type textarea "X"
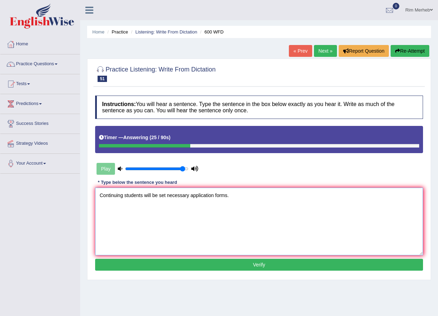
type textarea "Continuing students will be set necessary application forms."
click at [241, 273] on div "Instructions: You will hear a sentence. Type the sentence in the box below exac…" at bounding box center [258, 184] width 331 height 184
click at [243, 269] on button "Verify" at bounding box center [259, 265] width 328 height 12
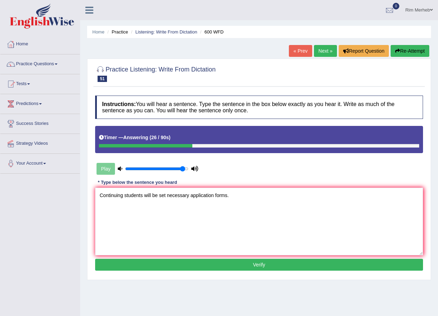
click at [243, 269] on div "Home Practice Listening: Write From Dictation 600 WFD « Prev Next » Report Ques…" at bounding box center [259, 174] width 358 height 349
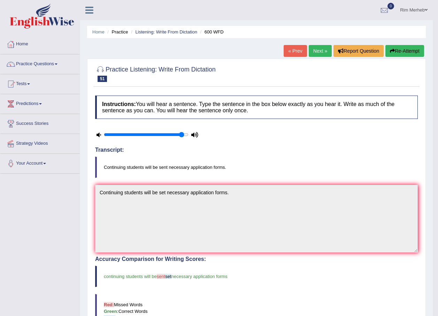
click at [316, 54] on link "Next »" at bounding box center [320, 51] width 23 height 12
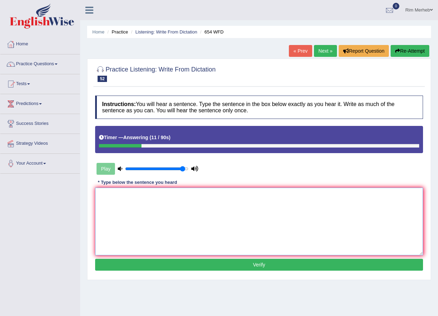
click at [309, 203] on textarea at bounding box center [259, 222] width 328 height 68
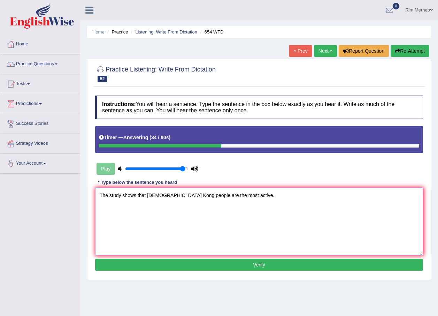
type textarea "The study shows that Honk Kong people are the most active."
click at [298, 259] on button "Verify" at bounding box center [259, 265] width 328 height 12
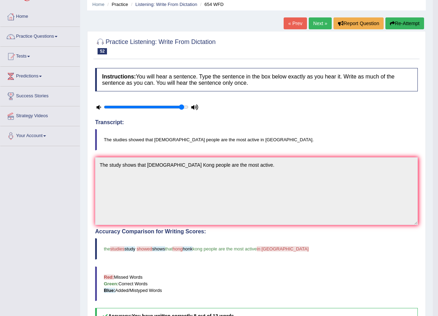
scroll to position [17, 0]
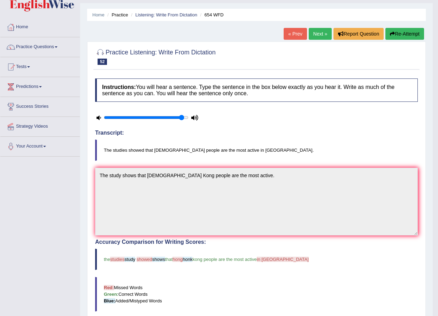
click at [321, 29] on link "Next »" at bounding box center [320, 34] width 23 height 12
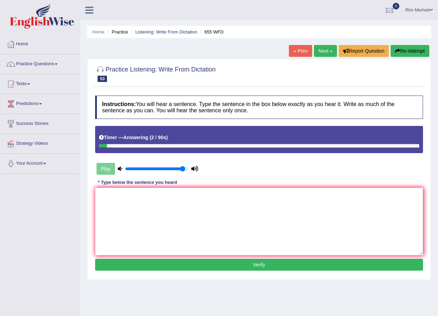
click at [418, 53] on button "Re-Attempt" at bounding box center [410, 51] width 39 height 12
click at [296, 206] on textarea at bounding box center [259, 222] width 328 height 68
drag, startPoint x: 296, startPoint y: 206, endPoint x: 295, endPoint y: 200, distance: 6.1
click at [296, 206] on textarea at bounding box center [259, 222] width 328 height 68
click at [127, 201] on textarea "The teacher trainning includes observing the classes." at bounding box center [259, 222] width 328 height 68
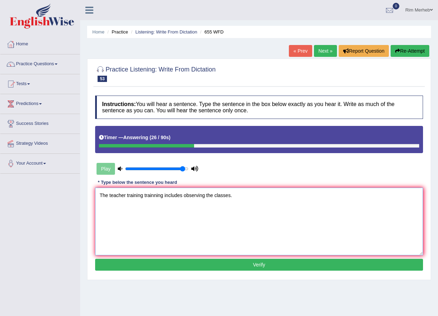
click at [227, 252] on textarea "The teacher training trainning includes observing the classes." at bounding box center [259, 222] width 328 height 68
type textarea "The teacher training trainning includes observing the classes."
click at [226, 259] on button "Verify" at bounding box center [259, 265] width 328 height 12
click at [226, 259] on div "Home Practice Listening: Write From Dictation 655 WFD « Prev Next » Report Ques…" at bounding box center [259, 174] width 358 height 349
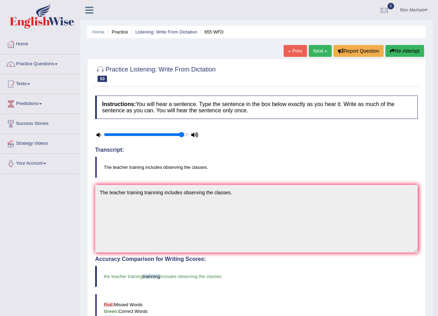
click at [312, 53] on link "Next »" at bounding box center [320, 51] width 23 height 12
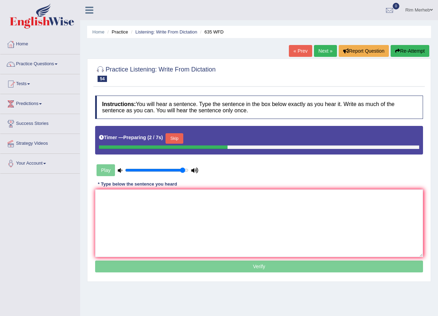
drag, startPoint x: 0, startPoint y: 0, endPoint x: 277, endPoint y: 64, distance: 284.5
click at [277, 64] on div at bounding box center [259, 73] width 328 height 21
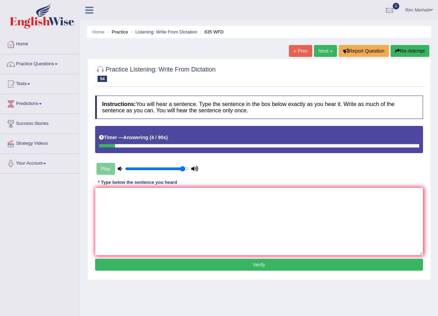
click at [283, 186] on div "Instructions: You will hear a sentence. Type the sentence in the box below exac…" at bounding box center [258, 184] width 331 height 184
click at [290, 203] on textarea at bounding box center [259, 222] width 328 height 68
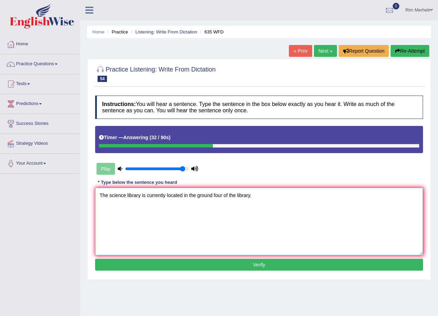
type textarea "The science library is currently located in the ground four of the library."
click at [276, 264] on button "Verify" at bounding box center [259, 265] width 328 height 12
click at [276, 264] on div "Home Practice Listening: Write From Dictation 635 WFD « Prev Next » Report Ques…" at bounding box center [259, 174] width 358 height 349
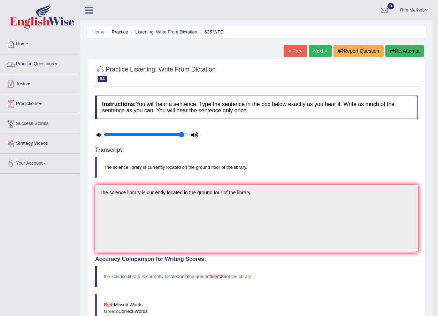
click at [27, 70] on link "Practice Questions" at bounding box center [39, 62] width 79 height 17
click at [27, 70] on link "Practice Questions" at bounding box center [39, 62] width 78 height 17
click at [46, 61] on link "Practice Questions" at bounding box center [39, 62] width 79 height 17
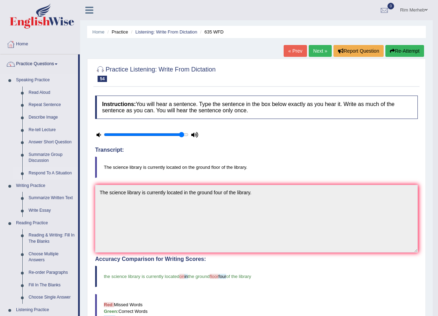
click at [52, 173] on link "Respond To A Situation" at bounding box center [51, 173] width 53 height 13
click at [52, 173] on ul "Speaking Practice Read Aloud Repeat Sentence Describe Image Re-tell Lecture Ans…" at bounding box center [39, 260] width 78 height 372
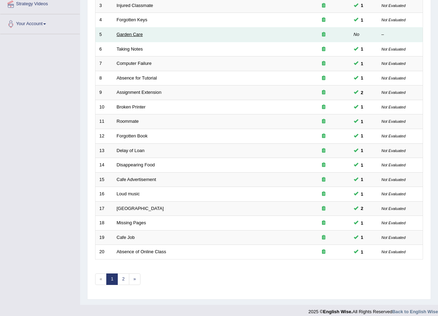
click at [129, 35] on link "Garden Care" at bounding box center [130, 34] width 26 height 5
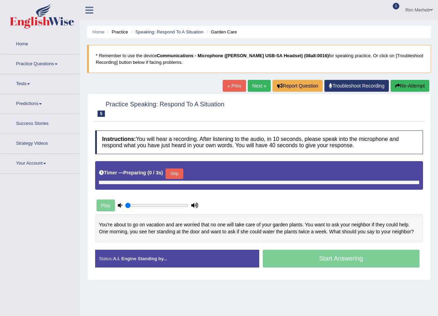
type input "0.95"
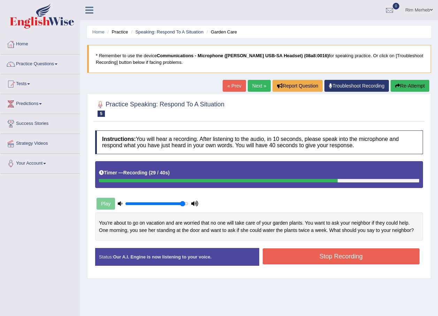
click at [370, 252] on button "Stop Recording" at bounding box center [341, 256] width 157 height 16
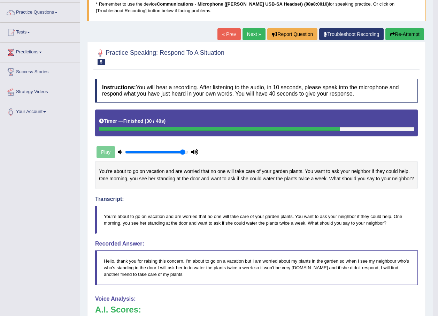
scroll to position [35, 0]
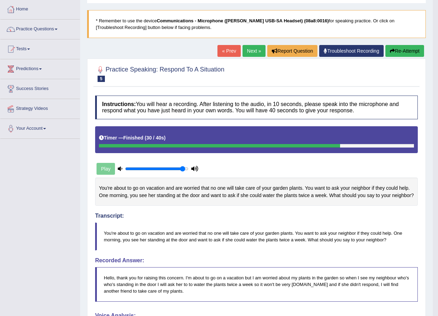
click at [251, 49] on link "Next »" at bounding box center [254, 51] width 23 height 12
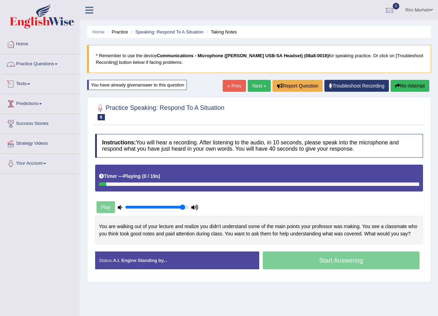
click at [40, 61] on link "Practice Questions" at bounding box center [39, 62] width 79 height 17
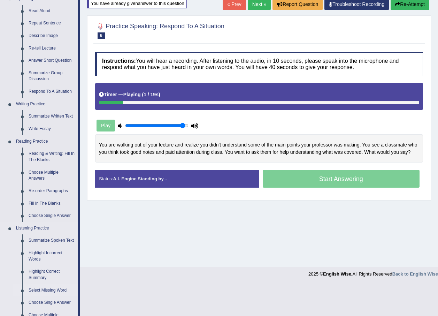
scroll to position [209, 0]
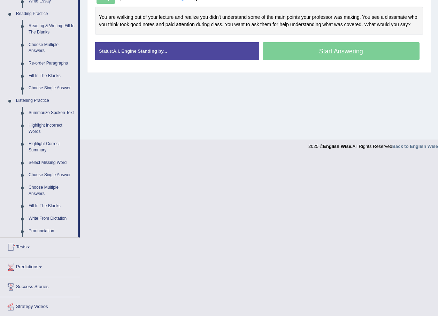
click at [47, 221] on link "Write From Dictation" at bounding box center [51, 218] width 53 height 13
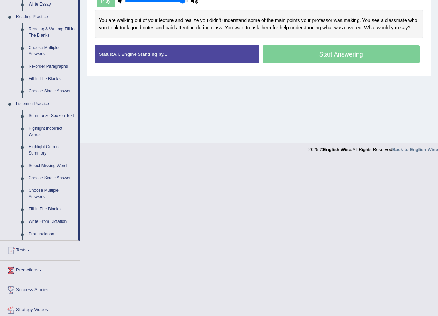
click at [47, 221] on ul "Home Practice Questions Speaking Practice Read Aloud Repeat Sentence Describe I…" at bounding box center [39, 84] width 79 height 511
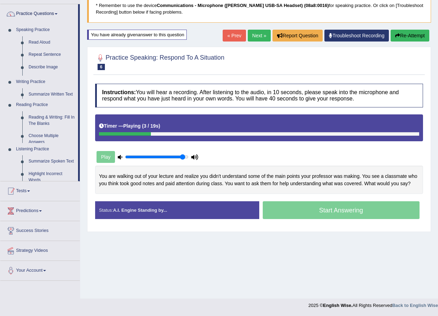
scroll to position [50, 0]
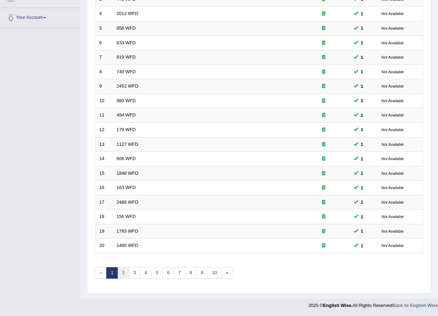
click at [125, 272] on link "2" at bounding box center [123, 273] width 12 height 12
drag, startPoint x: 0, startPoint y: 0, endPoint x: 125, endPoint y: 272, distance: 299.2
click at [124, 272] on link "2" at bounding box center [123, 273] width 12 height 12
click at [137, 270] on link "3" at bounding box center [135, 273] width 12 height 12
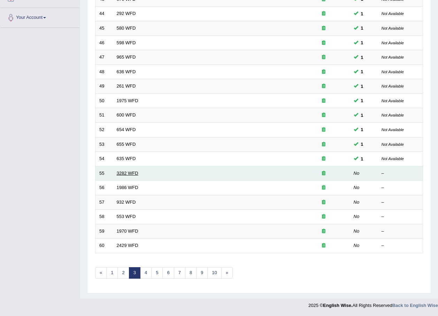
click at [122, 174] on link "3282 WFD" at bounding box center [128, 172] width 22 height 5
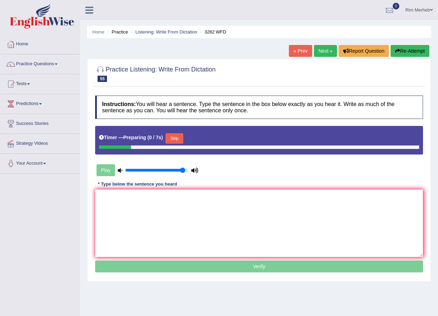
click at [173, 139] on button "Skip" at bounding box center [174, 138] width 17 height 10
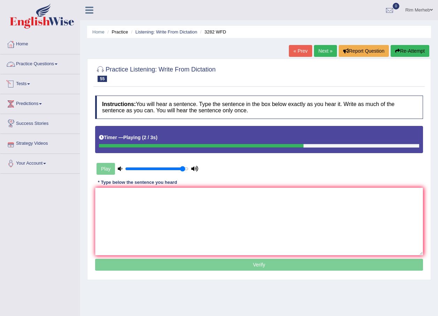
click at [37, 68] on link "Practice Questions" at bounding box center [39, 62] width 79 height 17
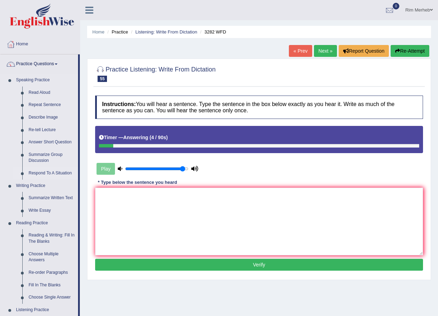
click at [43, 173] on link "Respond To A Situation" at bounding box center [51, 173] width 53 height 13
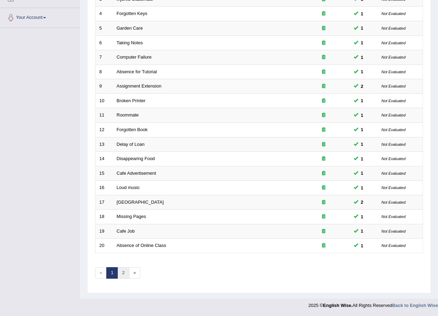
scroll to position [146, 0]
click at [128, 275] on link "2" at bounding box center [123, 273] width 12 height 12
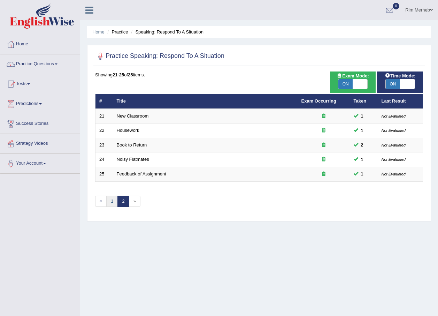
click at [112, 206] on link "1" at bounding box center [112, 202] width 12 height 12
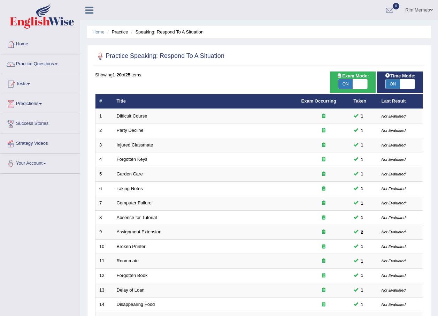
click at [346, 78] on span "Exam Mode:" at bounding box center [353, 75] width 38 height 7
click at [347, 82] on span "ON" at bounding box center [345, 84] width 15 height 10
checkbox input "false"
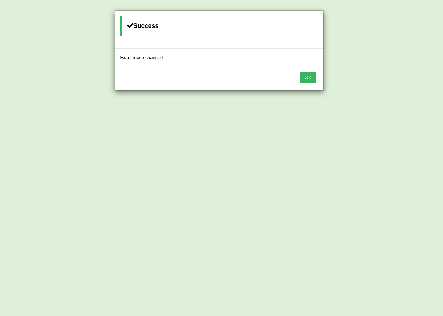
click at [307, 78] on button "OK" at bounding box center [308, 77] width 16 height 12
click at [307, 78] on div "OK" at bounding box center [219, 78] width 208 height 24
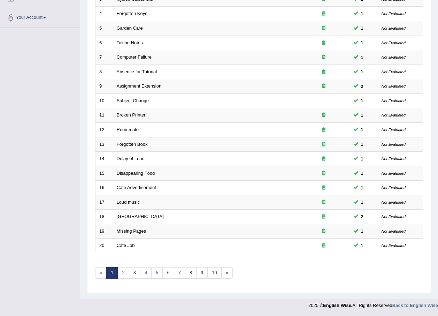
click at [106, 282] on div "Showing 1-20 of 219 items. # Title Exam Occurring Taken Last Result 1 Difficult…" at bounding box center [259, 106] width 328 height 361
click at [121, 279] on div "Showing 1-20 of 219 items. # Title Exam Occurring Taken Last Result 1 Difficult…" at bounding box center [259, 106] width 328 height 361
click at [123, 275] on link "2" at bounding box center [123, 273] width 12 height 12
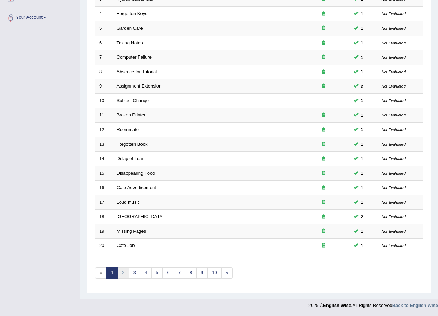
click at [123, 275] on link "2" at bounding box center [123, 273] width 12 height 12
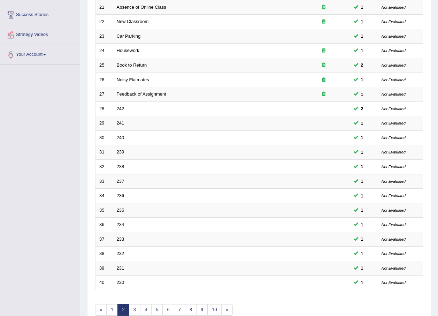
scroll to position [146, 0]
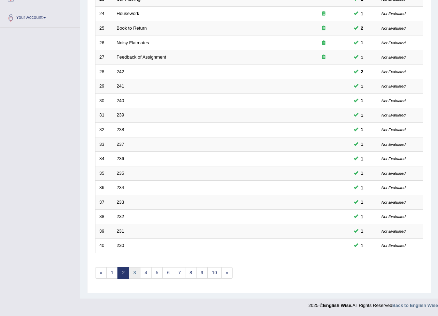
click at [135, 277] on link "3" at bounding box center [135, 273] width 12 height 12
click at [148, 278] on link "4" at bounding box center [146, 273] width 12 height 12
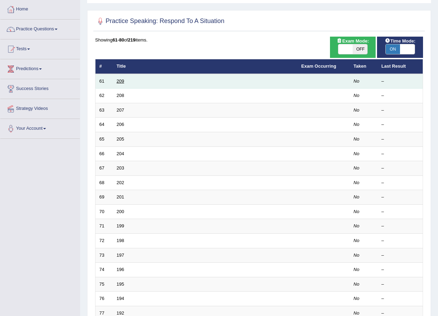
click at [119, 81] on link "209" at bounding box center [121, 80] width 8 height 5
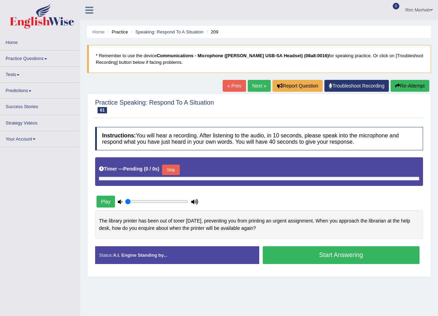
click at [174, 171] on button "Skip" at bounding box center [170, 170] width 17 height 10
type input "0.95"
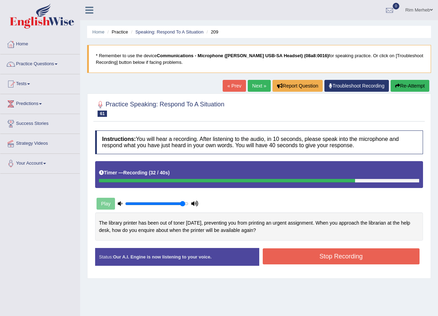
click at [268, 252] on button "Stop Recording" at bounding box center [341, 256] width 157 height 16
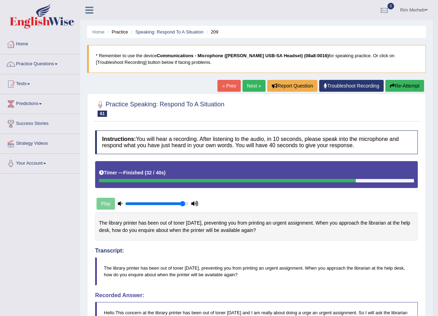
click at [248, 87] on link "Next »" at bounding box center [254, 86] width 23 height 12
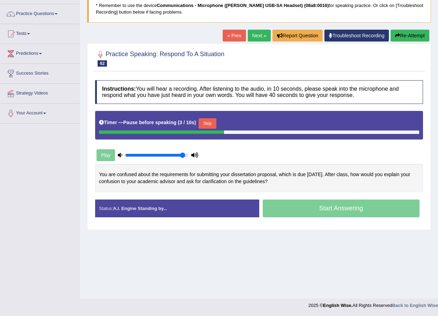
click at [208, 120] on button "Skip" at bounding box center [207, 123] width 17 height 10
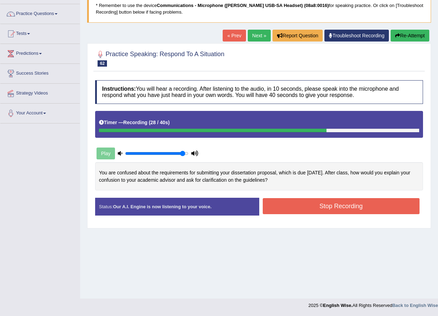
click at [284, 200] on button "Stop Recording" at bounding box center [341, 206] width 157 height 16
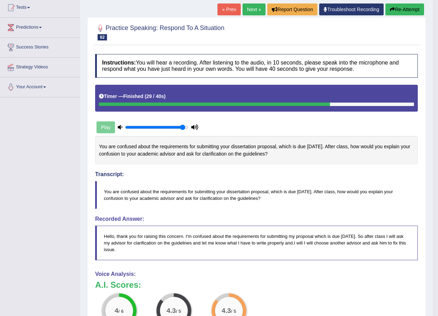
scroll to position [13, 0]
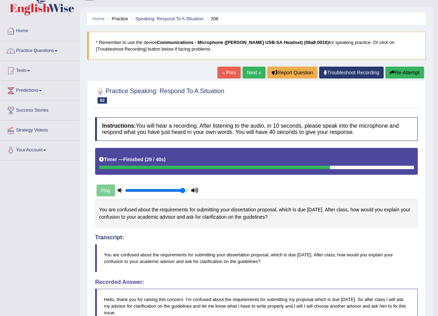
click at [249, 72] on link "Next »" at bounding box center [254, 73] width 23 height 12
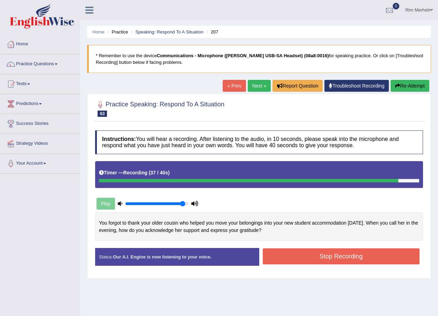
click at [331, 253] on button "Stop Recording" at bounding box center [341, 256] width 157 height 16
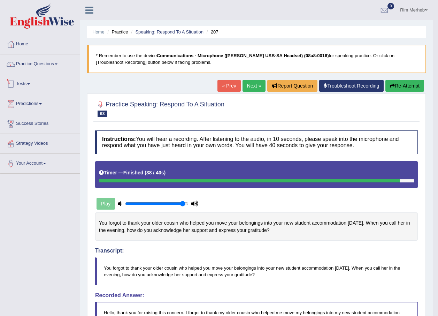
click at [56, 72] on li "Practice Questions Speaking Practice Read Aloud Repeat Sentence Describe Image …" at bounding box center [39, 64] width 79 height 20
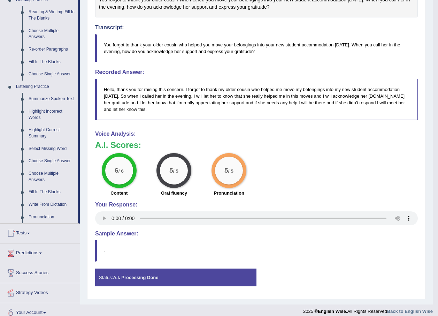
scroll to position [230, 0]
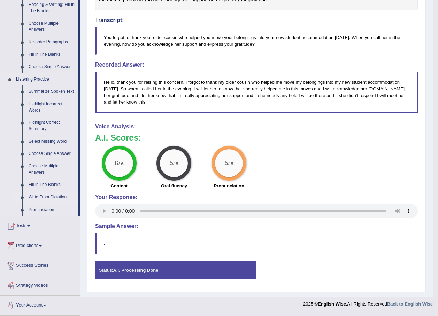
click at [63, 196] on link "Write From Dictation" at bounding box center [51, 197] width 53 height 13
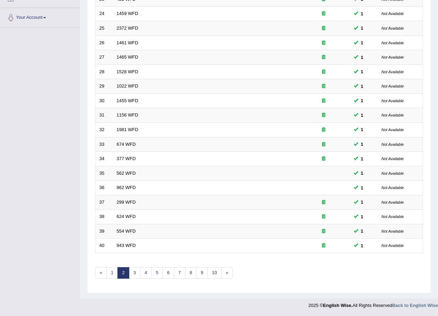
click at [134, 279] on div "Showing 21-40 of 2,885 items. # Title Exam Occurring Taken Last Result 21 228 W…" at bounding box center [259, 106] width 328 height 361
click at [135, 277] on link "3" at bounding box center [135, 273] width 12 height 12
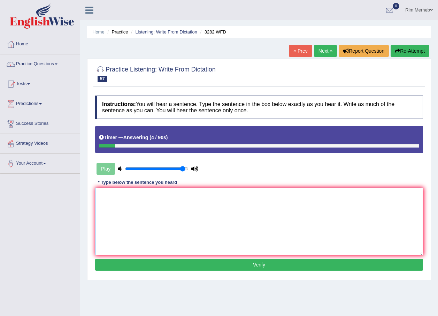
click at [295, 208] on textarea at bounding box center [259, 222] width 328 height 68
click at [269, 254] on textarea "Computers used to be larger than they are now." at bounding box center [259, 222] width 328 height 68
type textarea "Computers used to be larger than they are now."
click at [273, 268] on button "Verify" at bounding box center [259, 265] width 328 height 12
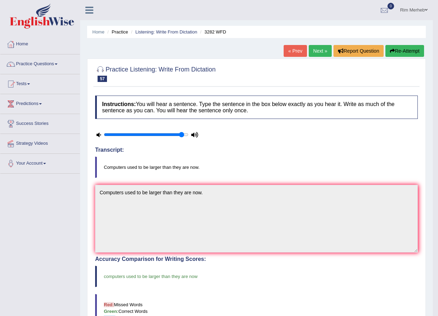
click at [316, 52] on link "Next »" at bounding box center [320, 51] width 23 height 12
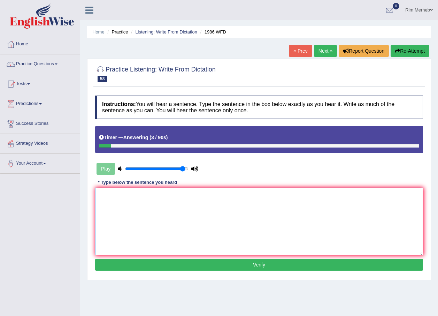
click at [296, 204] on textarea at bounding box center [259, 222] width 328 height 68
click at [309, 255] on textarea "A good academic paper should represent a clear argument." at bounding box center [259, 222] width 328 height 68
type textarea "A good academic paper should represent a clear argument."
click at [314, 267] on button "Verify" at bounding box center [259, 265] width 328 height 12
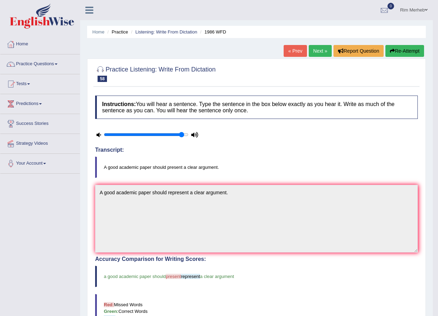
click at [322, 48] on link "Next »" at bounding box center [320, 51] width 23 height 12
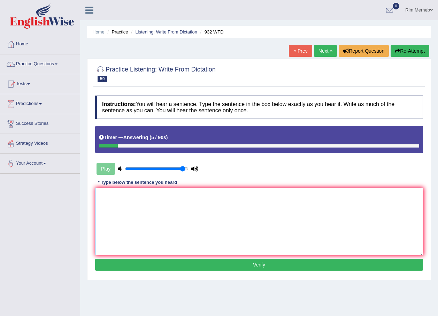
click at [312, 200] on textarea at bounding box center [259, 222] width 328 height 68
type textarea "Take"
click at [409, 52] on button "Re-Attempt" at bounding box center [410, 51] width 39 height 12
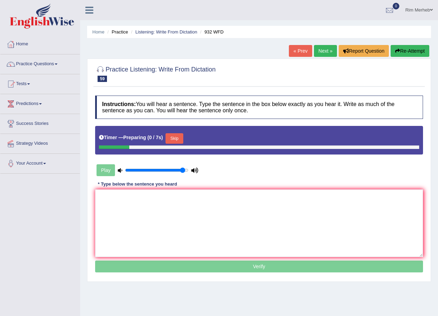
click at [184, 139] on div "Timer — Preparing ( 0 / 7s ) Skip" at bounding box center [259, 138] width 320 height 14
click at [181, 139] on button "Skip" at bounding box center [174, 138] width 17 height 10
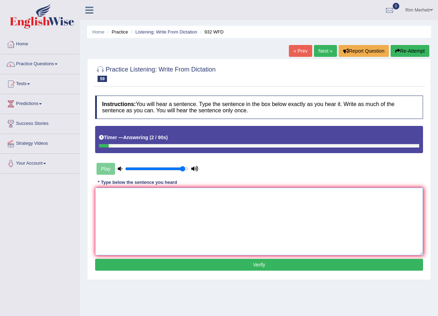
click at [245, 197] on textarea at bounding box center [259, 222] width 328 height 68
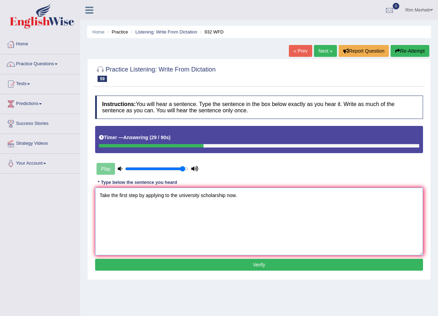
click at [199, 197] on textarea "Take the first step by applying to the university scholarship now." at bounding box center [259, 222] width 328 height 68
type textarea "Take the first step by applying to the university's university university's sch…"
click at [262, 267] on button "Verify" at bounding box center [259, 265] width 328 height 12
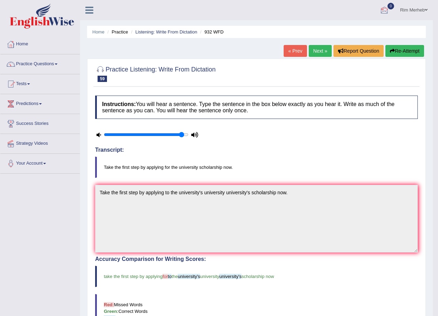
click at [401, 6] on link "Rim Merheb" at bounding box center [414, 9] width 38 height 18
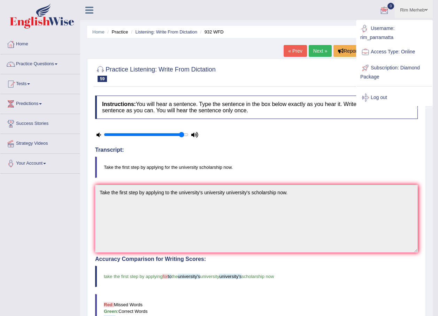
click at [325, 67] on div at bounding box center [256, 73] width 323 height 21
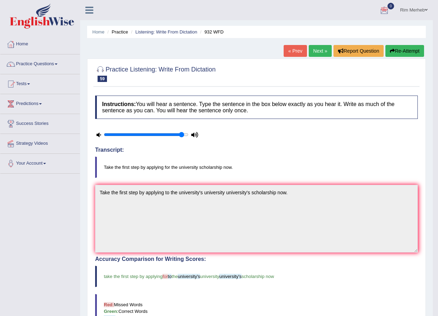
click at [323, 47] on link "Next »" at bounding box center [320, 51] width 23 height 12
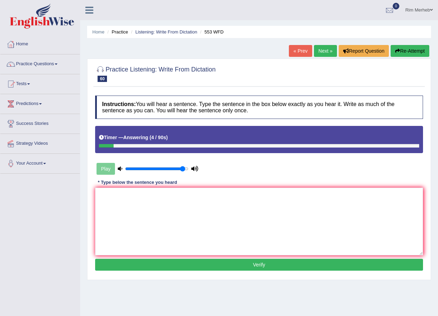
click at [323, 47] on link "Next »" at bounding box center [325, 51] width 23 height 12
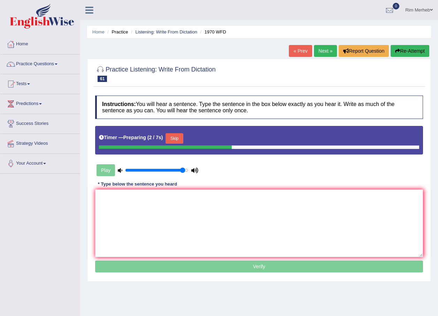
click at [177, 136] on button "Skip" at bounding box center [174, 138] width 17 height 10
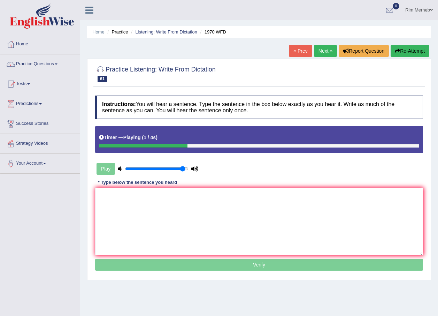
click at [294, 50] on link "« Prev" at bounding box center [300, 51] width 23 height 12
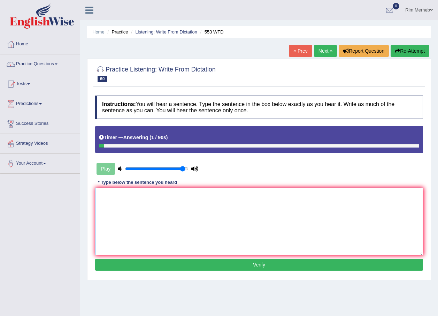
drag, startPoint x: 300, startPoint y: 222, endPoint x: 300, endPoint y: 200, distance: 22.3
click at [300, 221] on textarea at bounding box center [259, 222] width 328 height 68
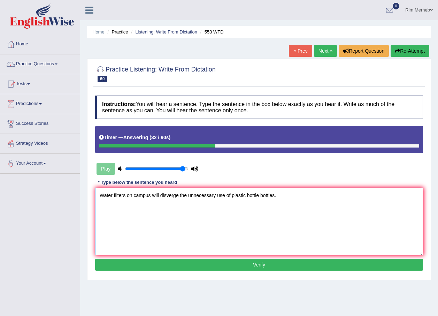
type textarea "Water filters on campus will disverge the unnecessary use of plastic bottle bot…"
click at [227, 268] on button "Verify" at bounding box center [259, 265] width 328 height 12
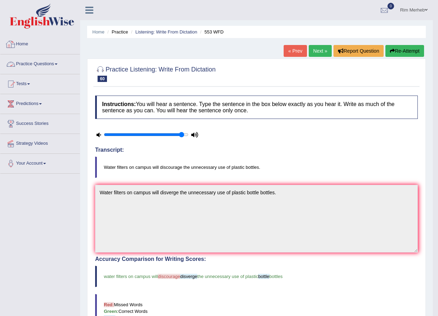
click at [76, 59] on link "Practice Questions" at bounding box center [39, 62] width 79 height 17
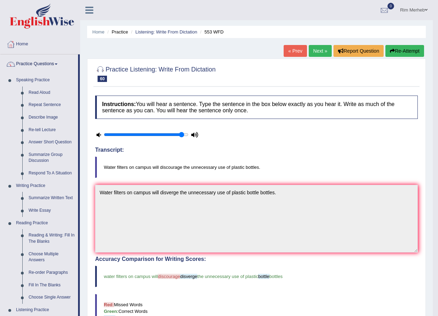
click at [430, 13] on link "Rim Merheb" at bounding box center [414, 9] width 38 height 18
click at [415, 8] on link "Rim Merheb" at bounding box center [414, 9] width 38 height 18
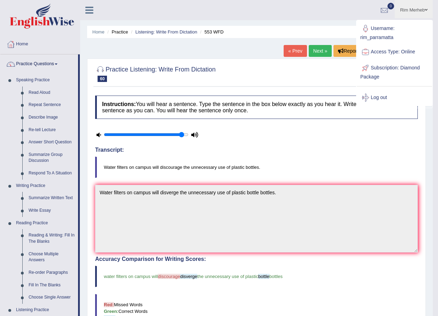
click at [418, 4] on link "Rim Merheb" at bounding box center [414, 9] width 38 height 18
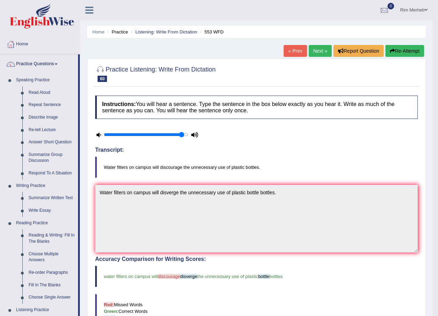
click at [418, 13] on link "Rim Merheb" at bounding box center [414, 9] width 38 height 18
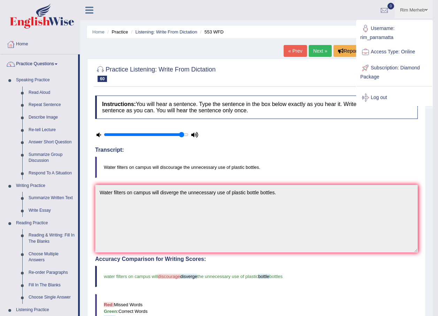
click at [418, 13] on link "Rim Merheb" at bounding box center [414, 9] width 38 height 18
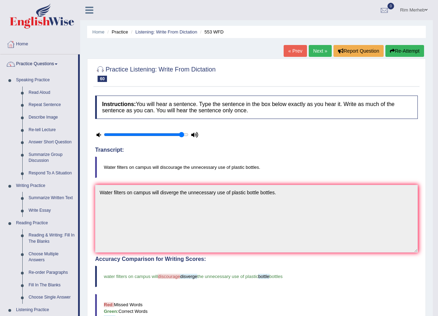
click at [418, 13] on link "Rim Merheb" at bounding box center [414, 9] width 38 height 18
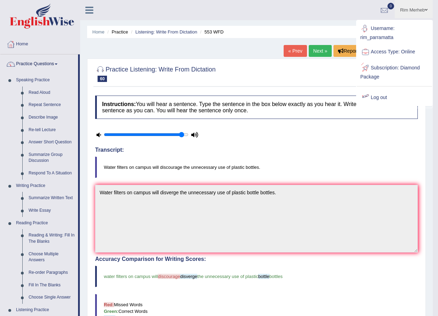
click at [389, 98] on link "Log out" at bounding box center [394, 98] width 75 height 16
